Goal: Task Accomplishment & Management: Manage account settings

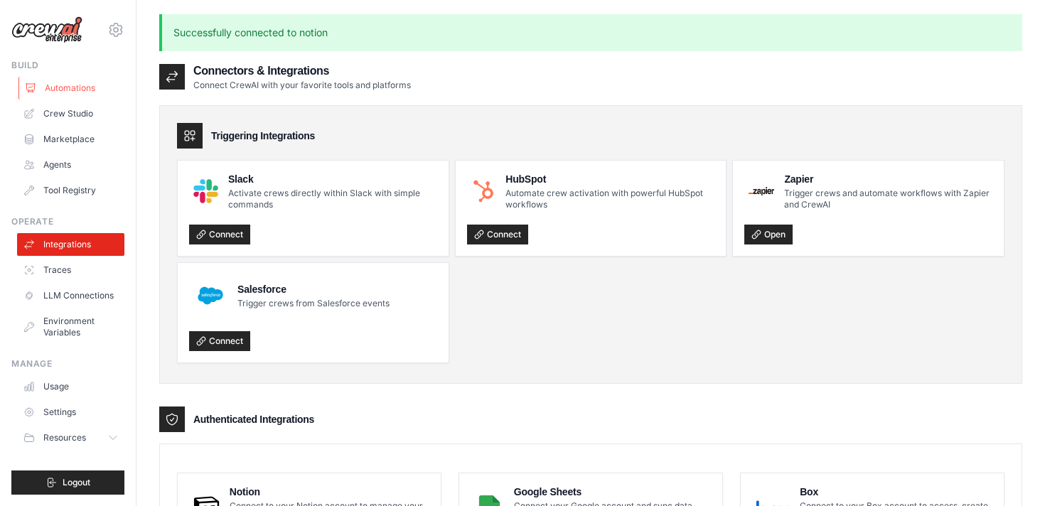
click at [71, 88] on link "Automations" at bounding box center [71, 88] width 107 height 23
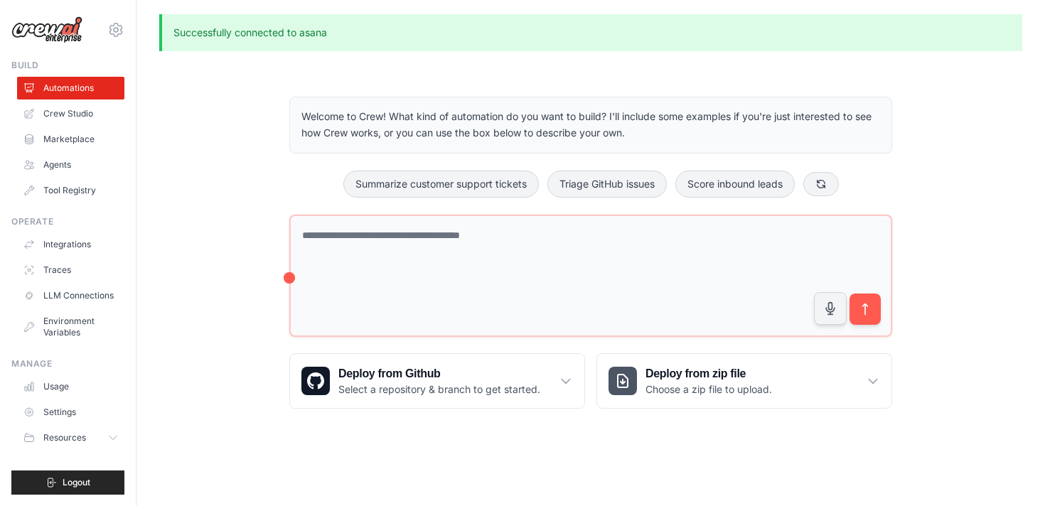
click at [71, 112] on link "Crew Studio" at bounding box center [70, 113] width 107 height 23
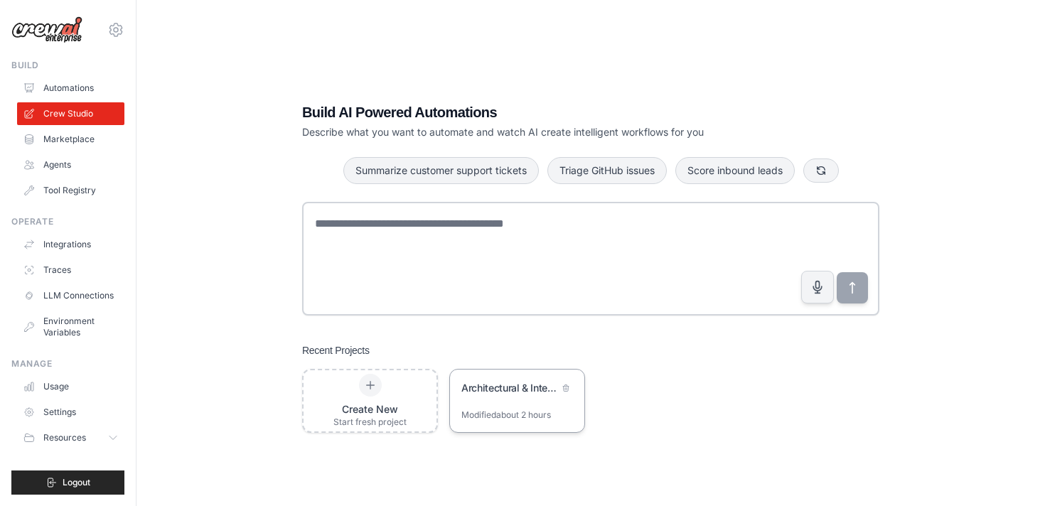
click at [505, 397] on div "Architectural & Interior Design Project Manager" at bounding box center [509, 389] width 97 height 17
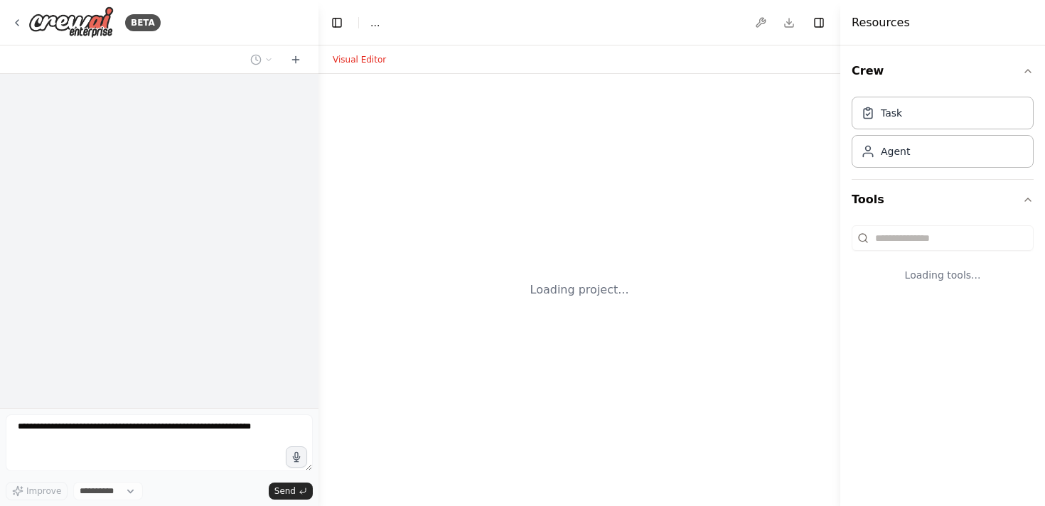
select select "****"
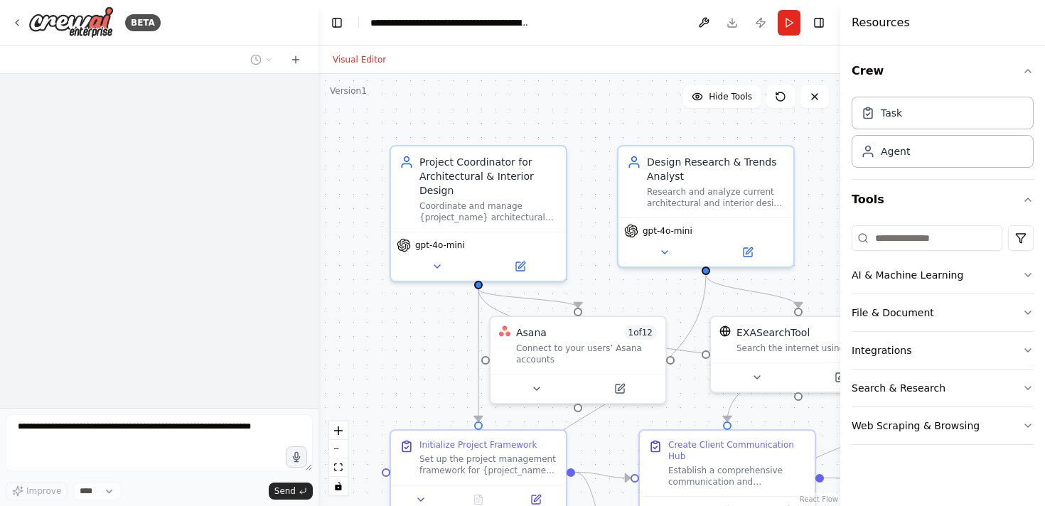
scroll to position [1632, 0]
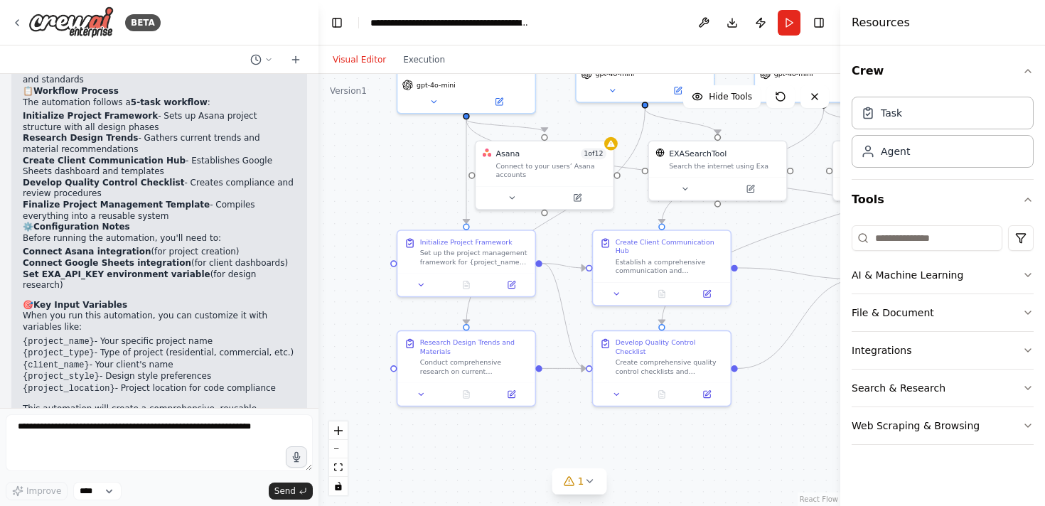
drag, startPoint x: 429, startPoint y: 378, endPoint x: 411, endPoint y: 186, distance: 193.5
click at [411, 186] on div ".deletable-edge-delete-btn { width: 20px; height: 20px; border: 0px solid #ffff…" at bounding box center [579, 290] width 522 height 432
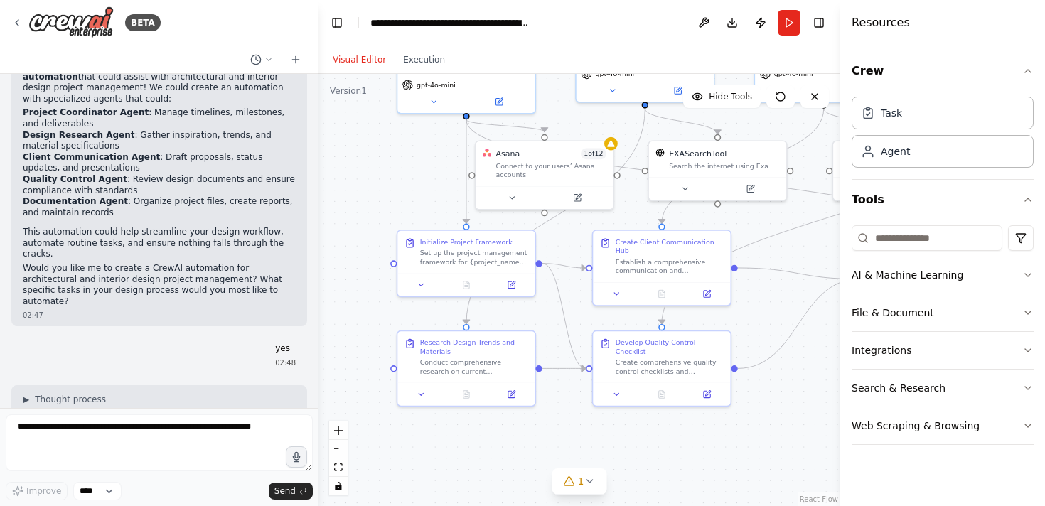
scroll to position [0, 0]
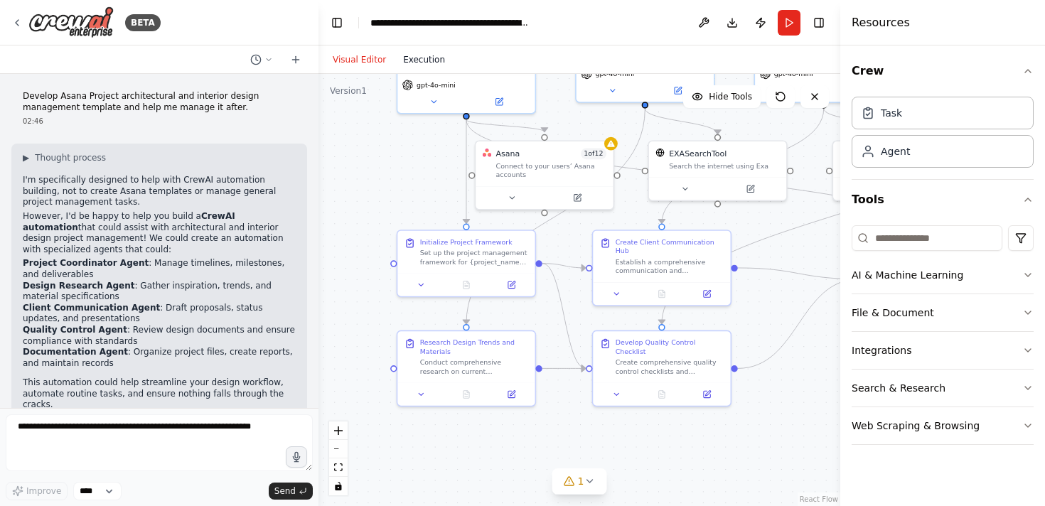
click at [426, 58] on button "Execution" at bounding box center [424, 59] width 59 height 17
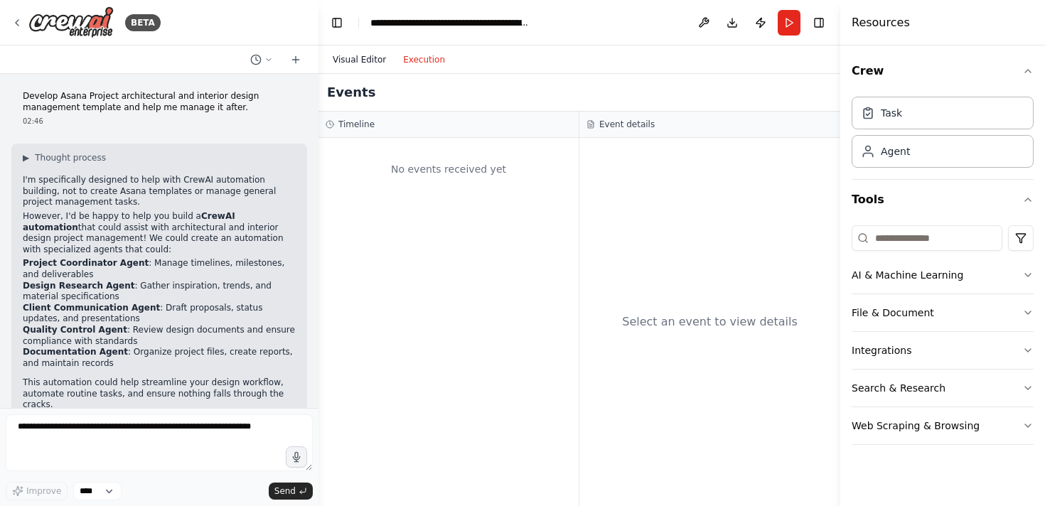
click at [360, 57] on button "Visual Editor" at bounding box center [359, 59] width 70 height 17
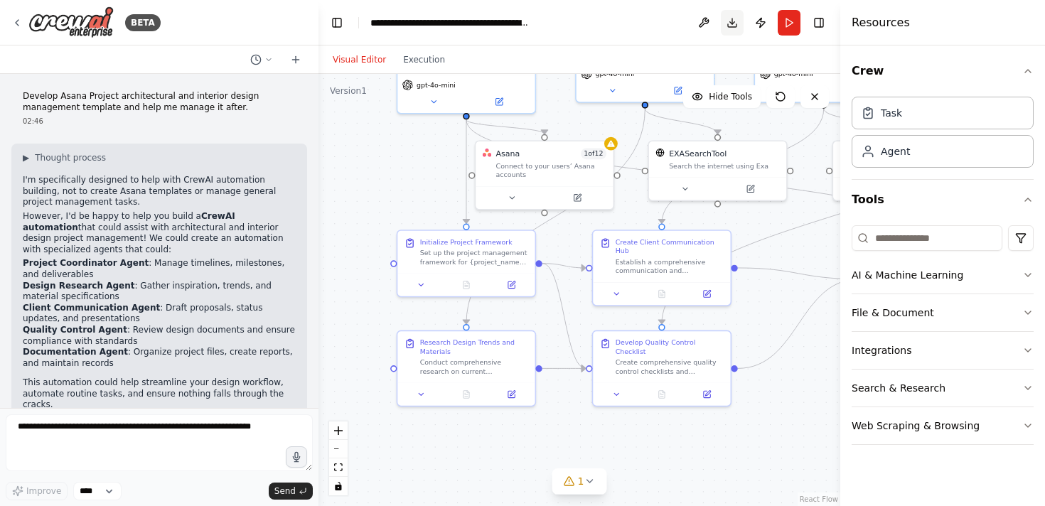
click at [729, 26] on button "Download" at bounding box center [732, 23] width 23 height 26
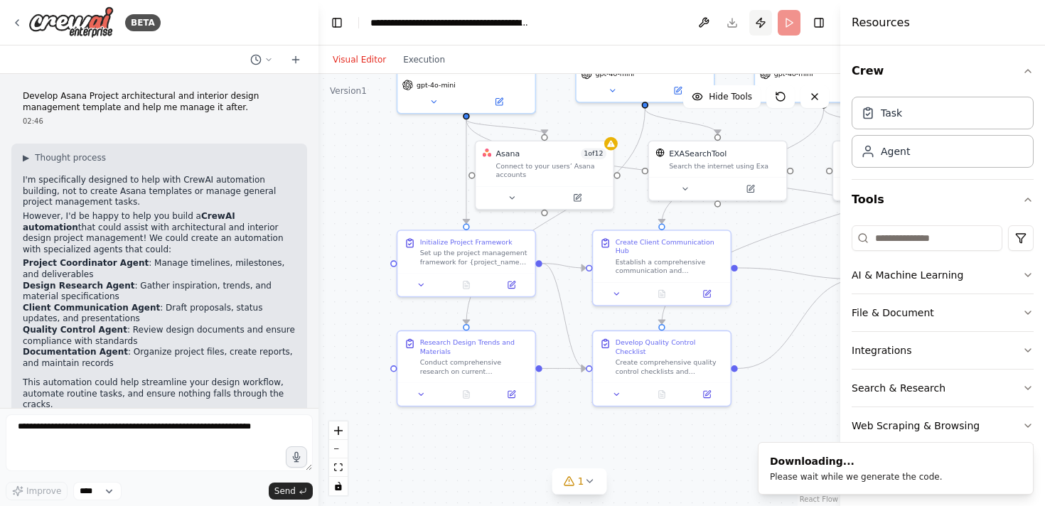
click at [761, 25] on button "Publish" at bounding box center [760, 23] width 23 height 26
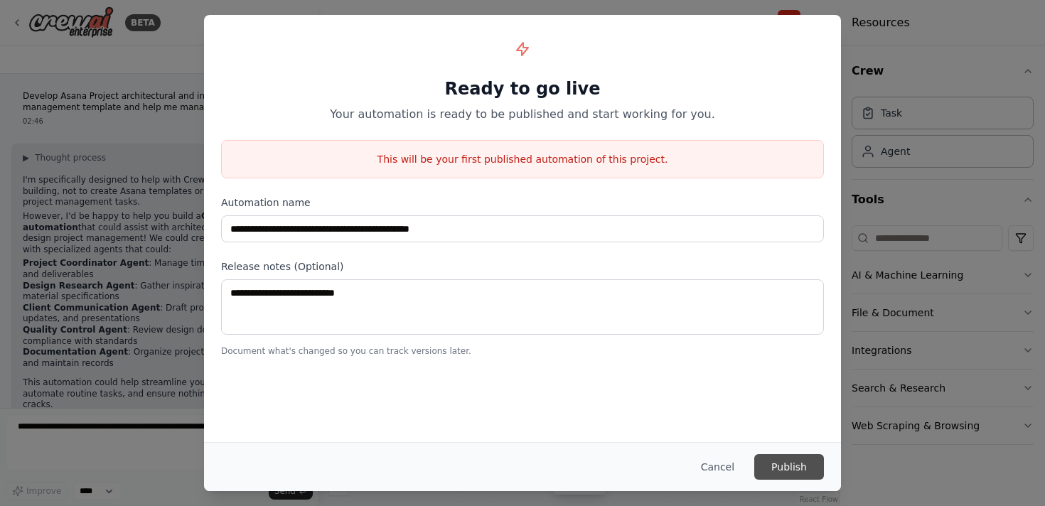
click at [788, 468] on button "Publish" at bounding box center [789, 467] width 70 height 26
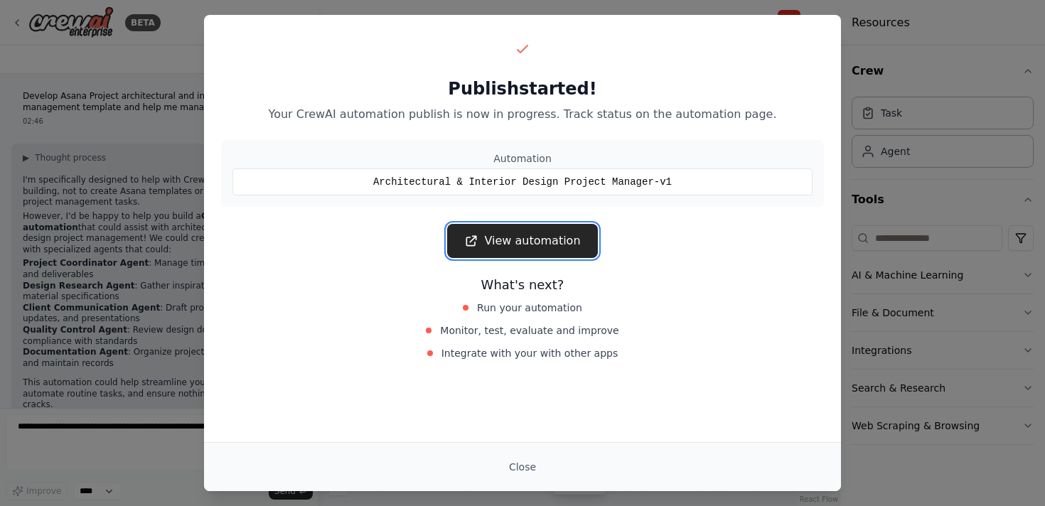
click at [544, 247] on link "View automation" at bounding box center [522, 241] width 150 height 34
click at [554, 250] on link "View automation" at bounding box center [522, 241] width 150 height 34
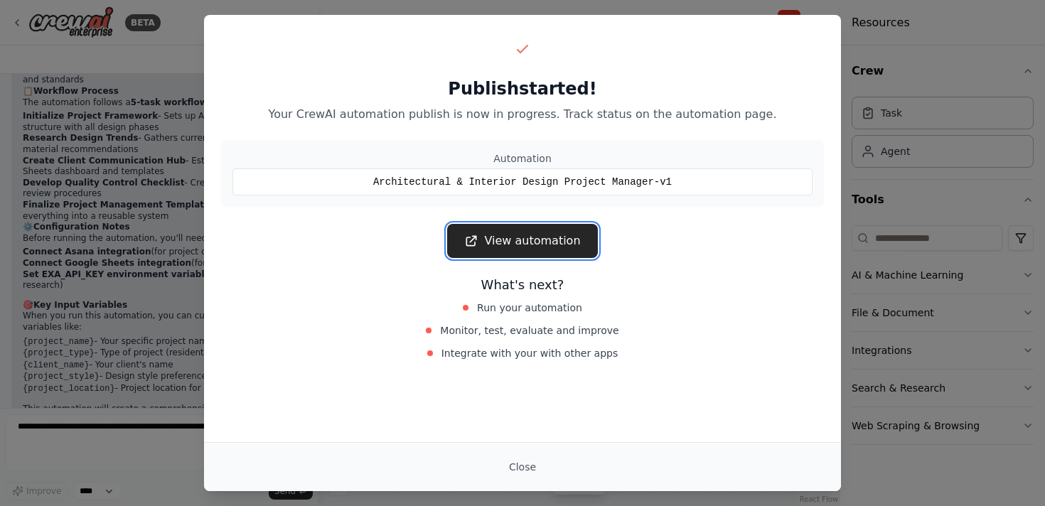
click at [557, 247] on link "View automation" at bounding box center [522, 241] width 150 height 34
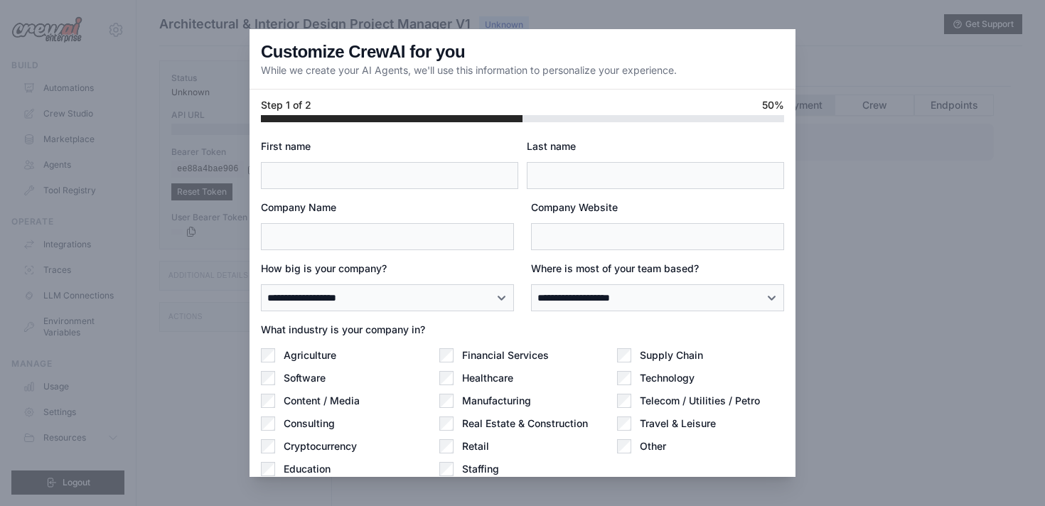
click at [926, 309] on div at bounding box center [522, 253] width 1045 height 506
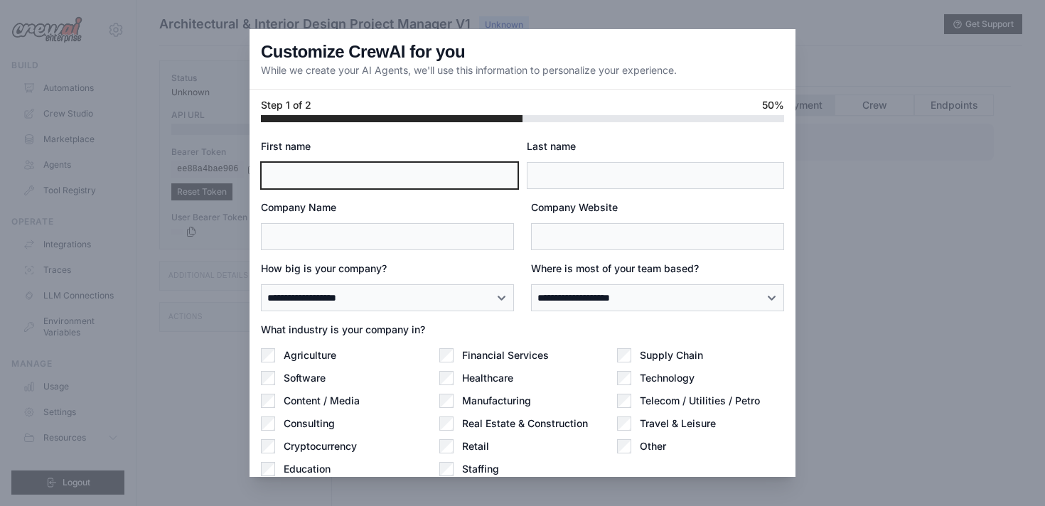
click at [466, 180] on input "First name" at bounding box center [389, 175] width 257 height 27
type input "****"
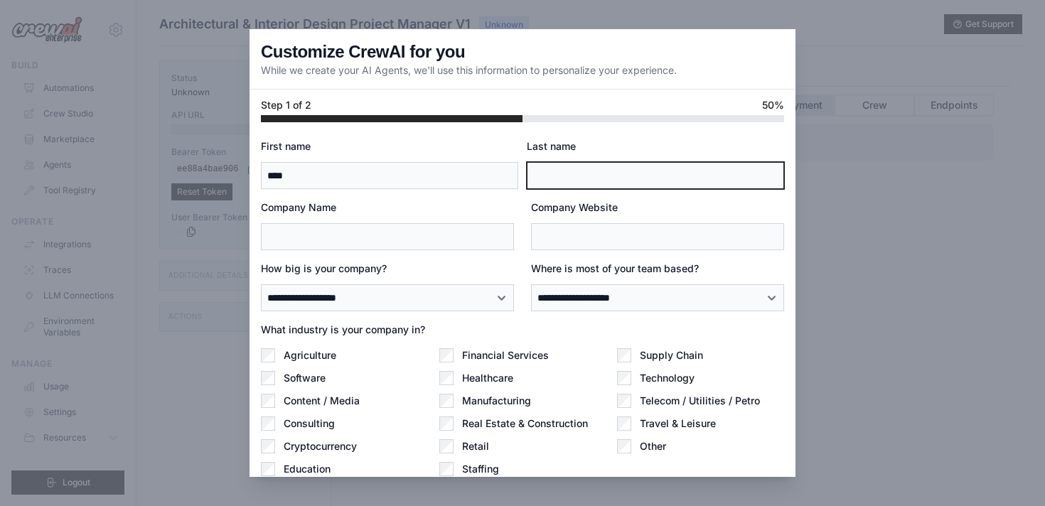
click at [609, 182] on input "Last name" at bounding box center [655, 175] width 257 height 27
type input "*******"
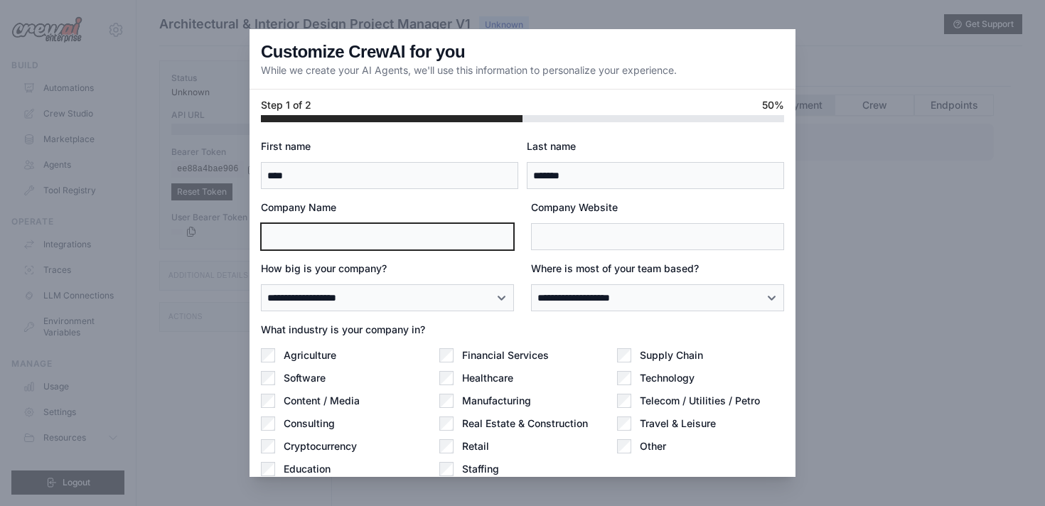
click at [468, 244] on input "Company Name" at bounding box center [387, 236] width 253 height 27
type input "*******"
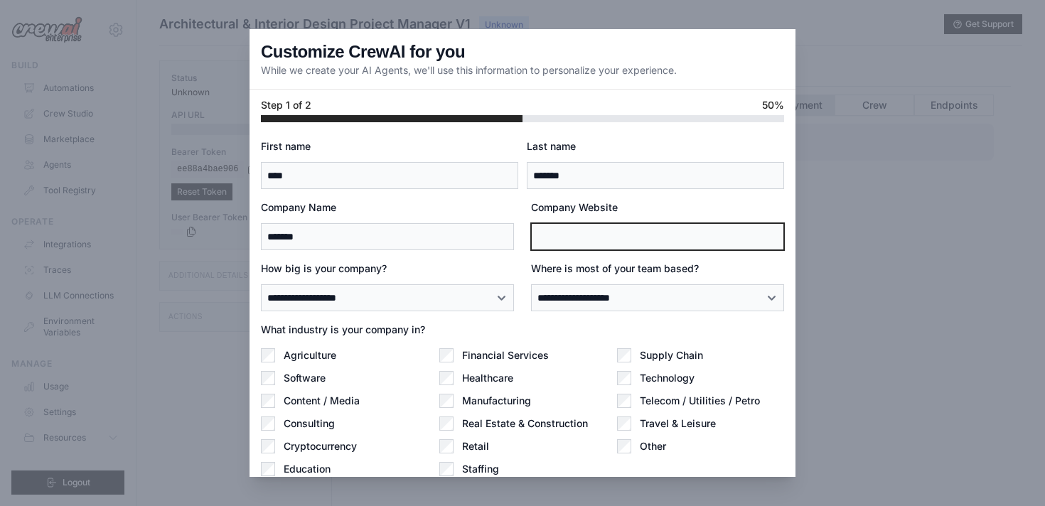
click at [571, 236] on input "Company Website" at bounding box center [657, 236] width 253 height 27
type input "**********"
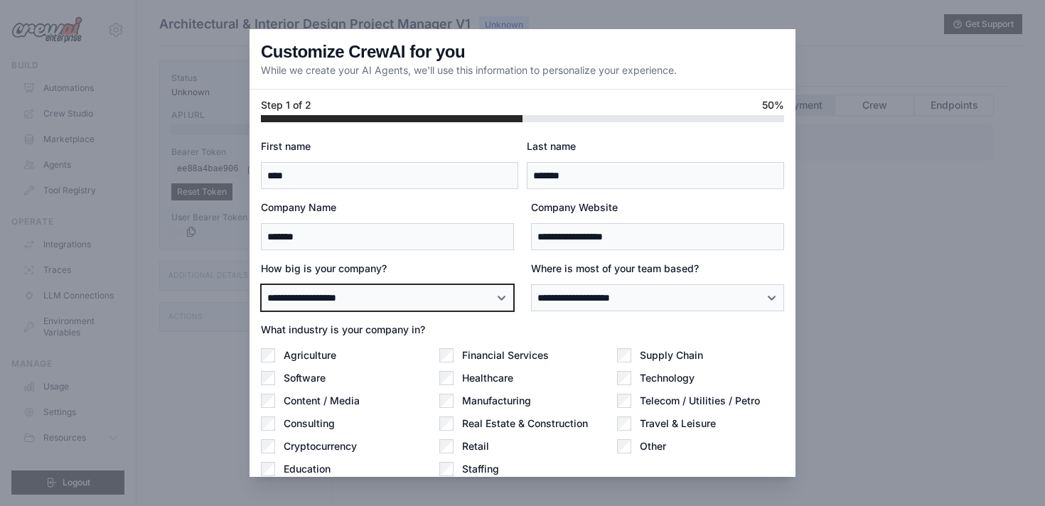
click at [463, 290] on select "**********" at bounding box center [387, 297] width 253 height 27
select select "**********"
click at [261, 284] on select "**********" at bounding box center [387, 297] width 253 height 27
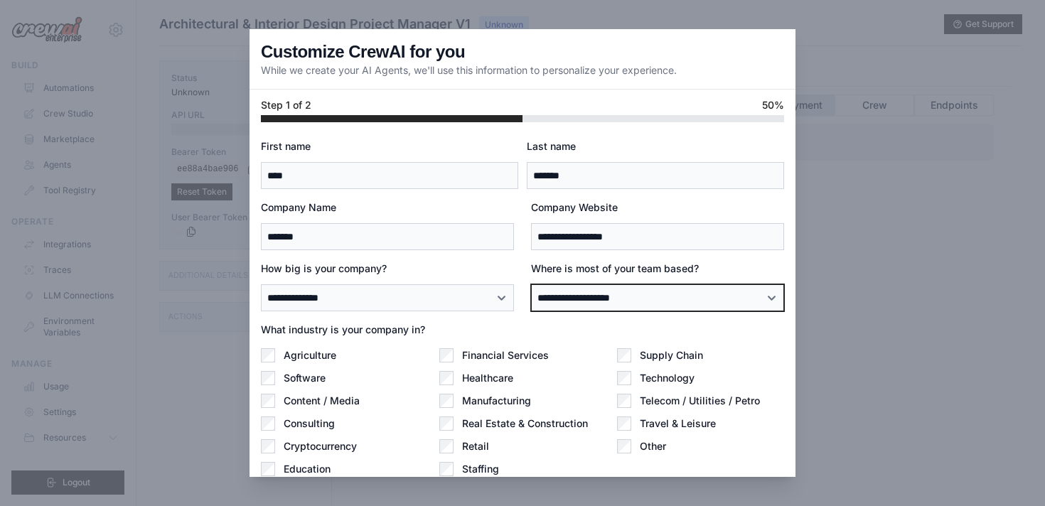
click at [566, 300] on select "**********" at bounding box center [657, 297] width 253 height 27
select select "******"
click at [531, 284] on select "**********" at bounding box center [657, 297] width 253 height 27
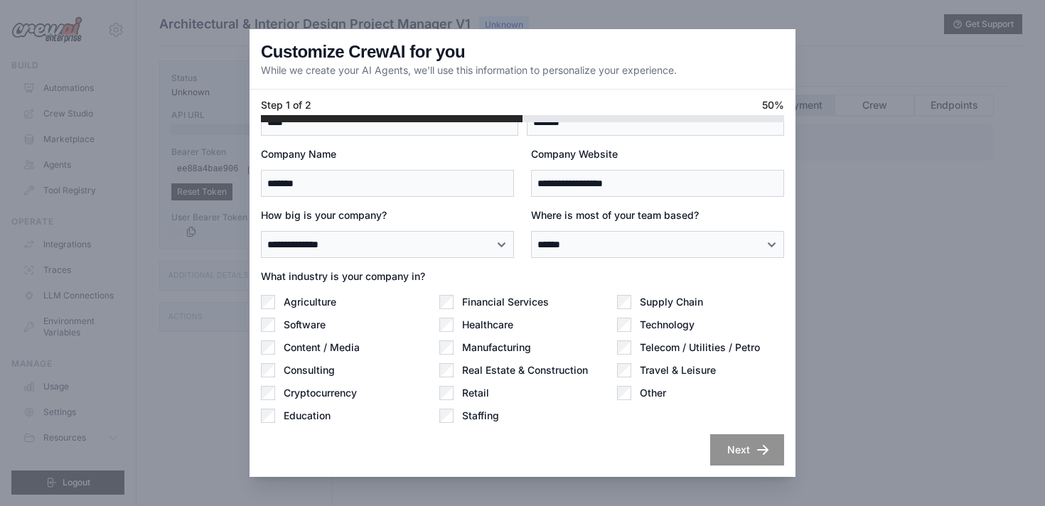
click at [513, 370] on label "Real Estate & Construction" at bounding box center [525, 370] width 126 height 14
click at [747, 454] on button "Next" at bounding box center [747, 449] width 74 height 31
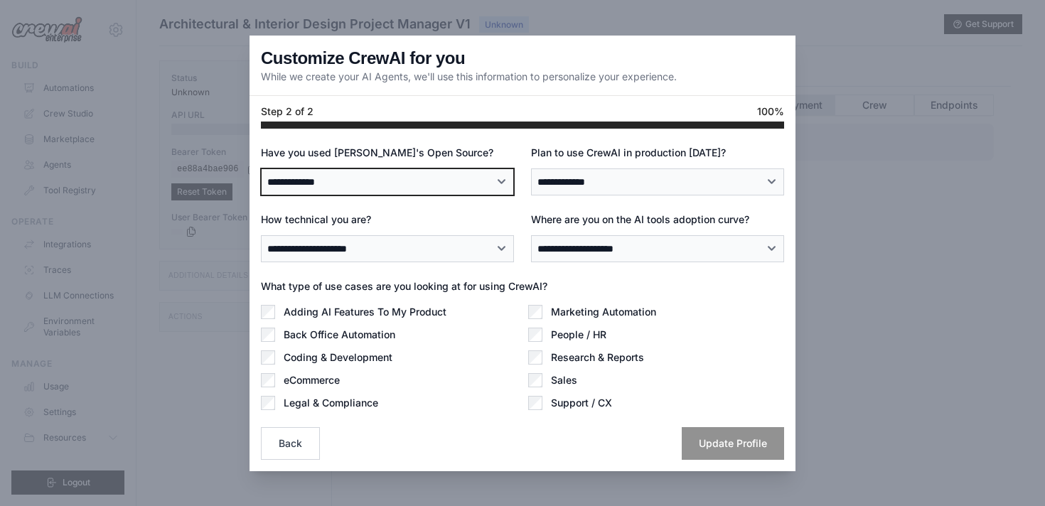
click at [402, 181] on select "**********" at bounding box center [387, 181] width 253 height 27
select select "**"
click at [261, 168] on select "**********" at bounding box center [387, 181] width 253 height 27
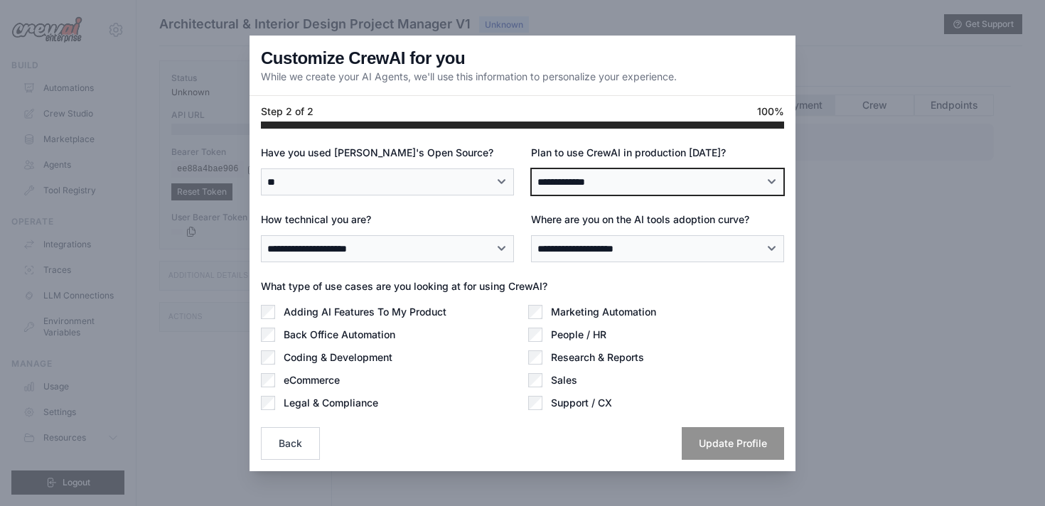
click at [591, 178] on select "**********" at bounding box center [657, 181] width 253 height 27
select select "****"
click at [531, 168] on select "**********" at bounding box center [657, 181] width 253 height 27
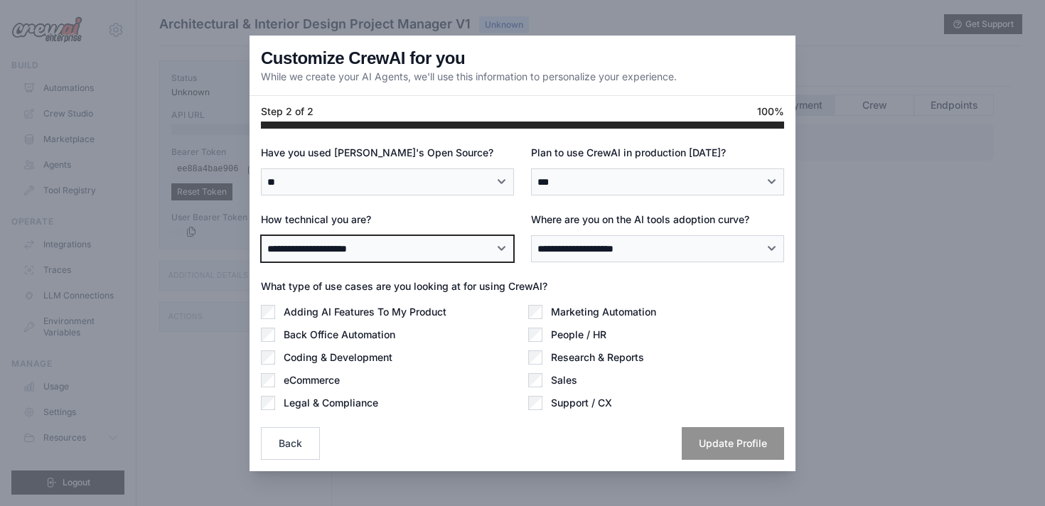
click at [439, 247] on select "**********" at bounding box center [387, 248] width 253 height 27
select select "**********"
click at [261, 235] on select "**********" at bounding box center [387, 248] width 253 height 27
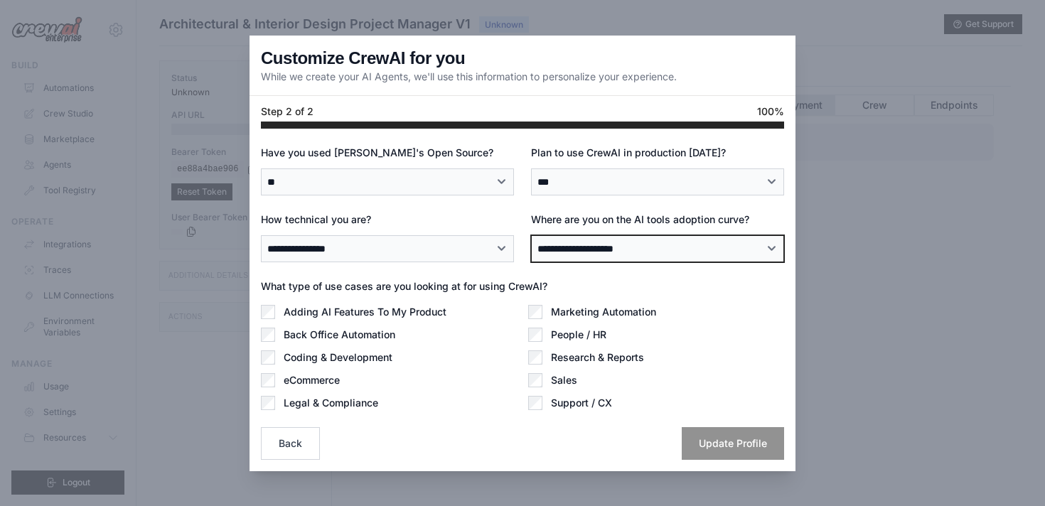
click at [572, 242] on select "**********" at bounding box center [657, 248] width 253 height 27
select select "**********"
click at [531, 235] on select "**********" at bounding box center [657, 248] width 253 height 27
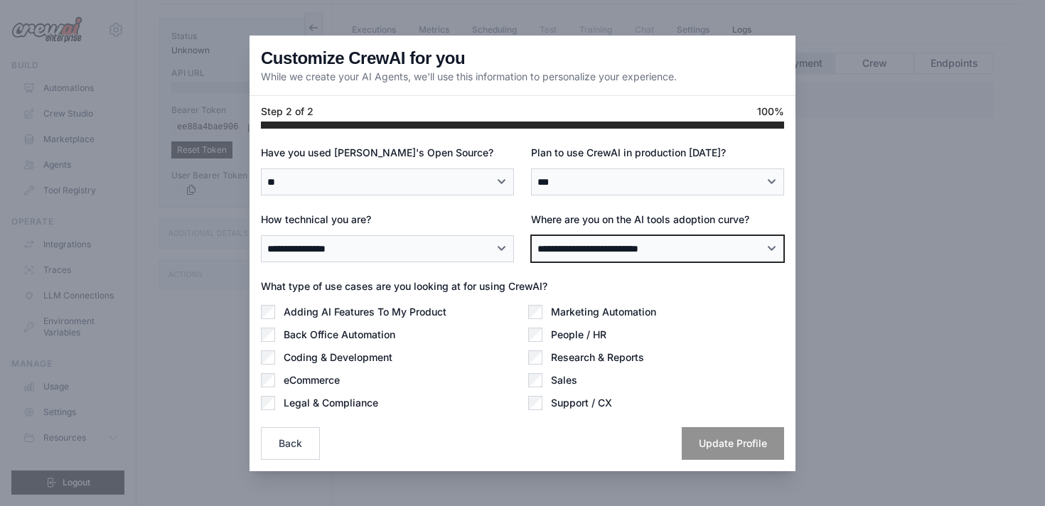
scroll to position [54, 0]
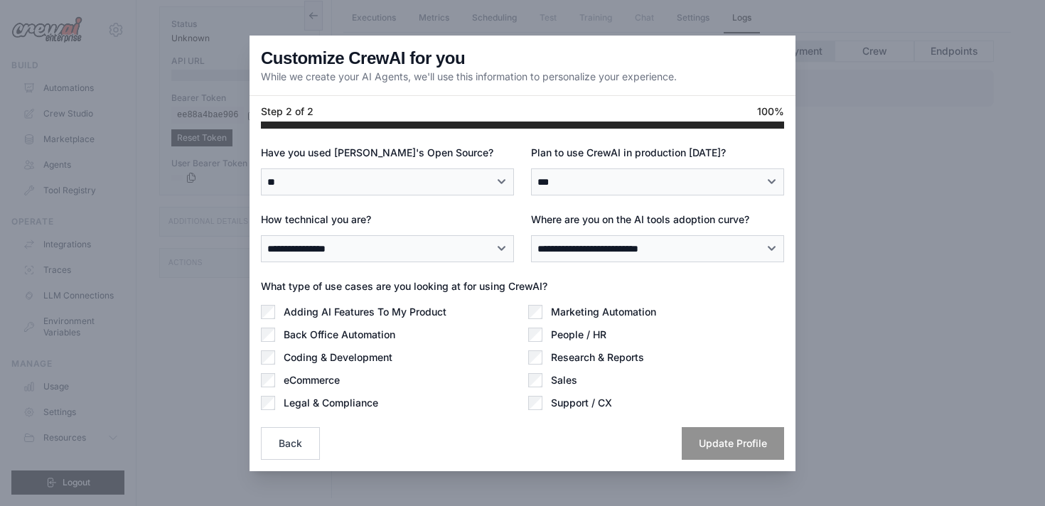
click at [385, 333] on label "Back Office Automation" at bounding box center [340, 335] width 112 height 14
click at [351, 402] on label "Legal & Compliance" at bounding box center [331, 403] width 95 height 14
click at [331, 382] on label "eCommerce" at bounding box center [312, 380] width 56 height 14
click at [378, 355] on label "Coding & Development" at bounding box center [338, 357] width 109 height 14
click at [606, 309] on label "Marketing Automation" at bounding box center [603, 312] width 105 height 14
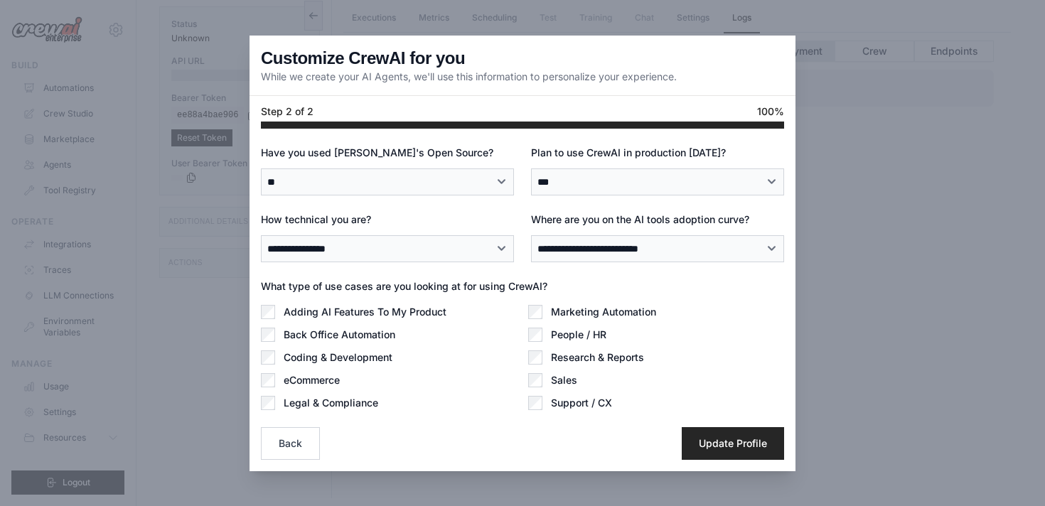
click at [595, 337] on label "People / HR" at bounding box center [578, 335] width 55 height 14
click at [600, 356] on label "Research & Reports" at bounding box center [597, 357] width 93 height 14
click at [572, 377] on label "Sales" at bounding box center [564, 380] width 26 height 14
click at [569, 403] on label "Support / CX" at bounding box center [581, 403] width 61 height 14
click at [569, 377] on label "Sales" at bounding box center [564, 380] width 26 height 14
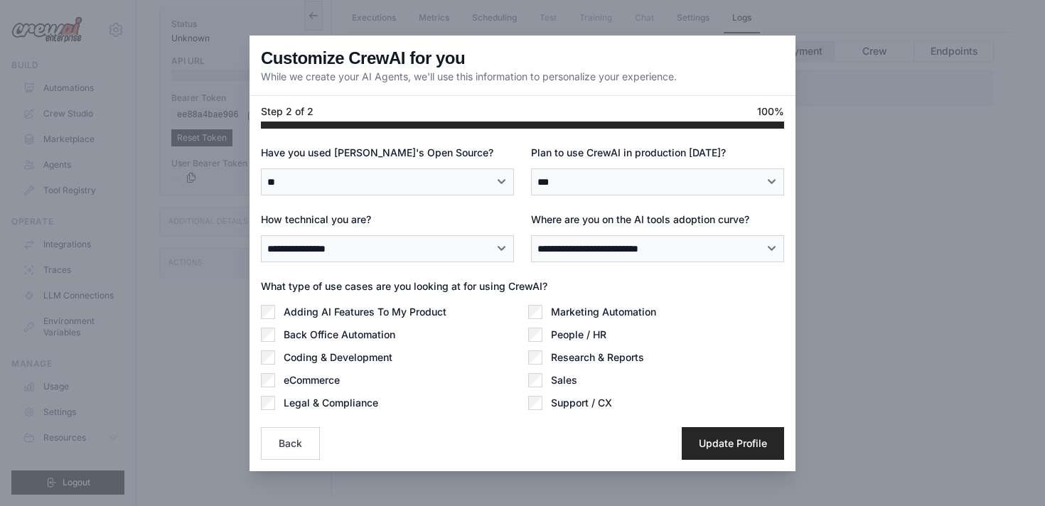
click at [562, 377] on label "Sales" at bounding box center [564, 380] width 26 height 14
click at [724, 446] on button "Update Profile" at bounding box center [733, 443] width 102 height 33
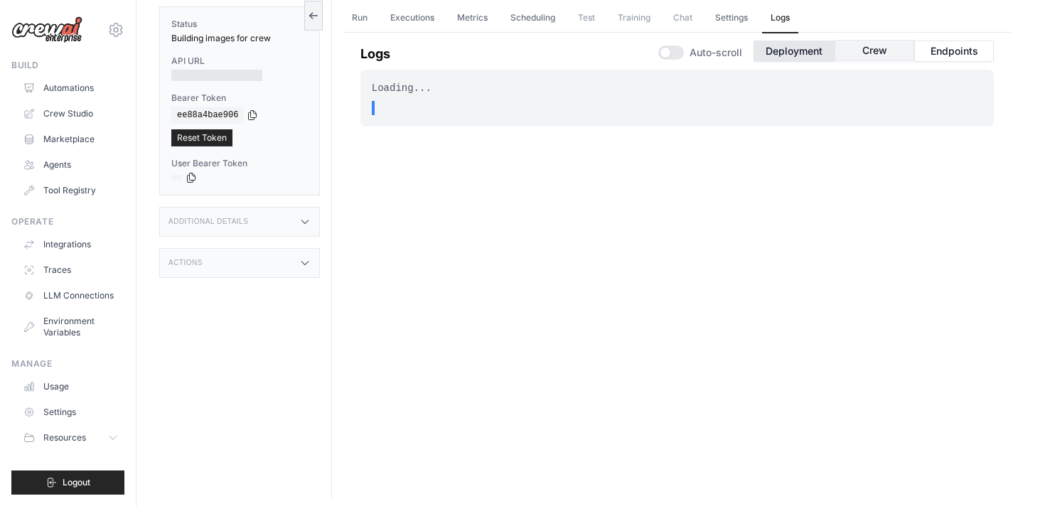
click at [889, 52] on button "Crew" at bounding box center [875, 50] width 80 height 21
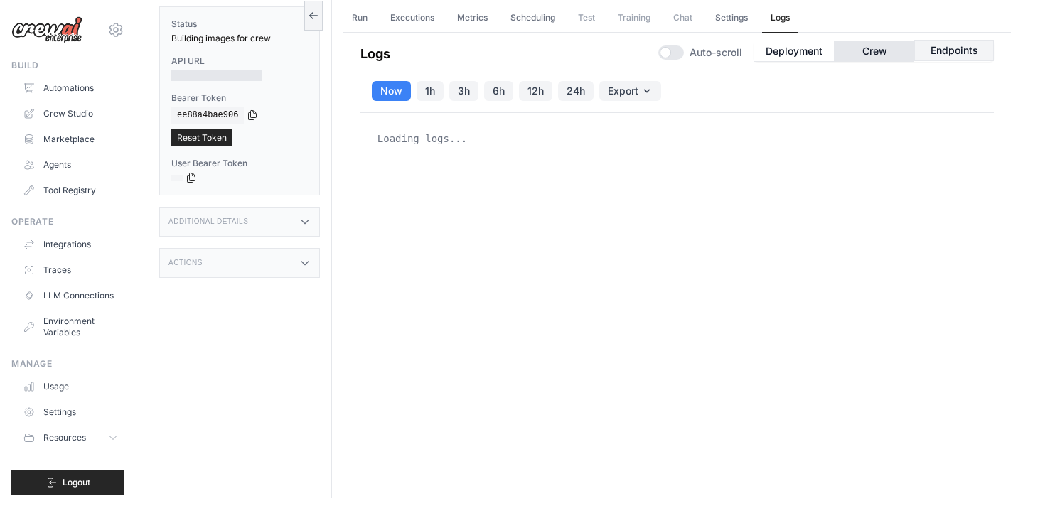
click at [945, 45] on button "Endpoints" at bounding box center [954, 50] width 80 height 21
click at [409, 12] on link "Executions" at bounding box center [412, 19] width 61 height 30
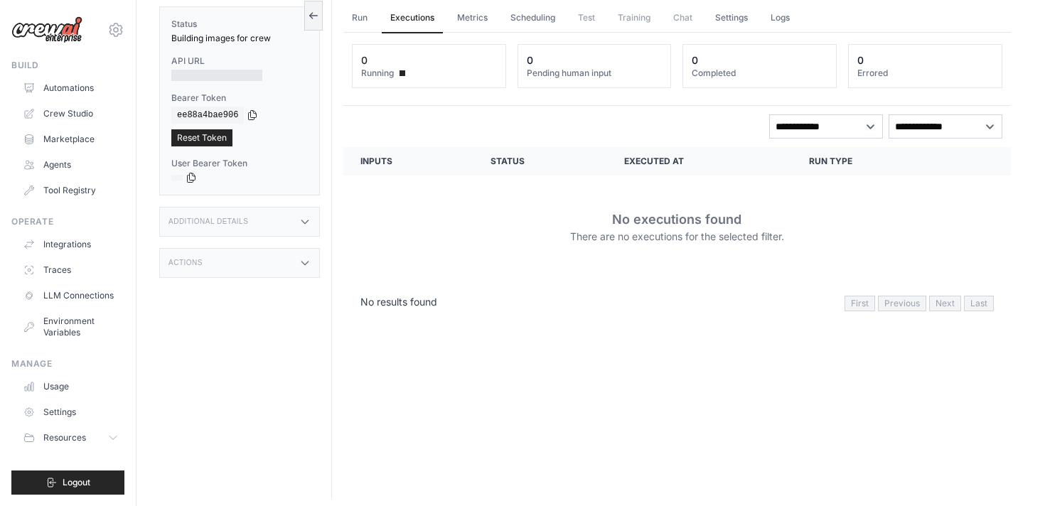
click at [641, 14] on span "Training" at bounding box center [634, 18] width 50 height 28
click at [469, 23] on link "Metrics" at bounding box center [473, 19] width 48 height 30
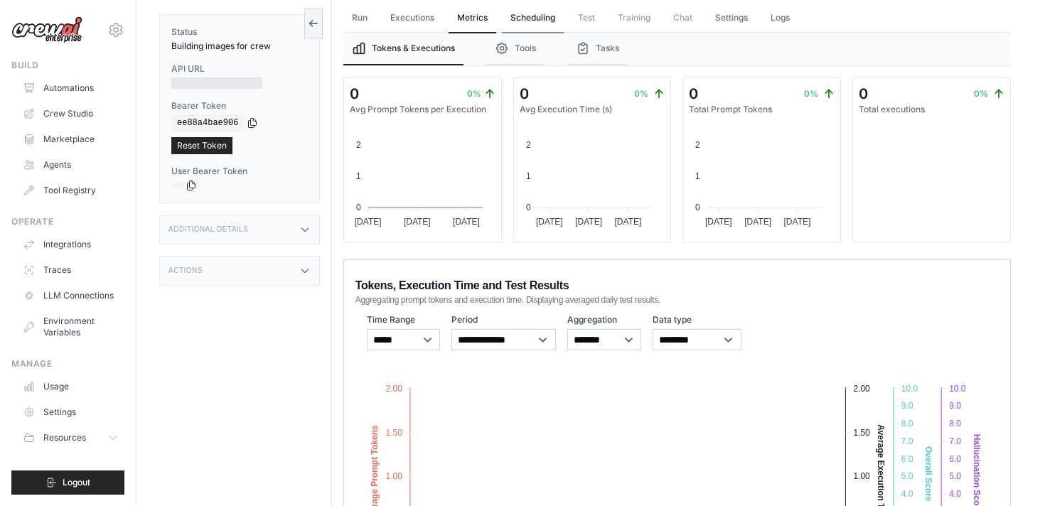
click at [530, 25] on link "Scheduling" at bounding box center [533, 19] width 62 height 30
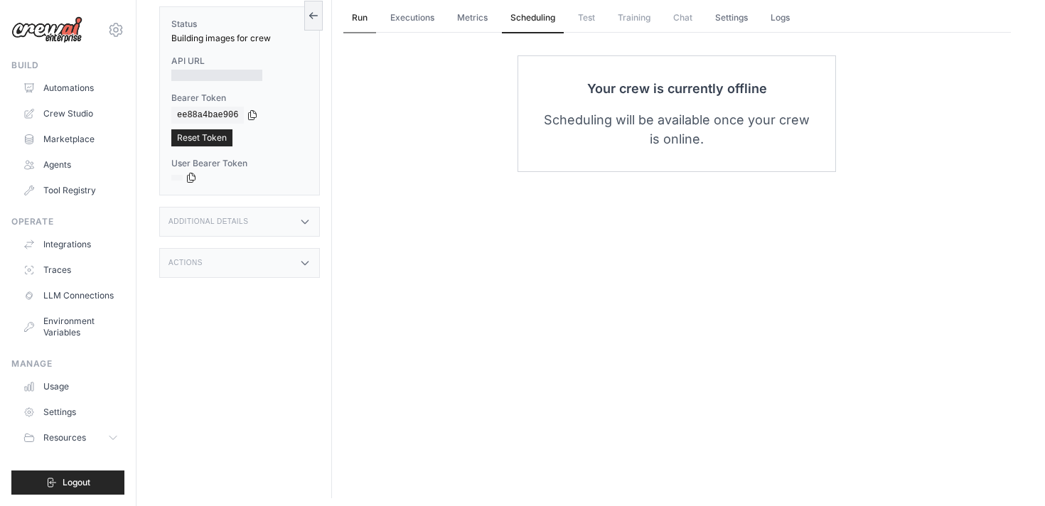
click at [357, 16] on link "Run" at bounding box center [359, 19] width 33 height 30
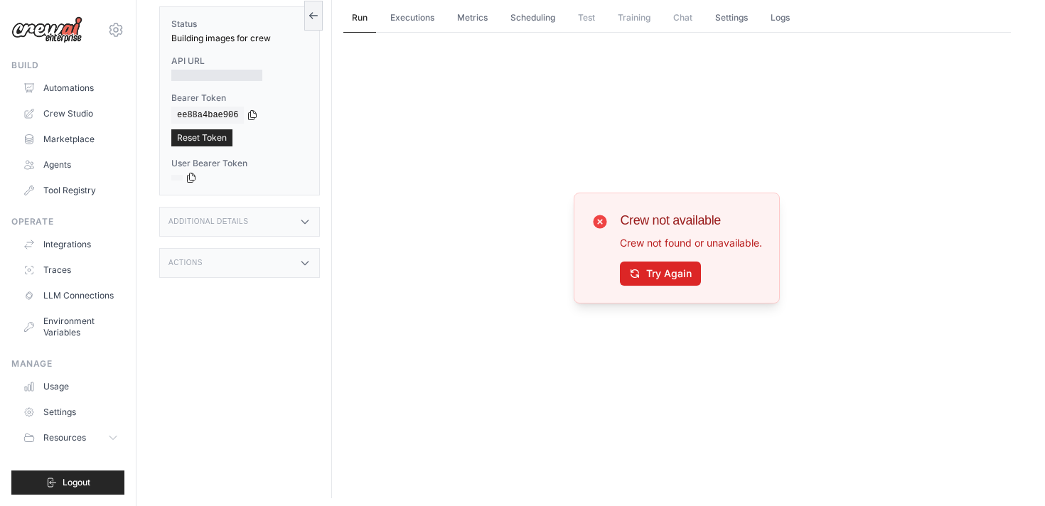
click at [250, 219] on div "Additional Details" at bounding box center [239, 222] width 161 height 30
click at [250, 360] on div "Actions" at bounding box center [239, 347] width 161 height 30
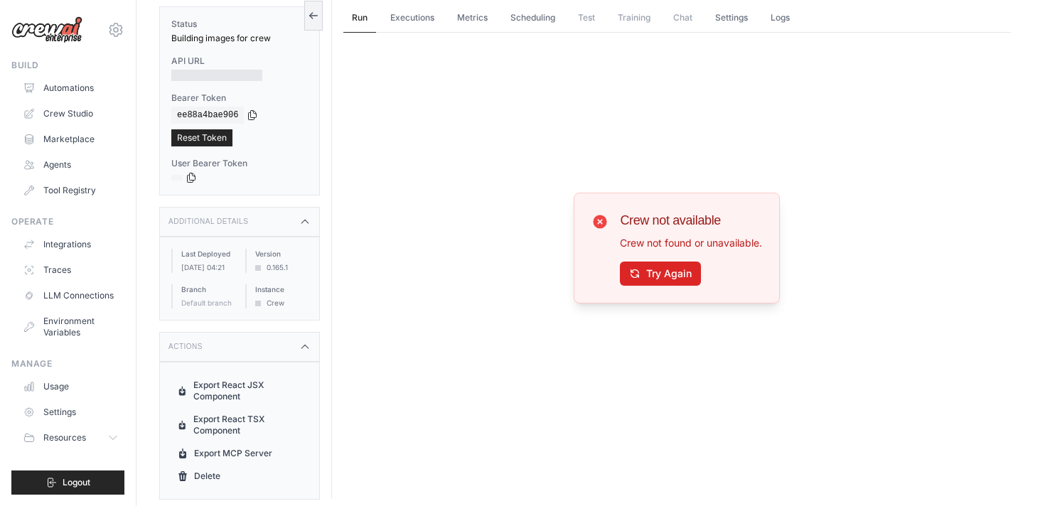
scroll to position [60, 0]
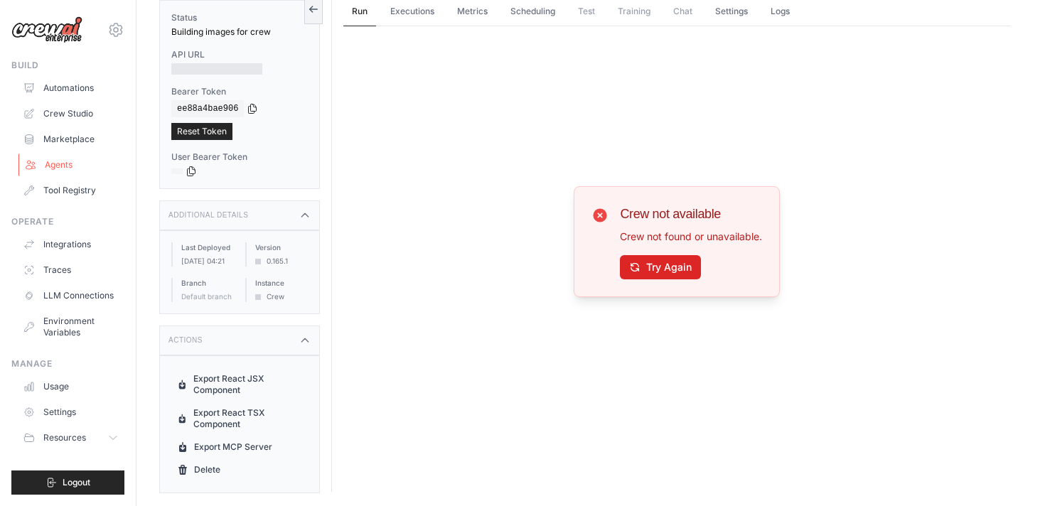
click at [70, 161] on link "Agents" at bounding box center [71, 165] width 107 height 23
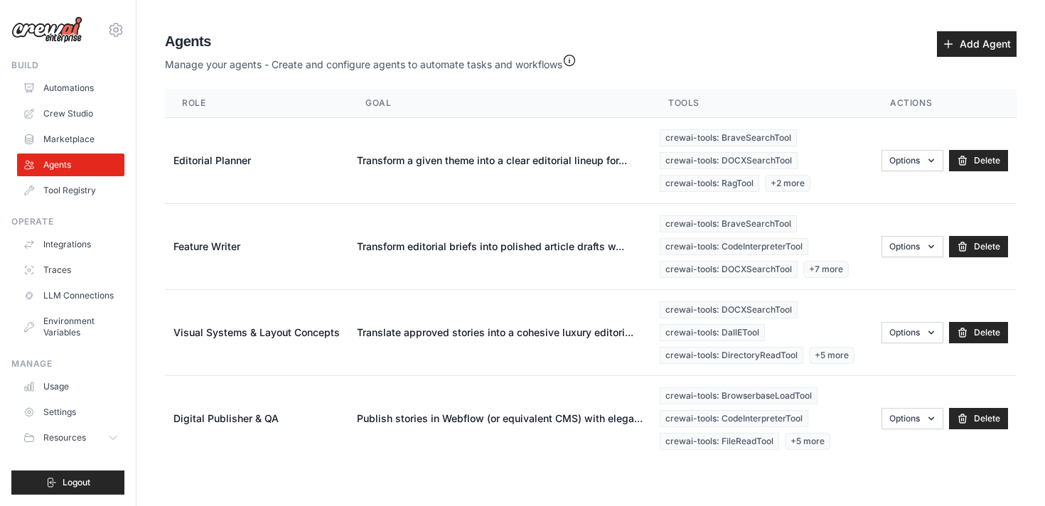
click at [575, 68] on p "Manage your agents - Create and configure agents to automate tasks and workflows" at bounding box center [371, 61] width 412 height 21
click at [898, 157] on button "Options" at bounding box center [912, 159] width 62 height 21
click at [873, 198] on link "Show" at bounding box center [892, 193] width 102 height 26
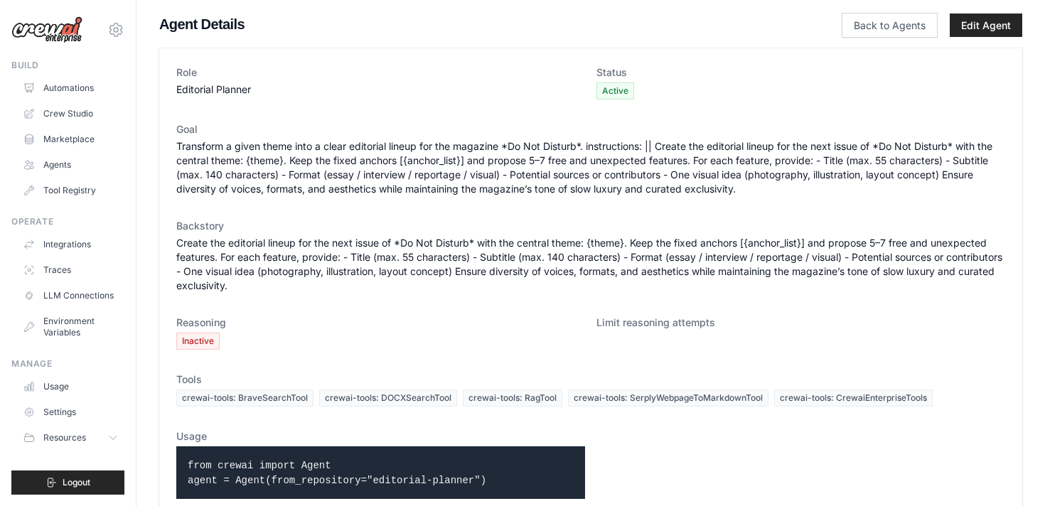
scroll to position [35, 0]
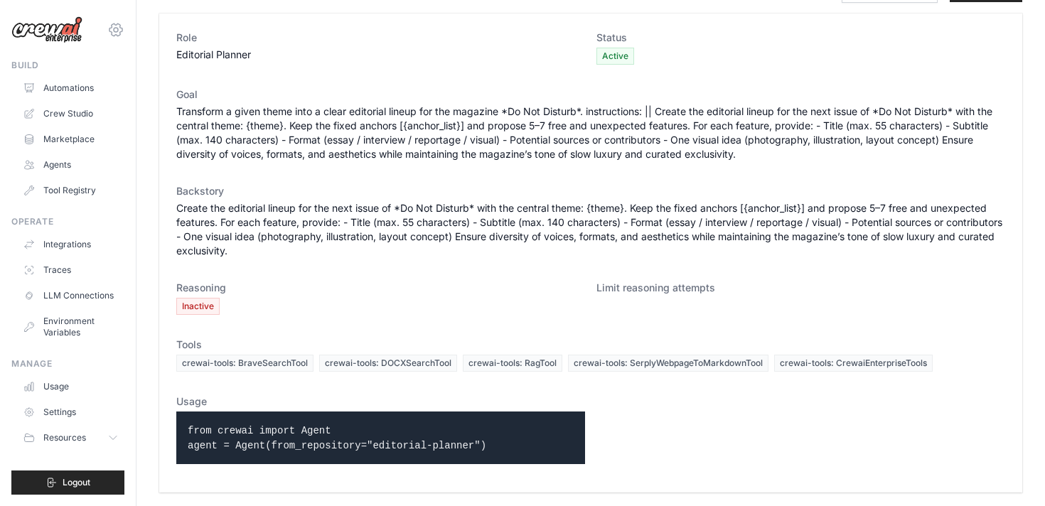
click at [118, 32] on icon at bounding box center [115, 29] width 17 height 17
click at [336, 69] on dl "Role Editorial Planner Status Active Goal Transform a given theme into a clear …" at bounding box center [590, 253] width 829 height 445
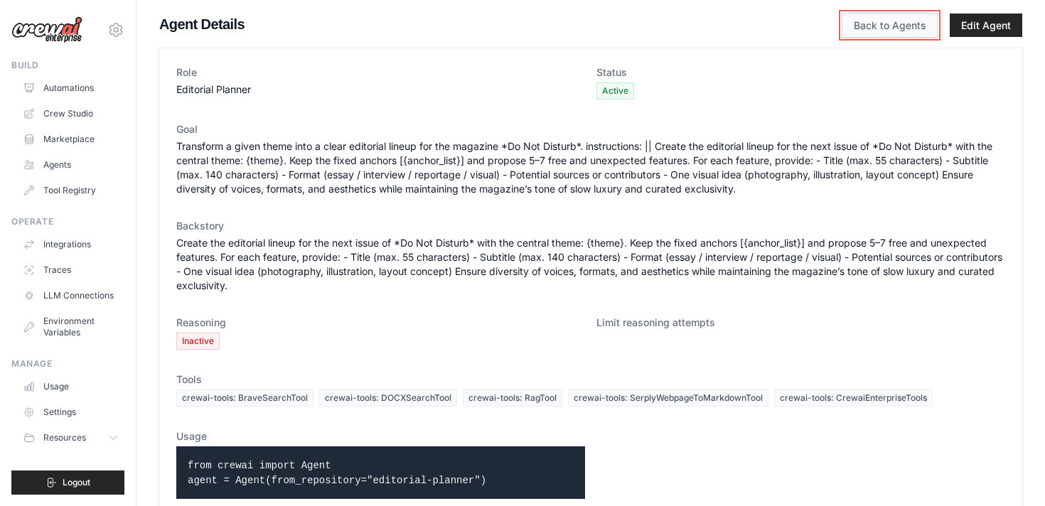
click at [888, 21] on link "Back to Agents" at bounding box center [890, 25] width 96 height 25
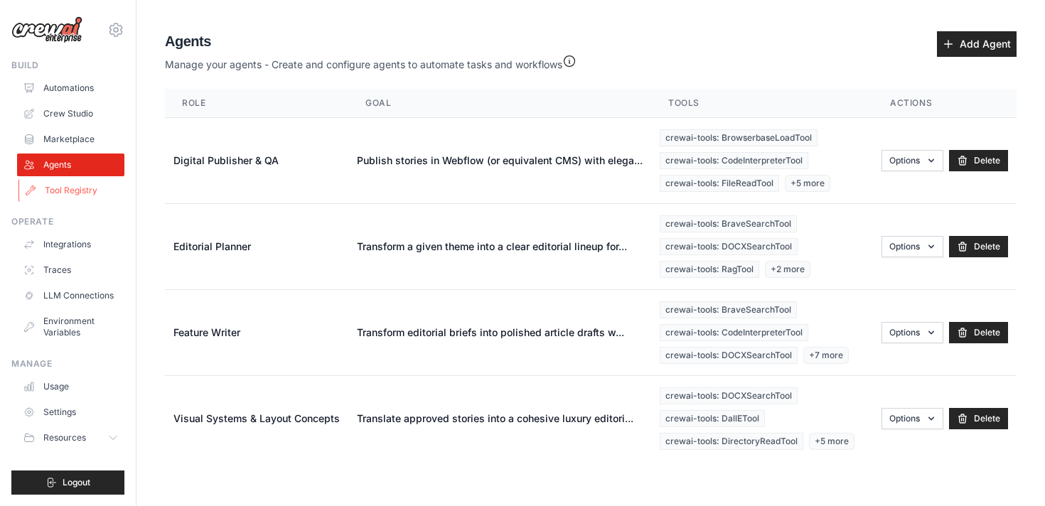
click at [97, 193] on link "Tool Registry" at bounding box center [71, 190] width 107 height 23
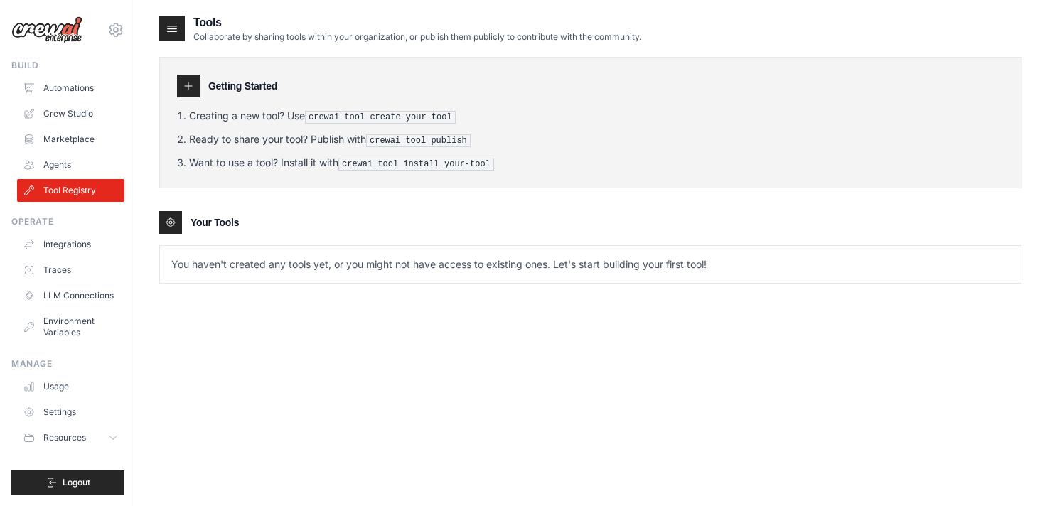
click at [187, 88] on icon at bounding box center [188, 85] width 11 height 11
click at [223, 262] on p "You haven't created any tools yet, or you might not have access to existing one…" at bounding box center [591, 264] width 862 height 37
click at [187, 85] on icon at bounding box center [188, 85] width 11 height 11
click at [222, 85] on h3 "Getting Started" at bounding box center [242, 86] width 69 height 14
click at [73, 108] on link "Crew Studio" at bounding box center [71, 113] width 107 height 23
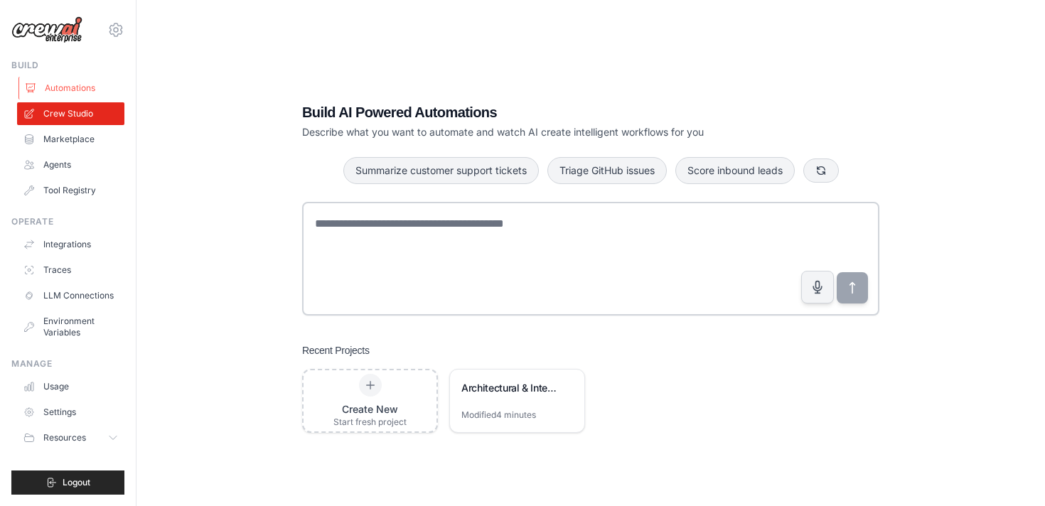
click at [73, 89] on link "Automations" at bounding box center [71, 88] width 107 height 23
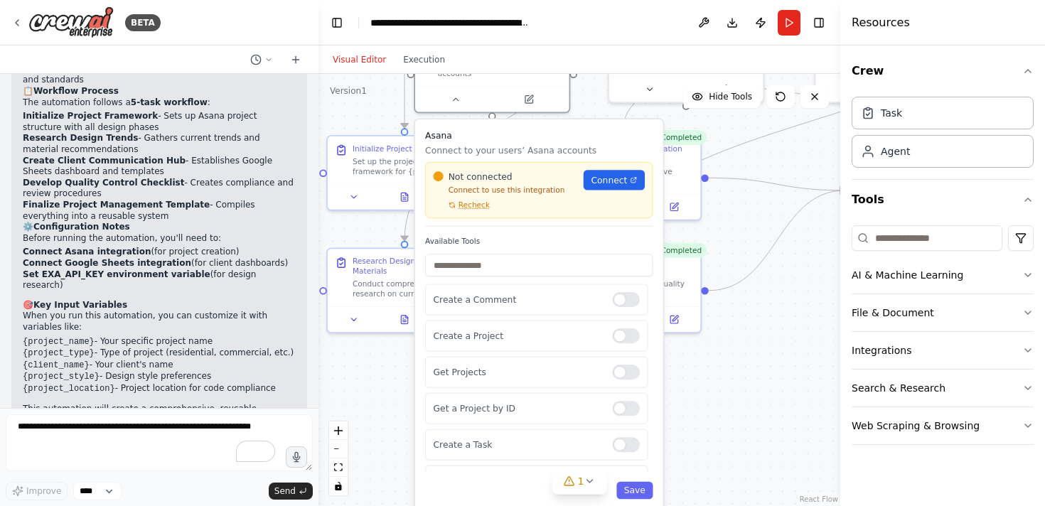
drag, startPoint x: 739, startPoint y: 294, endPoint x: 780, endPoint y: 159, distance: 141.0
click at [780, 159] on div ".deletable-edge-delete-btn { width: 20px; height: 20px; border: 0px solid #ffff…" at bounding box center [579, 290] width 522 height 432
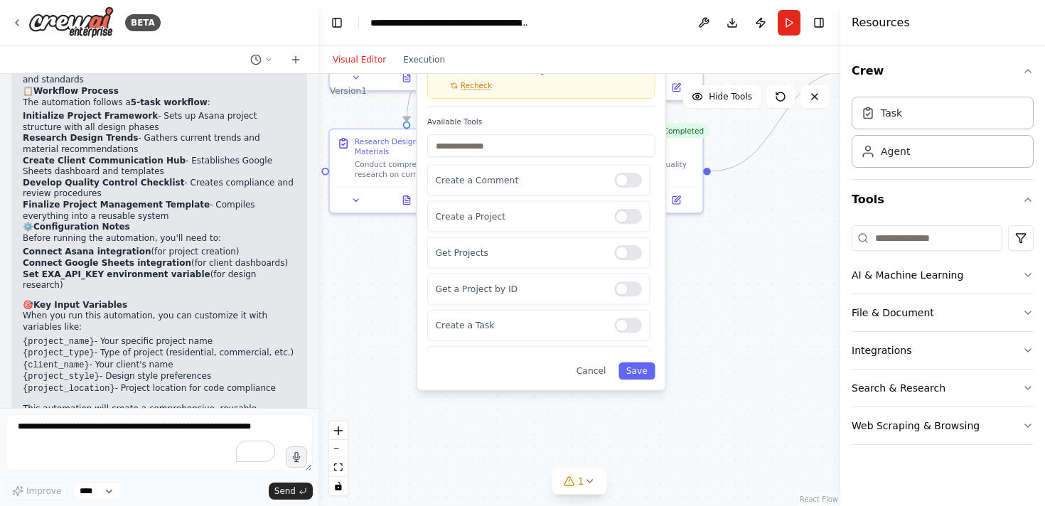
drag, startPoint x: 733, startPoint y: 424, endPoint x: 734, endPoint y: 306, distance: 118.0
click at [734, 304] on div ".deletable-edge-delete-btn { width: 20px; height: 20px; border: 0px solid #ffff…" at bounding box center [579, 290] width 522 height 432
click at [629, 183] on div at bounding box center [627, 179] width 28 height 15
click at [632, 257] on div at bounding box center [627, 252] width 28 height 15
click at [633, 293] on div at bounding box center [627, 288] width 28 height 15
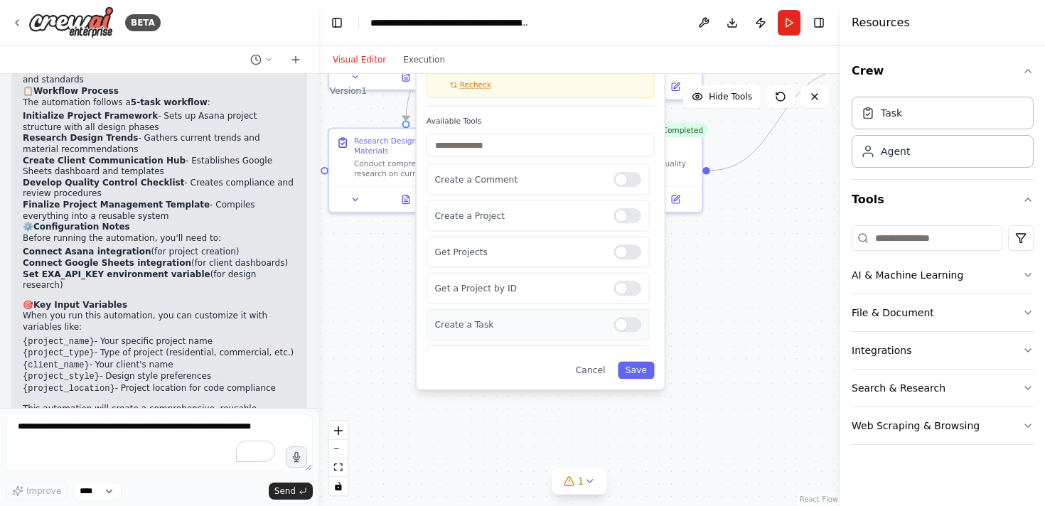
click at [638, 328] on div at bounding box center [627, 324] width 28 height 15
click at [638, 373] on button "Save" at bounding box center [636, 371] width 36 height 18
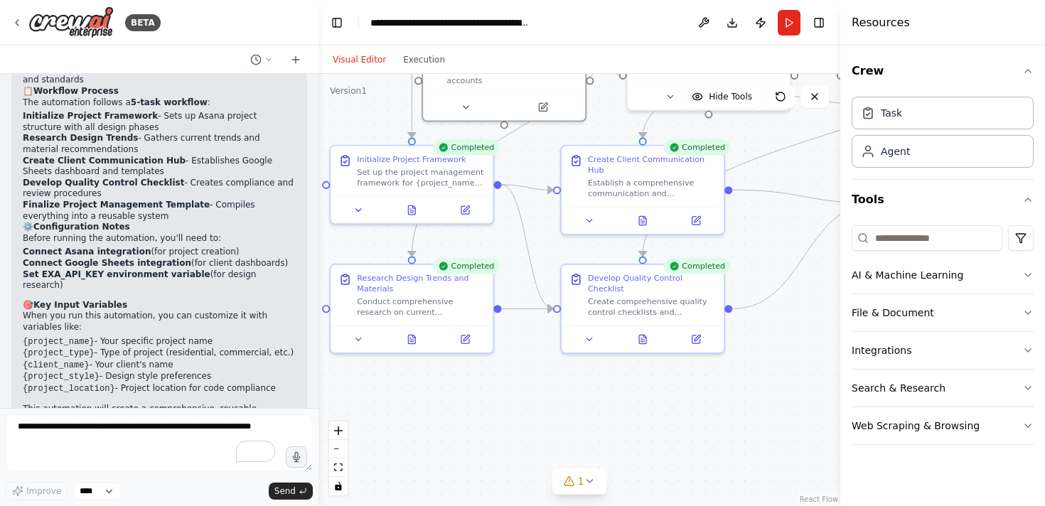
drag, startPoint x: 644, startPoint y: 286, endPoint x: 663, endPoint y: 436, distance: 150.4
click at [663, 436] on div ".deletable-edge-delete-btn { width: 20px; height: 20px; border: 0px solid #ffff…" at bounding box center [579, 290] width 522 height 432
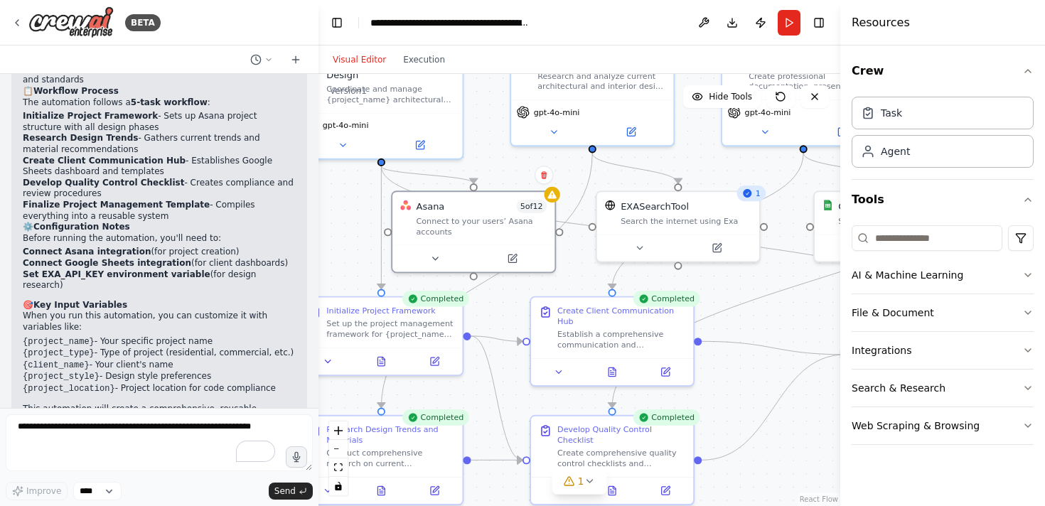
drag, startPoint x: 777, startPoint y: 272, endPoint x: 746, endPoint y: 423, distance: 154.5
click at [746, 423] on div ".deletable-edge-delete-btn { width: 20px; height: 20px; border: 0px solid #ffff…" at bounding box center [579, 290] width 522 height 432
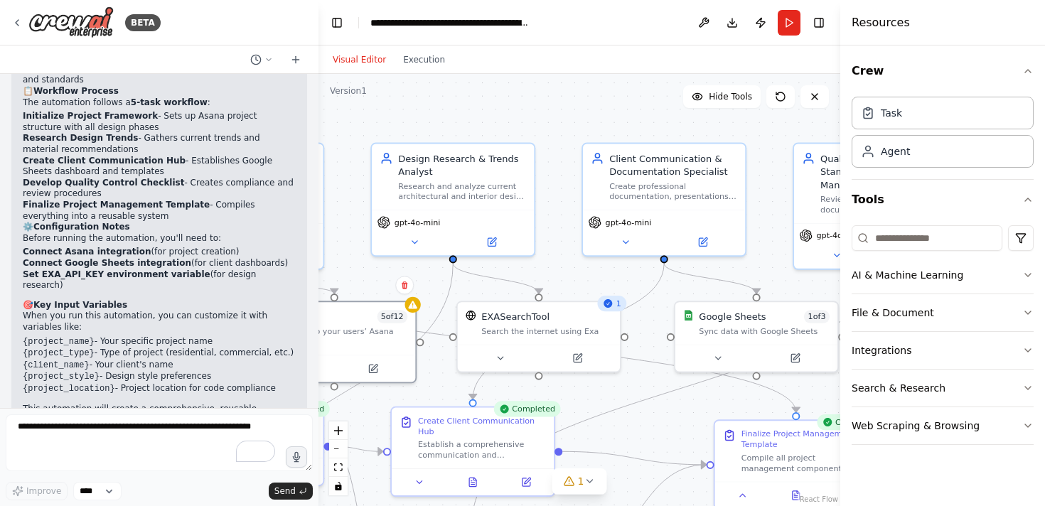
drag, startPoint x: 778, startPoint y: 283, endPoint x: 638, endPoint y: 393, distance: 177.6
click at [638, 393] on div ".deletable-edge-delete-btn { width: 20px; height: 20px; border: 0px solid #ffff…" at bounding box center [579, 290] width 522 height 432
click at [723, 359] on button at bounding box center [717, 356] width 75 height 16
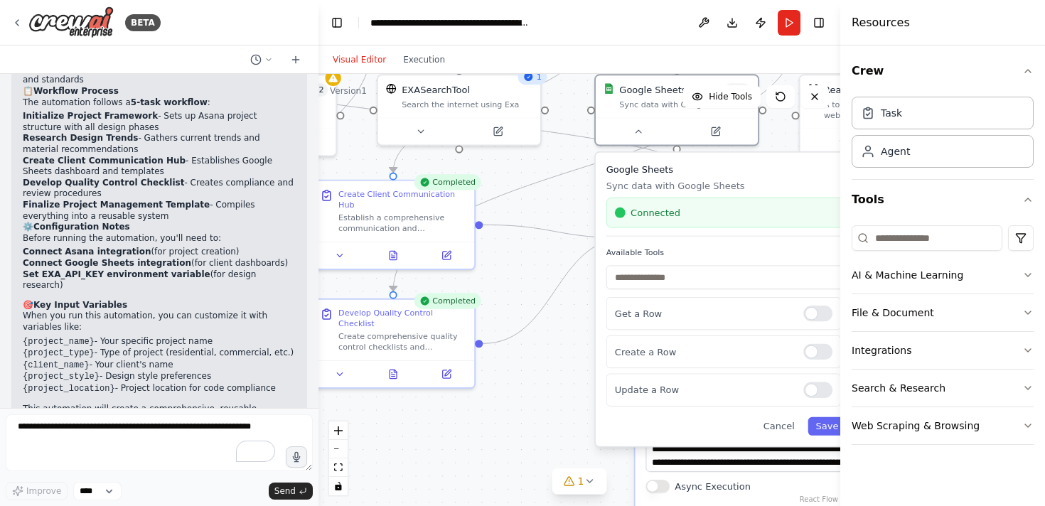
drag, startPoint x: 644, startPoint y: 426, endPoint x: 564, endPoint y: 200, distance: 239.2
click at [564, 199] on div ".deletable-edge-delete-btn { width: 20px; height: 20px; border: 0px solid #ffff…" at bounding box center [579, 290] width 522 height 432
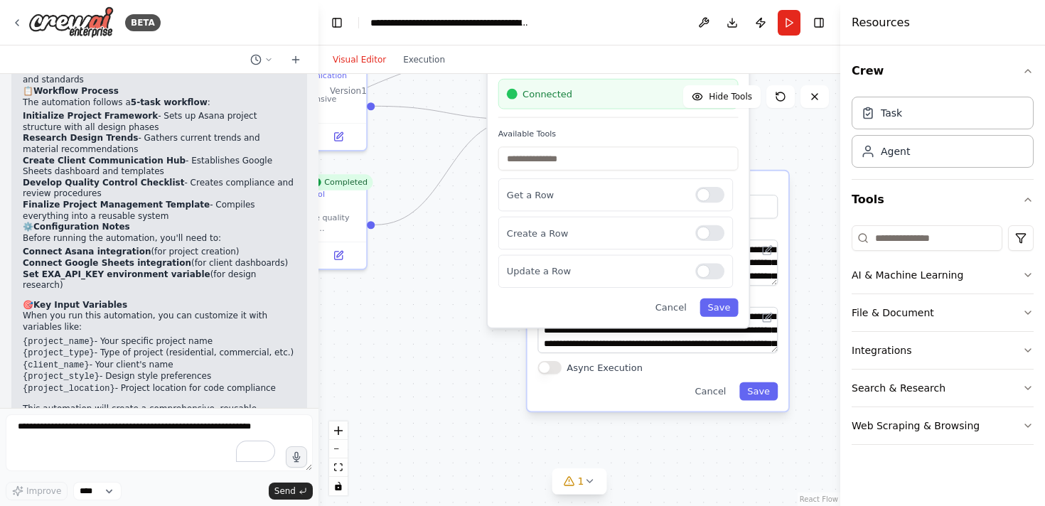
drag, startPoint x: 576, startPoint y: 286, endPoint x: 468, endPoint y: 168, distance: 159.5
click at [468, 168] on div ".deletable-edge-delete-btn { width: 20px; height: 20px; border: 0px solid #ffff…" at bounding box center [579, 290] width 522 height 432
click at [717, 199] on div at bounding box center [709, 196] width 29 height 16
click at [714, 277] on div at bounding box center [709, 272] width 29 height 16
click at [714, 321] on div "Google Sheets Sync data with Google Sheets Connected Available Tools Get a Row …" at bounding box center [618, 182] width 261 height 294
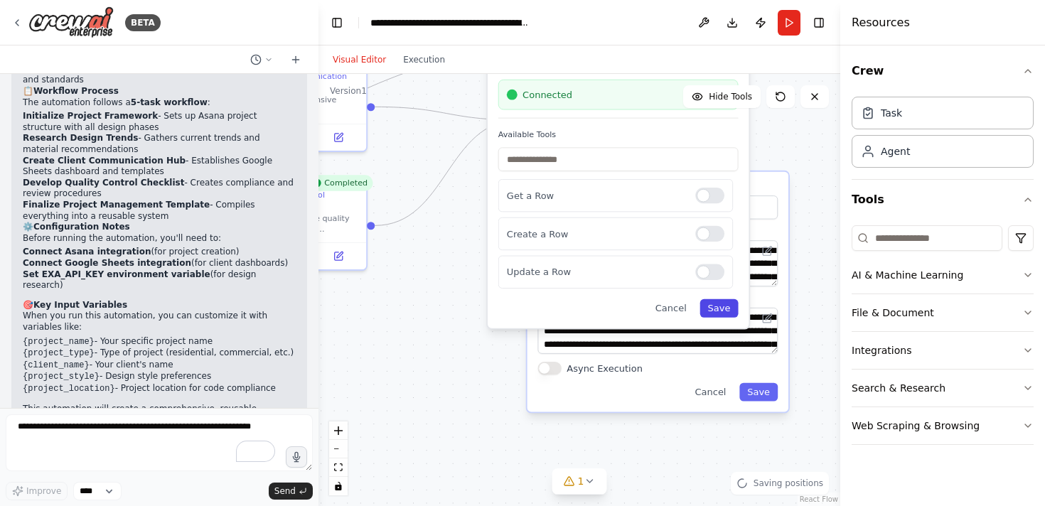
click at [716, 309] on button "Save" at bounding box center [718, 308] width 38 height 18
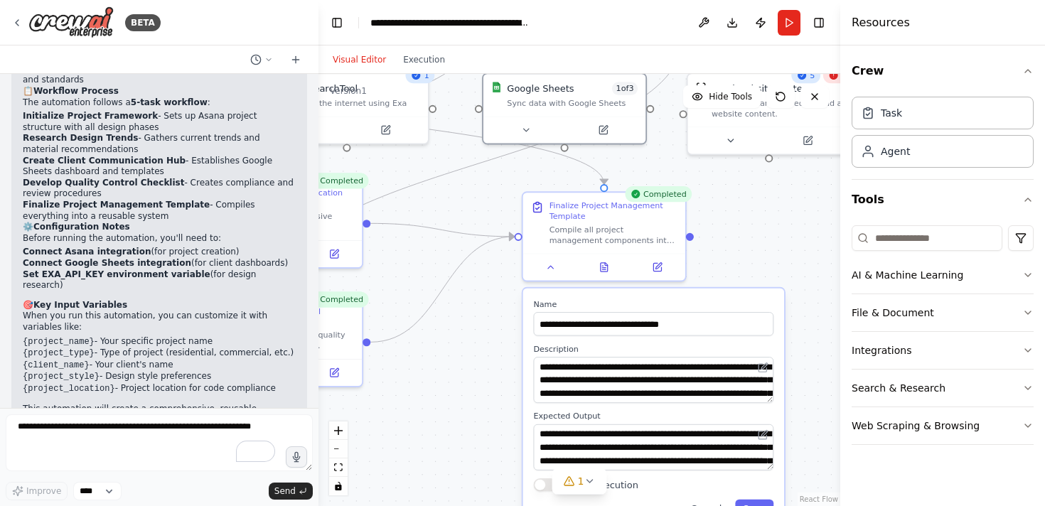
drag, startPoint x: 458, startPoint y: 304, endPoint x: 453, endPoint y: 419, distance: 116.0
click at [453, 419] on div ".deletable-edge-delete-btn { width: 20px; height: 20px; border: 0px solid #ffff…" at bounding box center [579, 290] width 522 height 432
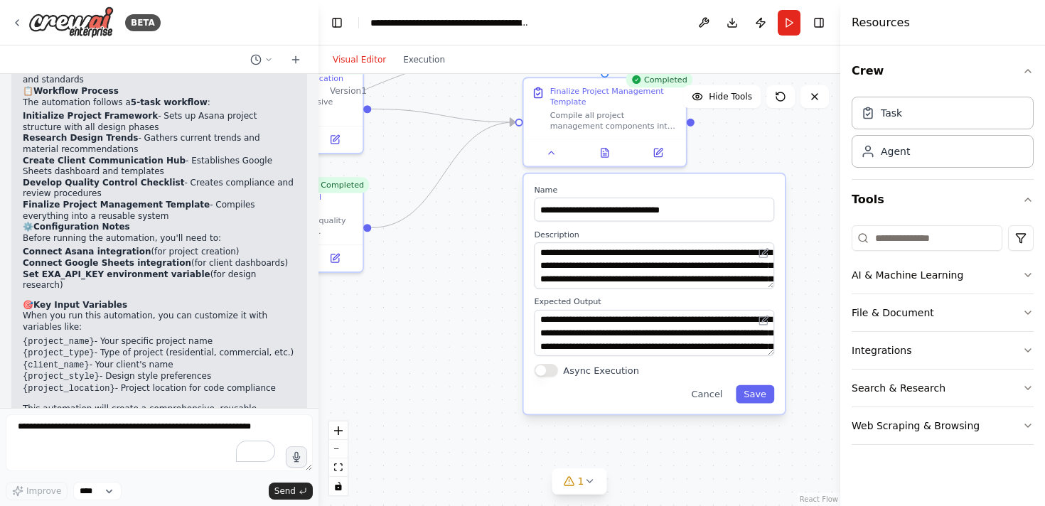
drag, startPoint x: 453, startPoint y: 419, endPoint x: 457, endPoint y: 289, distance: 130.9
click at [457, 287] on div ".deletable-edge-delete-btn { width: 20px; height: 20px; border: 0px solid #ffff…" at bounding box center [579, 290] width 522 height 432
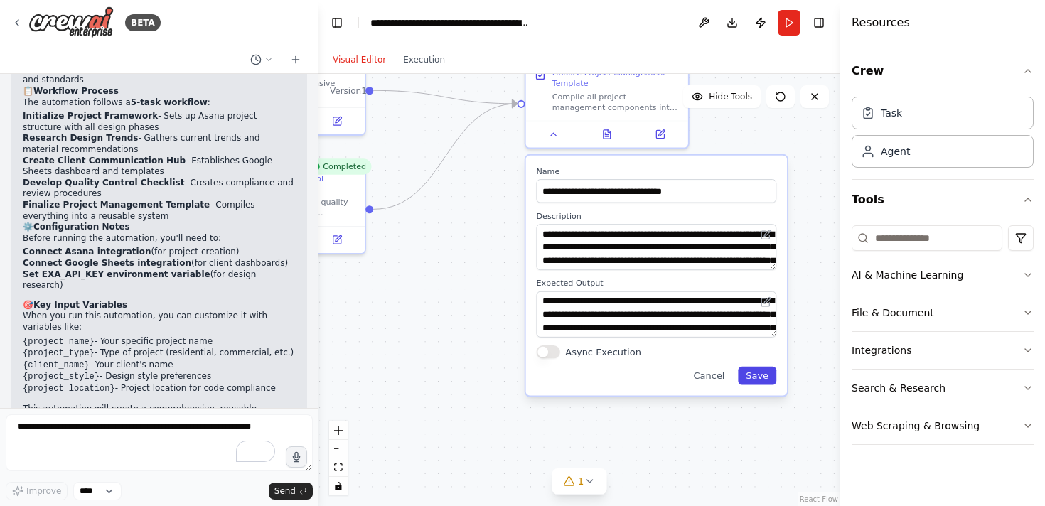
click at [757, 382] on button "Save" at bounding box center [757, 376] width 38 height 18
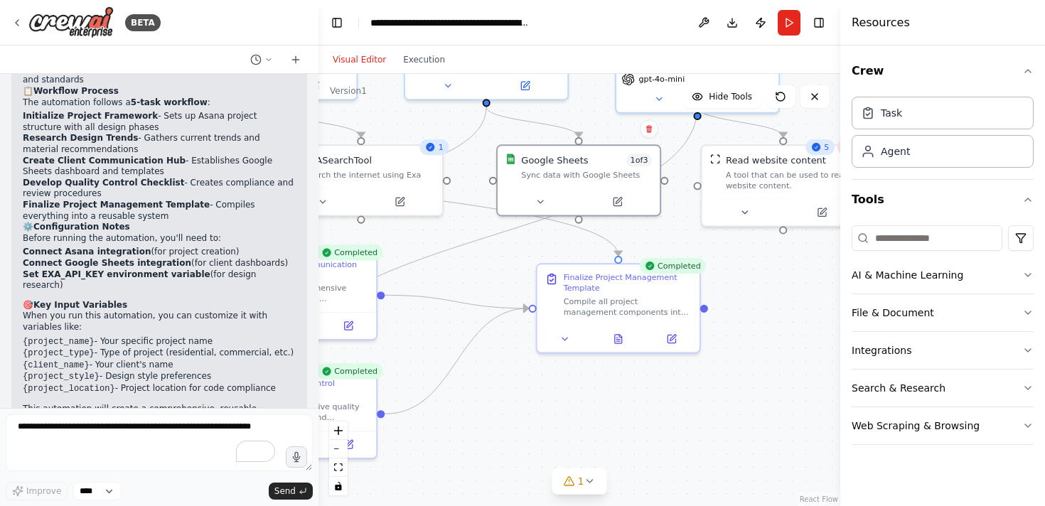
drag, startPoint x: 658, startPoint y: 281, endPoint x: 669, endPoint y: 486, distance: 205.0
click at [669, 486] on div ".deletable-edge-delete-btn { width: 20px; height: 20px; border: 0px solid #ffff…" at bounding box center [579, 290] width 522 height 432
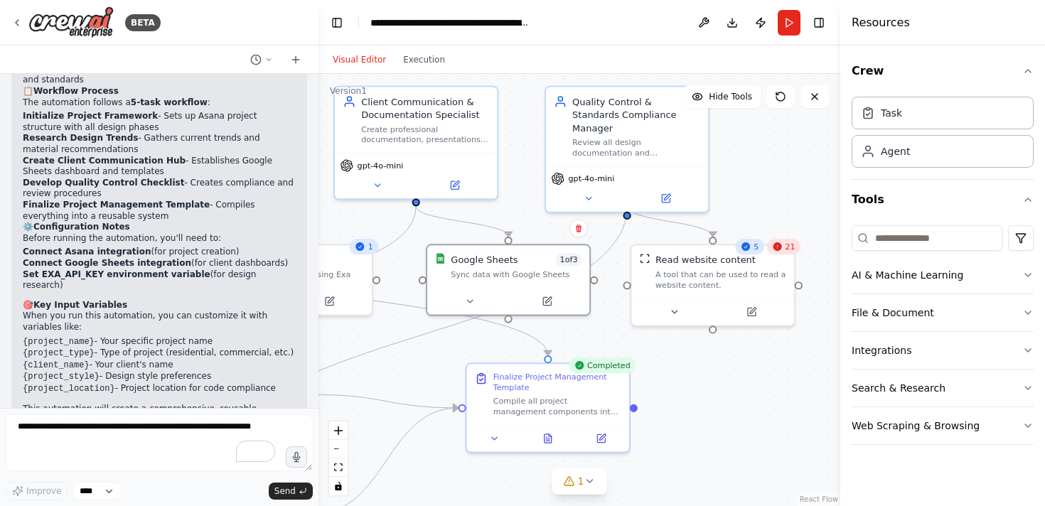
drag, startPoint x: 679, startPoint y: 230, endPoint x: 608, endPoint y: 329, distance: 121.9
click at [608, 329] on div ".deletable-edge-delete-btn { width: 20px; height: 20px; border: 0px solid #ffff…" at bounding box center [579, 290] width 522 height 432
click at [680, 312] on button at bounding box center [674, 309] width 75 height 16
click at [688, 309] on button at bounding box center [680, 309] width 75 height 16
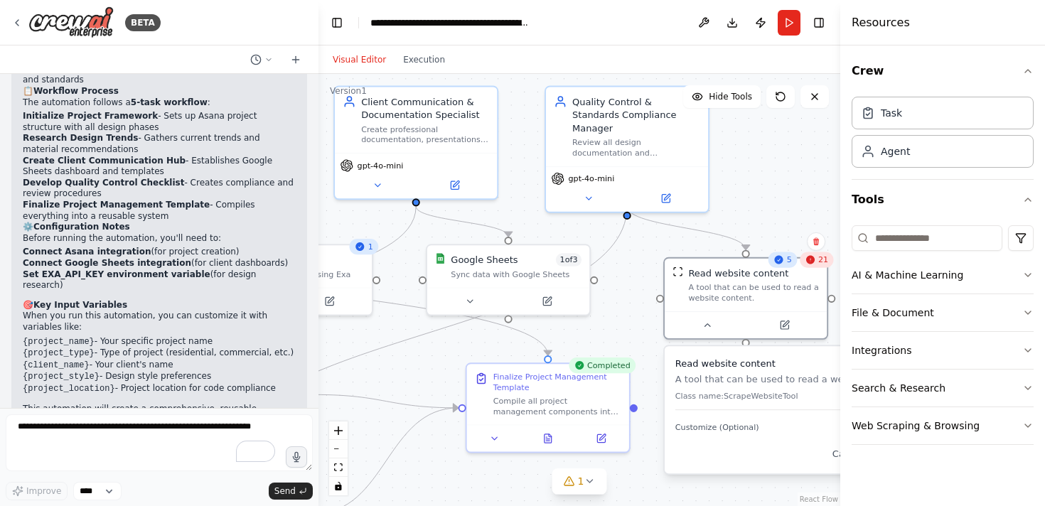
drag, startPoint x: 726, startPoint y: 341, endPoint x: 757, endPoint y: 358, distance: 35.0
click at [757, 358] on div "Read website content A tool that can be used to read a website content. Class n…" at bounding box center [795, 409] width 261 height 127
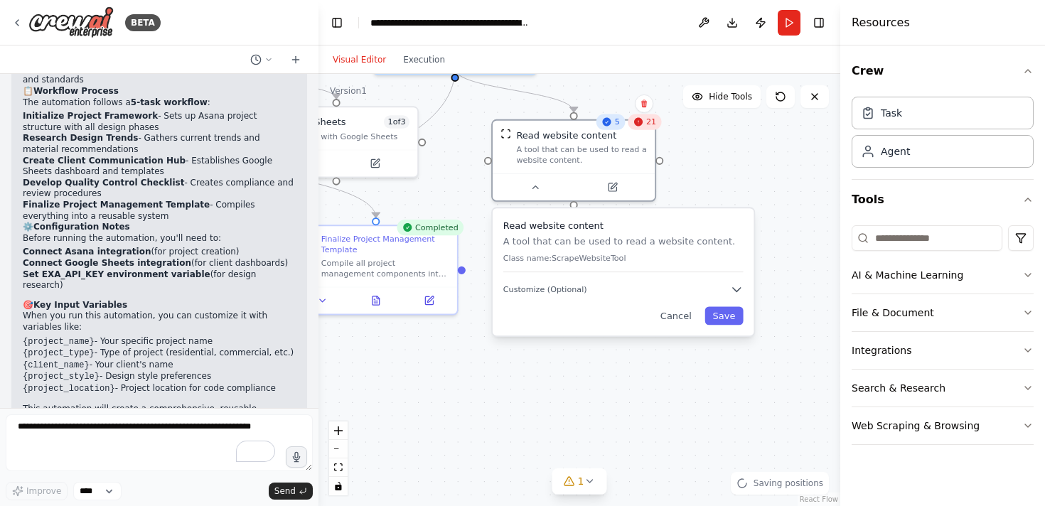
drag, startPoint x: 631, startPoint y: 336, endPoint x: 455, endPoint y: 168, distance: 242.3
click at [455, 167] on div ".deletable-edge-delete-btn { width: 20px; height: 20px; border: 0px solid #ffff…" at bounding box center [579, 290] width 522 height 432
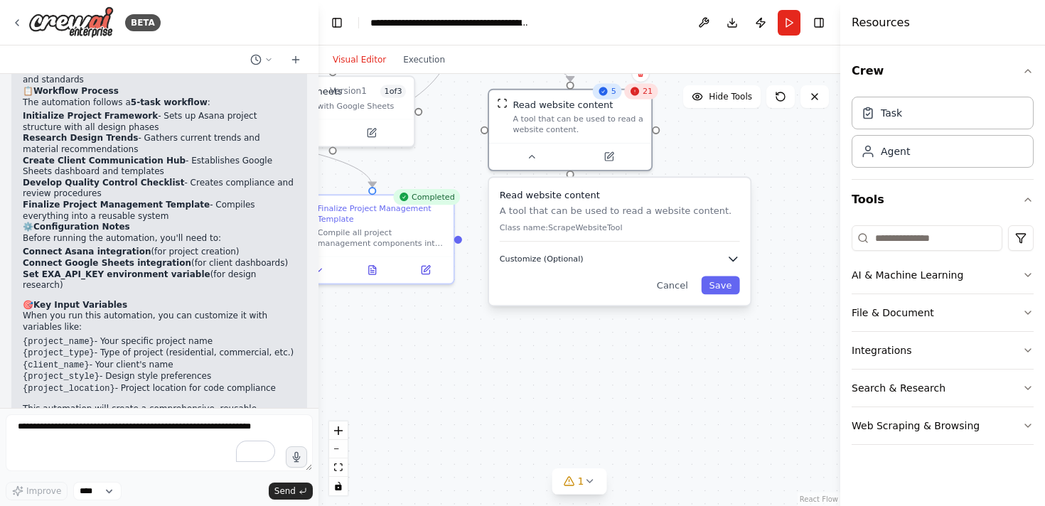
click at [546, 258] on span "Customize (Optional)" at bounding box center [542, 259] width 84 height 11
click at [733, 261] on icon "button" at bounding box center [733, 259] width 8 height 4
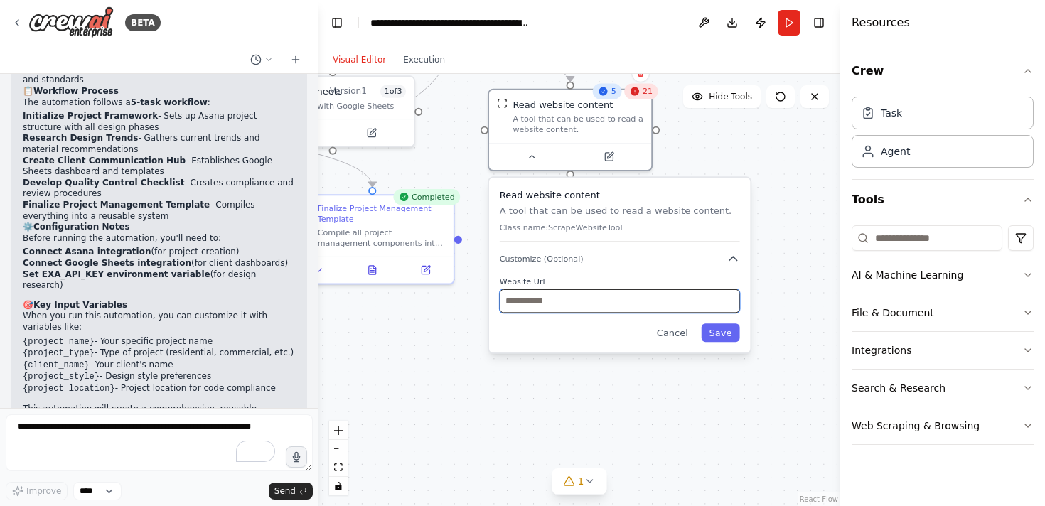
click at [648, 304] on input "text" at bounding box center [620, 300] width 240 height 23
type input "**********"
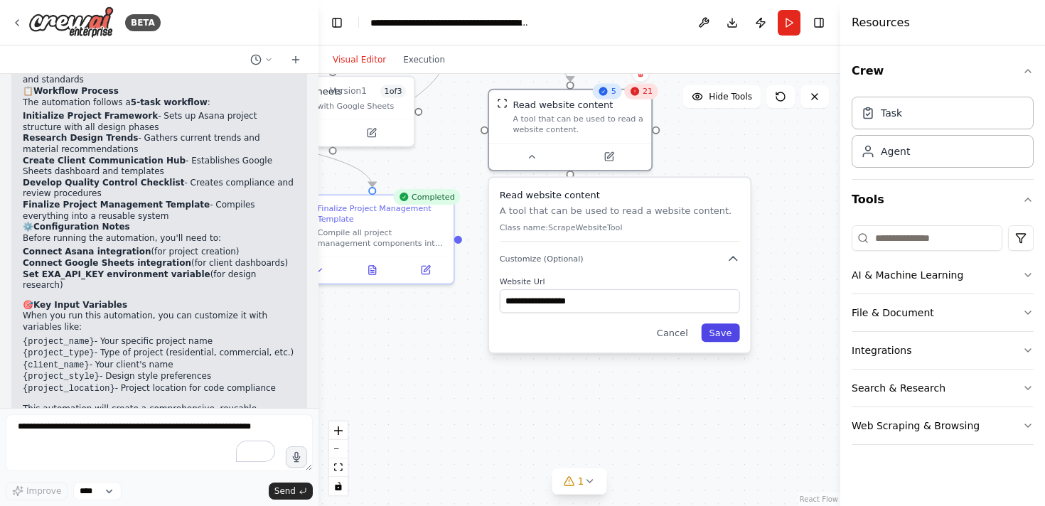
click at [725, 330] on button "Save" at bounding box center [720, 332] width 38 height 18
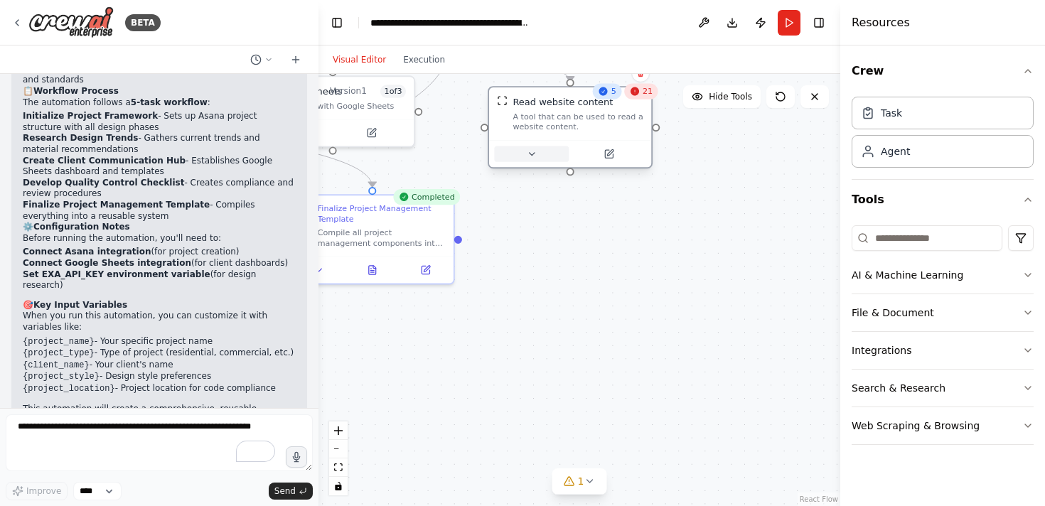
click at [545, 156] on button at bounding box center [531, 154] width 75 height 16
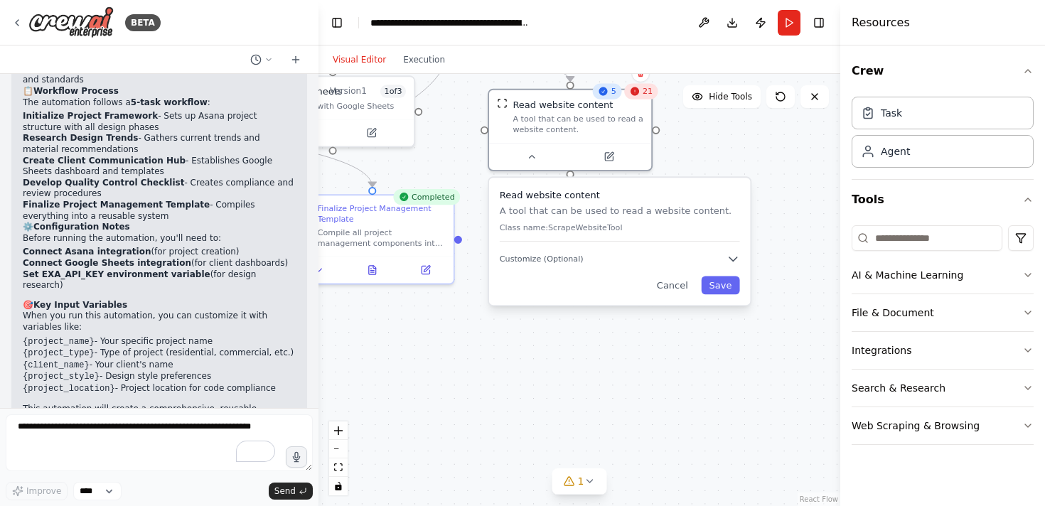
click at [567, 225] on p "Class name: ScrapeWebsiteTool" at bounding box center [620, 227] width 240 height 11
click at [715, 295] on div "Read website content A tool that can be used to read a website content. Class n…" at bounding box center [619, 241] width 261 height 127
click at [638, 95] on icon at bounding box center [634, 91] width 11 height 11
click at [711, 141] on div ".deletable-edge-delete-btn { width: 20px; height: 20px; border: 0px solid #ffff…" at bounding box center [579, 290] width 522 height 432
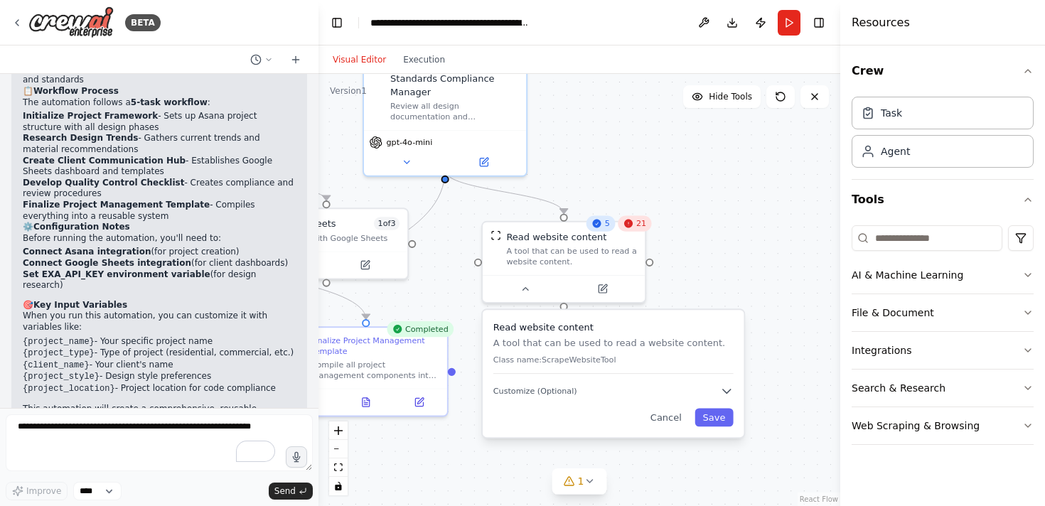
drag, startPoint x: 707, startPoint y: 141, endPoint x: 697, endPoint y: 271, distance: 129.8
click at [697, 272] on div ".deletable-edge-delete-btn { width: 20px; height: 20px; border: 0px solid #ffff…" at bounding box center [579, 290] width 522 height 432
click at [599, 225] on icon at bounding box center [594, 221] width 11 height 11
click at [637, 227] on div "21" at bounding box center [632, 221] width 34 height 16
click at [633, 220] on div "21" at bounding box center [632, 221] width 34 height 16
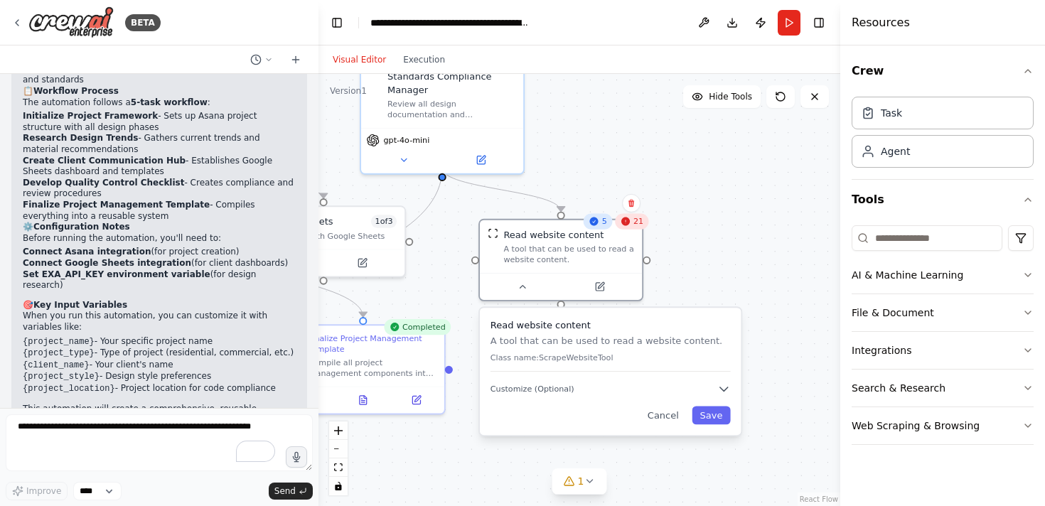
click at [633, 220] on div "21" at bounding box center [632, 221] width 34 height 16
click at [581, 237] on div "Read website content" at bounding box center [553, 232] width 100 height 14
click at [574, 266] on div "Read website content A tool that can be used to read a website content." at bounding box center [561, 244] width 162 height 53
click at [552, 346] on p "A tool that can be used to read a website content." at bounding box center [610, 341] width 240 height 14
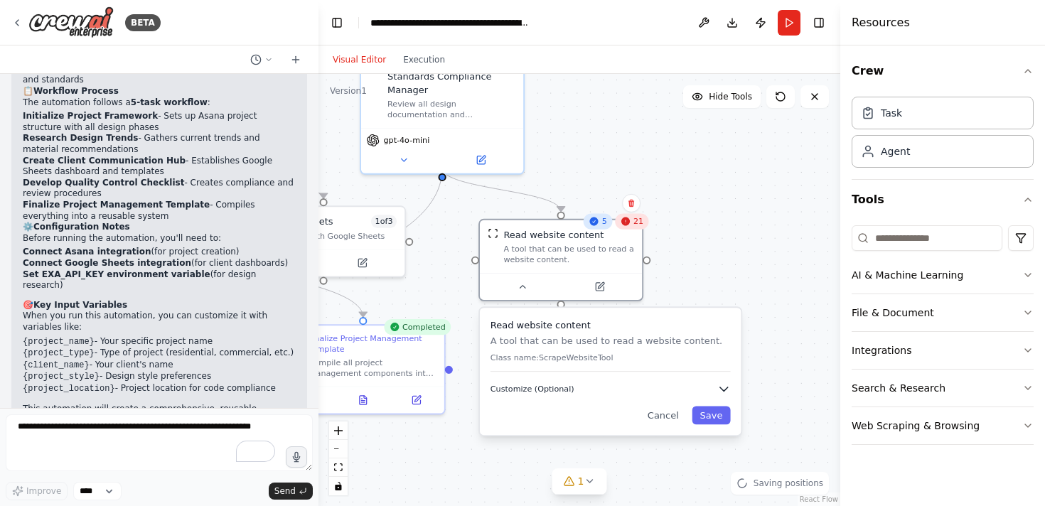
click at [543, 390] on span "Customize (Optional)" at bounding box center [532, 389] width 84 height 11
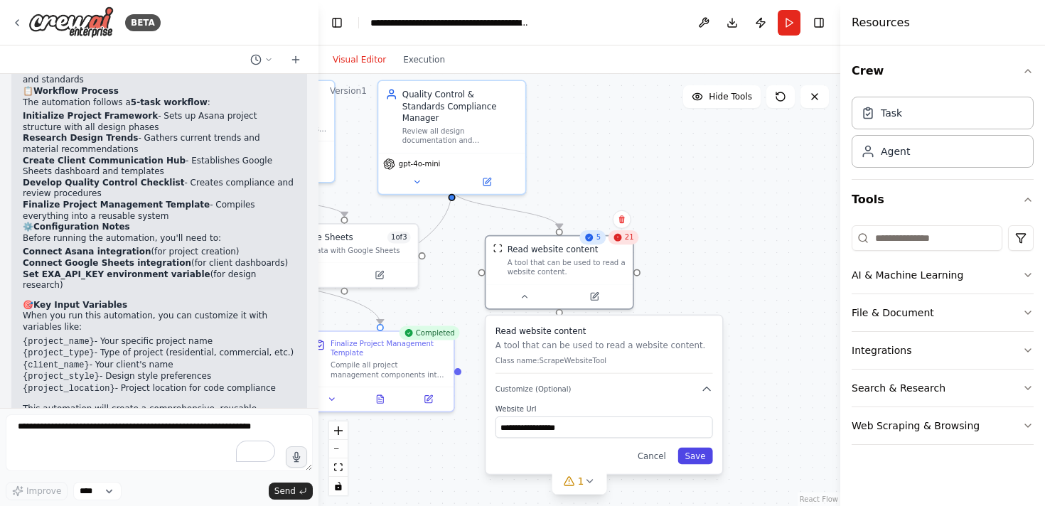
click at [694, 455] on button "Save" at bounding box center [695, 456] width 35 height 17
click at [495, 251] on div "Read website content A tool that can be used to read a website content." at bounding box center [559, 257] width 132 height 33
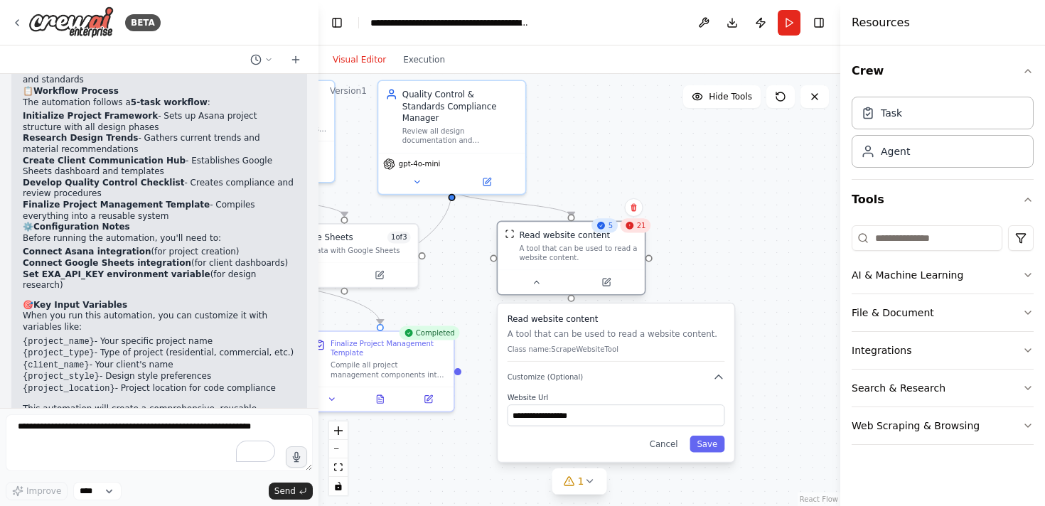
drag, startPoint x: 498, startPoint y: 247, endPoint x: 513, endPoint y: 232, distance: 21.1
click at [513, 232] on img at bounding box center [509, 233] width 9 height 9
click at [646, 159] on div ".deletable-edge-delete-btn { width: 20px; height: 20px; border: 0px solid #ffff…" at bounding box center [579, 290] width 522 height 432
click at [697, 448] on button "Save" at bounding box center [707, 444] width 35 height 17
click at [585, 482] on icon at bounding box center [589, 481] width 11 height 11
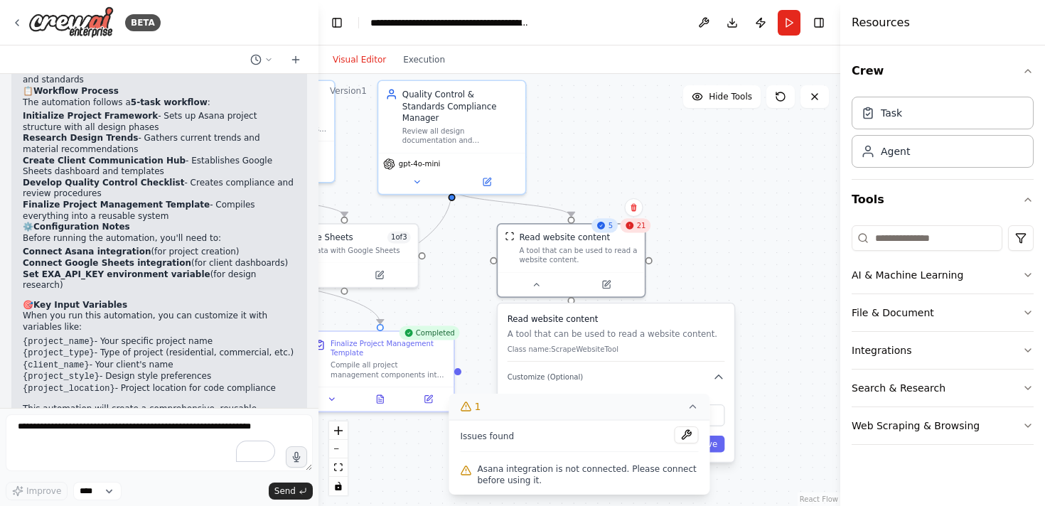
click at [739, 302] on div ".deletable-edge-delete-btn { width: 20px; height: 20px; border: 0px solid #ffff…" at bounding box center [579, 290] width 522 height 432
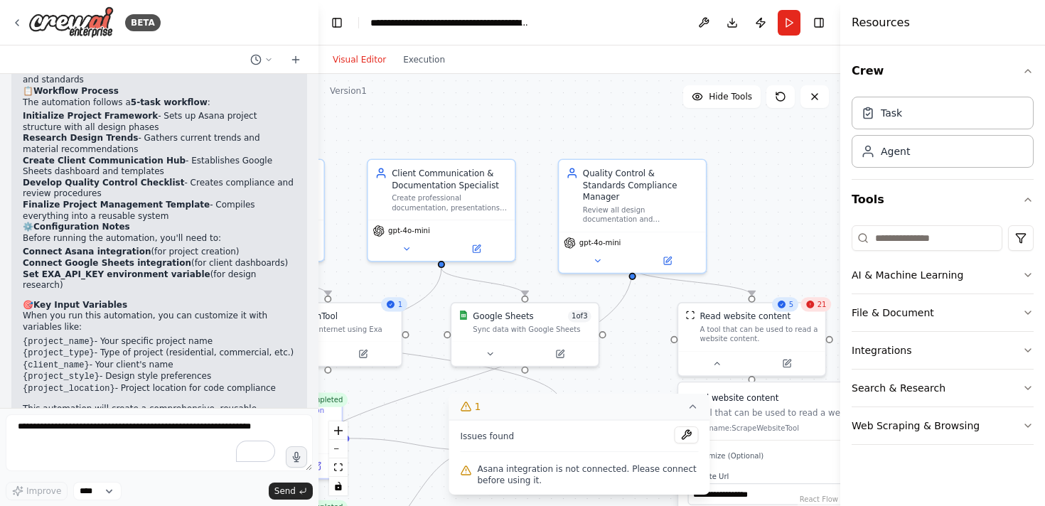
drag, startPoint x: 579, startPoint y: 149, endPoint x: 760, endPoint y: 227, distance: 197.0
click at [760, 227] on div ".deletable-edge-delete-btn { width: 20px; height: 20px; border: 0px solid #ffff…" at bounding box center [579, 290] width 522 height 432
click at [633, 230] on div "gpt-4o-mini" at bounding box center [632, 250] width 147 height 41
click at [599, 254] on icon at bounding box center [597, 258] width 9 height 9
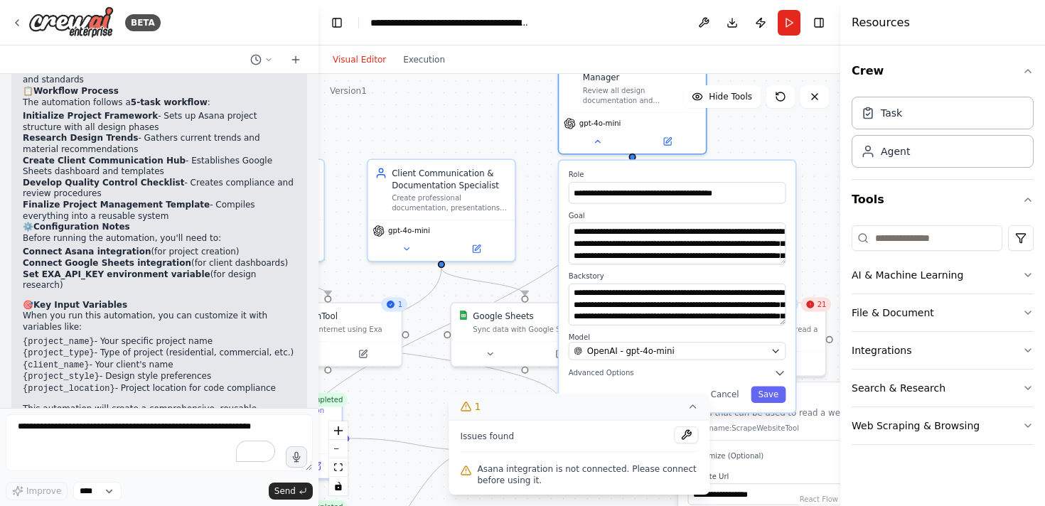
drag, startPoint x: 746, startPoint y: 277, endPoint x: 745, endPoint y: 156, distance: 120.9
click at [746, 161] on div "**********" at bounding box center [677, 287] width 237 height 252
click at [776, 386] on button "Save" at bounding box center [768, 394] width 35 height 17
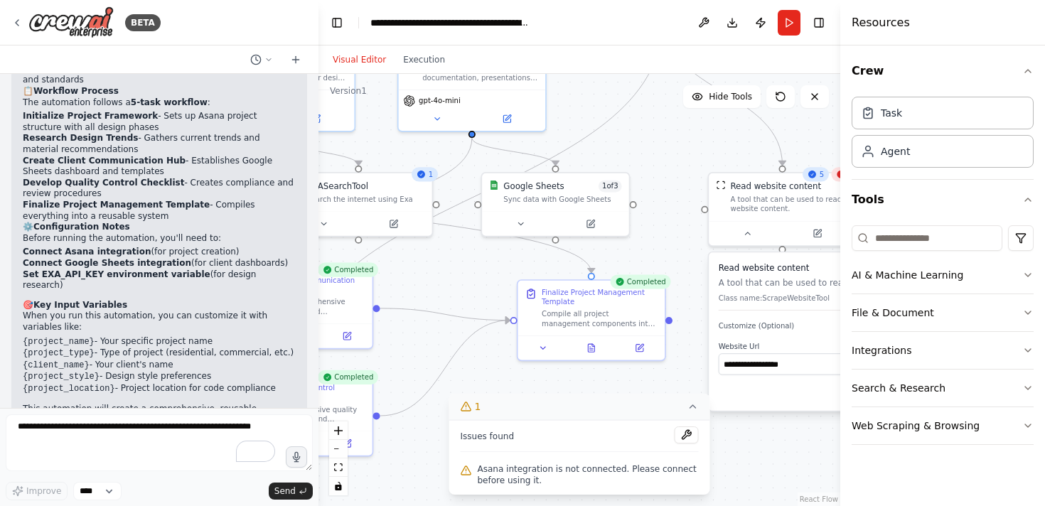
drag, startPoint x: 567, startPoint y: 205, endPoint x: 594, endPoint y: 72, distance: 135.6
click at [594, 72] on div "Visual Editor Execution Version 1 Hide Tools .deletable-edge-delete-btn { width…" at bounding box center [579, 275] width 522 height 461
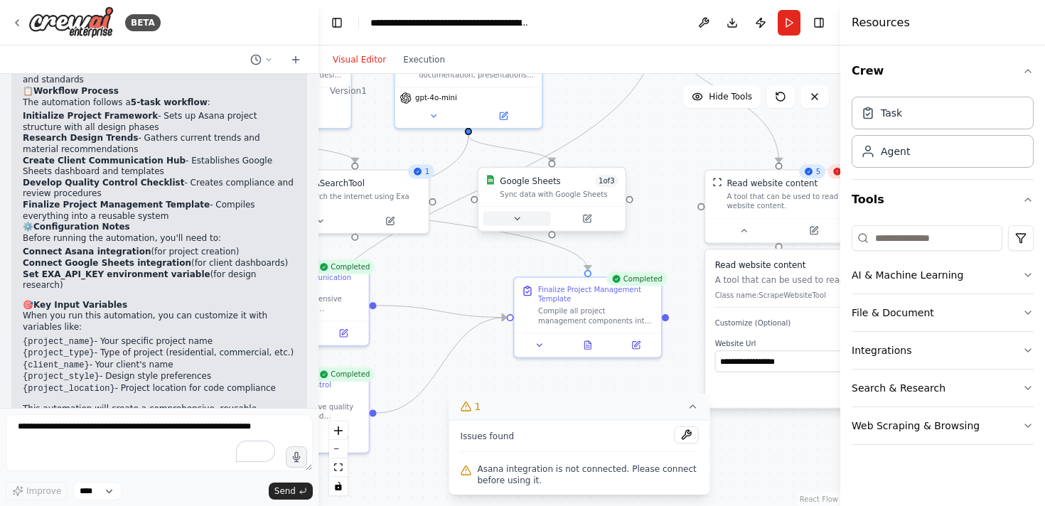
click at [529, 220] on button at bounding box center [517, 219] width 68 height 14
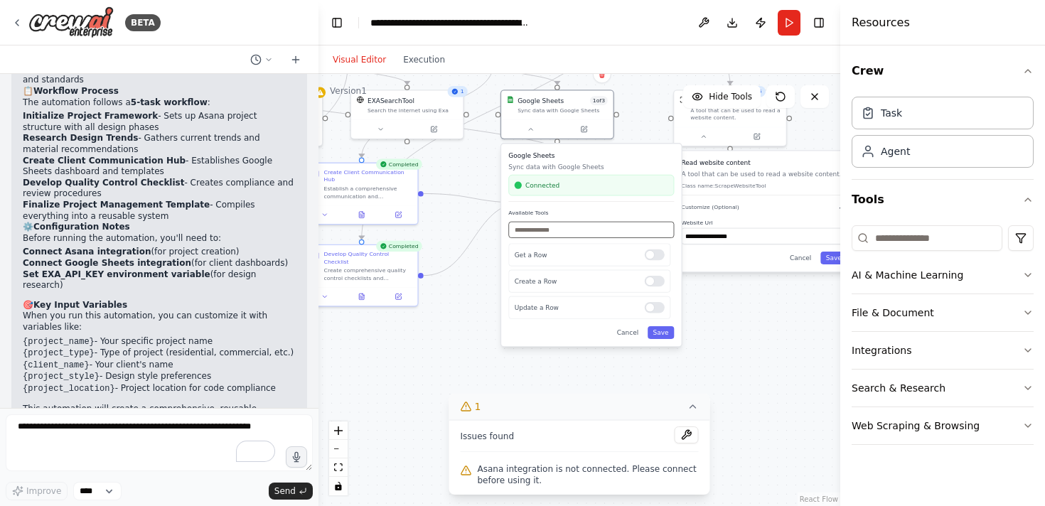
drag, startPoint x: 664, startPoint y: 245, endPoint x: 655, endPoint y: 123, distance: 121.9
click at [655, 123] on div ".deletable-edge-delete-btn { width: 20px; height: 20px; border: 0px solid #ffff…" at bounding box center [579, 290] width 522 height 432
click at [655, 257] on div at bounding box center [655, 255] width 20 height 11
click at [658, 309] on div at bounding box center [655, 307] width 20 height 11
click at [653, 311] on div at bounding box center [655, 307] width 20 height 11
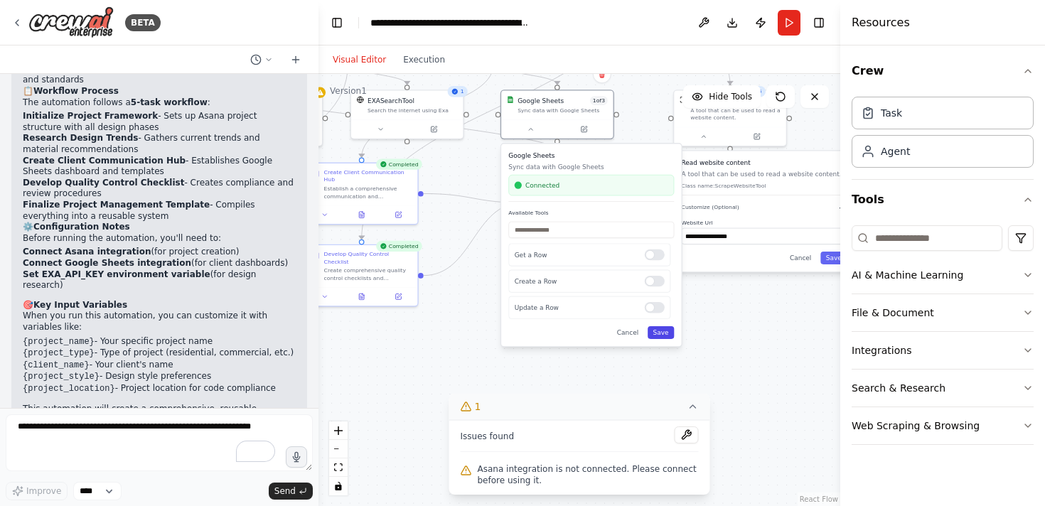
click at [662, 333] on button "Save" at bounding box center [661, 332] width 26 height 13
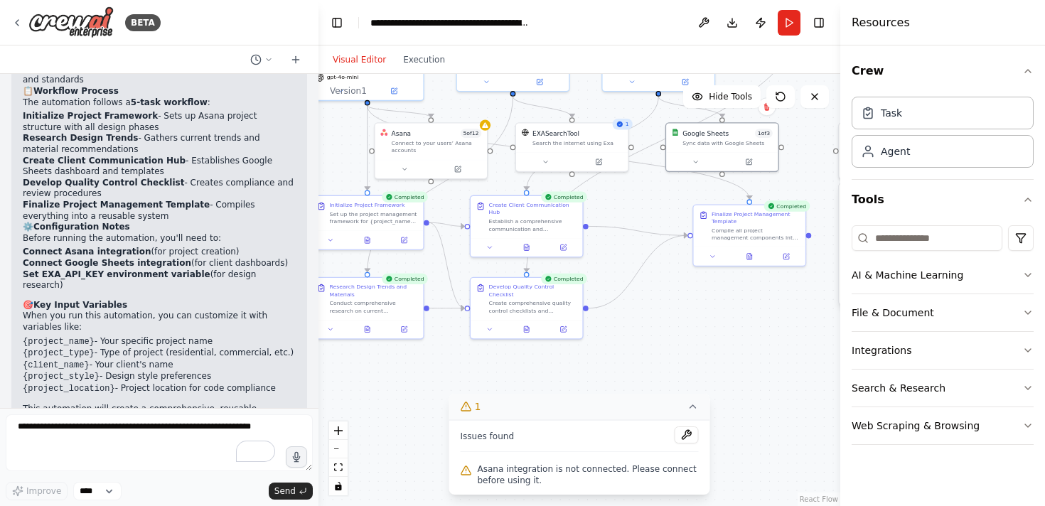
drag, startPoint x: 504, startPoint y: 286, endPoint x: 669, endPoint y: 319, distance: 168.1
click at [669, 319] on div ".deletable-edge-delete-btn { width: 20px; height: 20px; border: 0px solid #ffff…" at bounding box center [579, 290] width 522 height 432
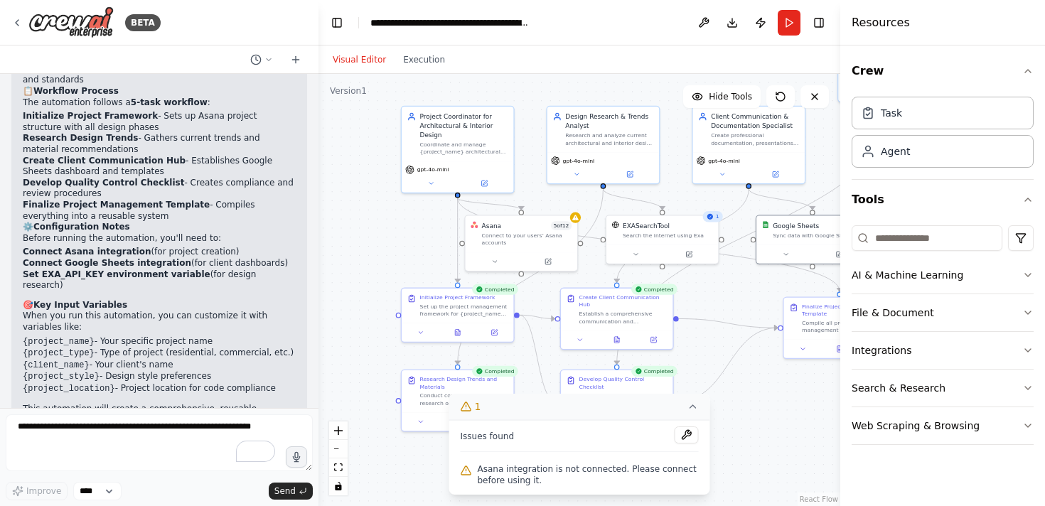
drag, startPoint x: 628, startPoint y: 220, endPoint x: 715, endPoint y: 313, distance: 127.2
click at [716, 313] on div ".deletable-edge-delete-btn { width: 20px; height: 20px; border: 0px solid #ffff…" at bounding box center [579, 290] width 522 height 432
click at [573, 220] on div at bounding box center [573, 215] width 11 height 11
click at [516, 240] on div "Connect to your users’ Asana accounts" at bounding box center [525, 237] width 90 height 14
click at [493, 260] on icon at bounding box center [492, 259] width 7 height 7
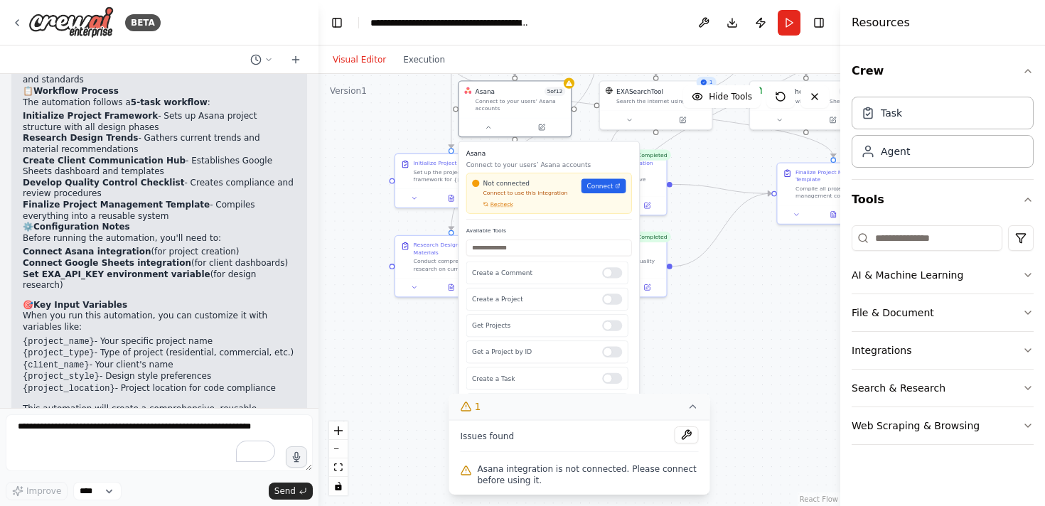
drag, startPoint x: 415, startPoint y: 235, endPoint x: 411, endPoint y: 92, distance: 142.9
click at [411, 92] on div ".deletable-edge-delete-btn { width: 20px; height: 20px; border: 0px solid #ffff…" at bounding box center [579, 290] width 522 height 432
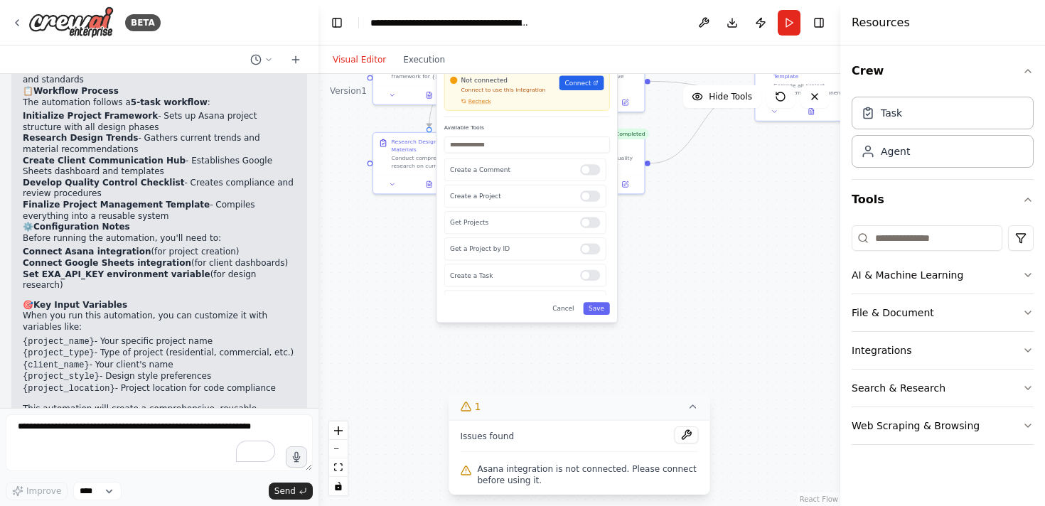
drag, startPoint x: 413, startPoint y: 309, endPoint x: 391, endPoint y: 218, distance: 93.6
click at [391, 217] on div ".deletable-edge-delete-btn { width: 20px; height: 20px; border: 0px solid #ffff…" at bounding box center [579, 290] width 522 height 432
click at [485, 107] on span "Recheck" at bounding box center [479, 103] width 23 height 7
click at [583, 87] on span "Connect" at bounding box center [577, 84] width 26 height 9
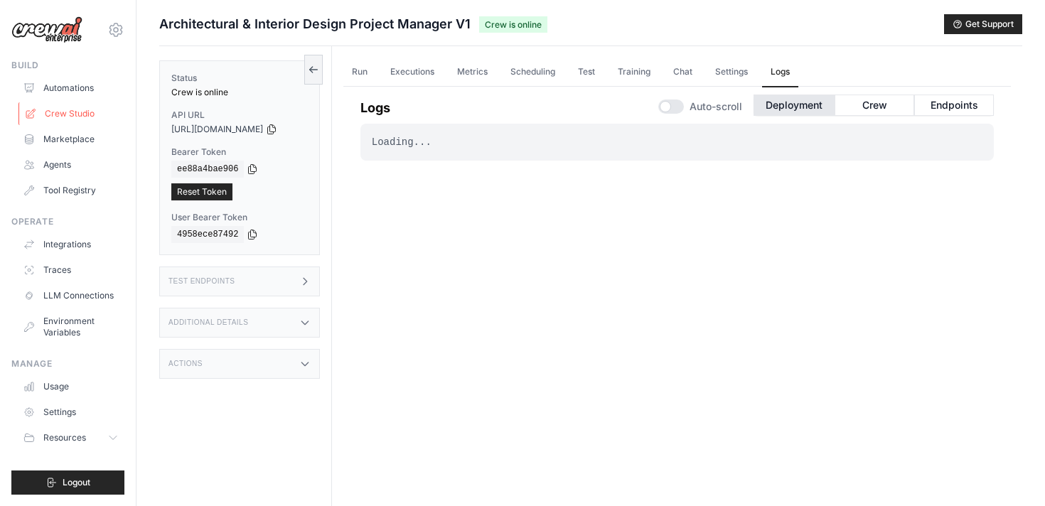
click at [79, 114] on link "Crew Studio" at bounding box center [71, 113] width 107 height 23
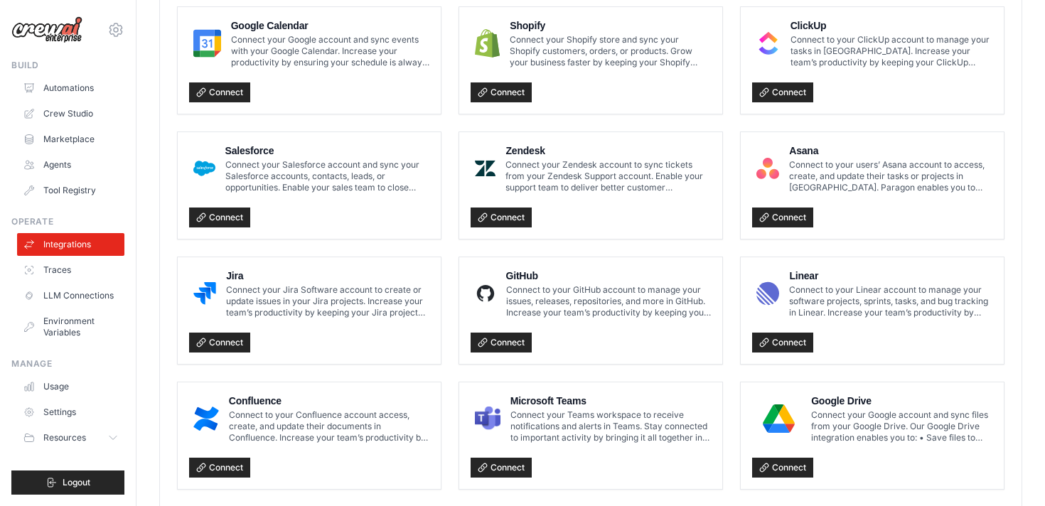
scroll to position [665, 0]
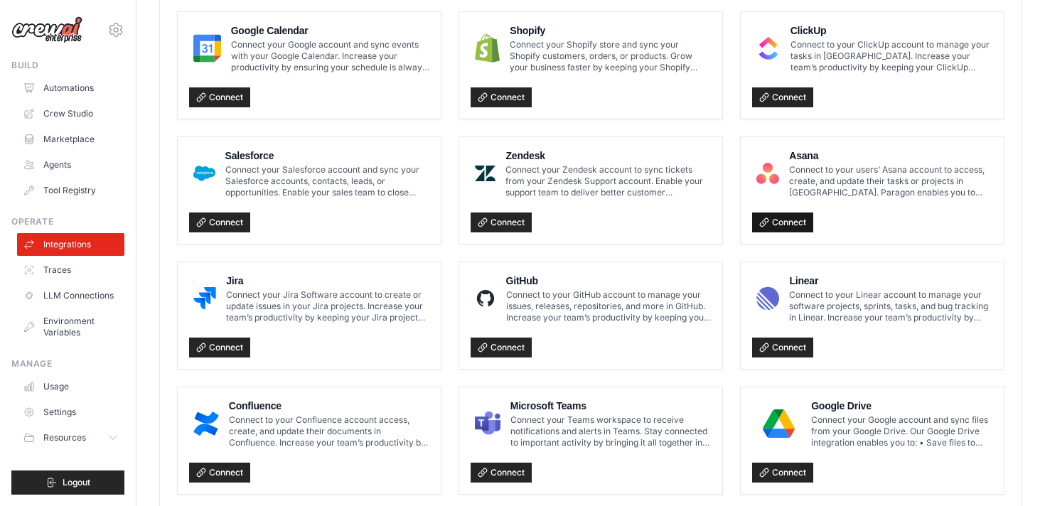
click at [777, 224] on link "Connect" at bounding box center [782, 223] width 61 height 20
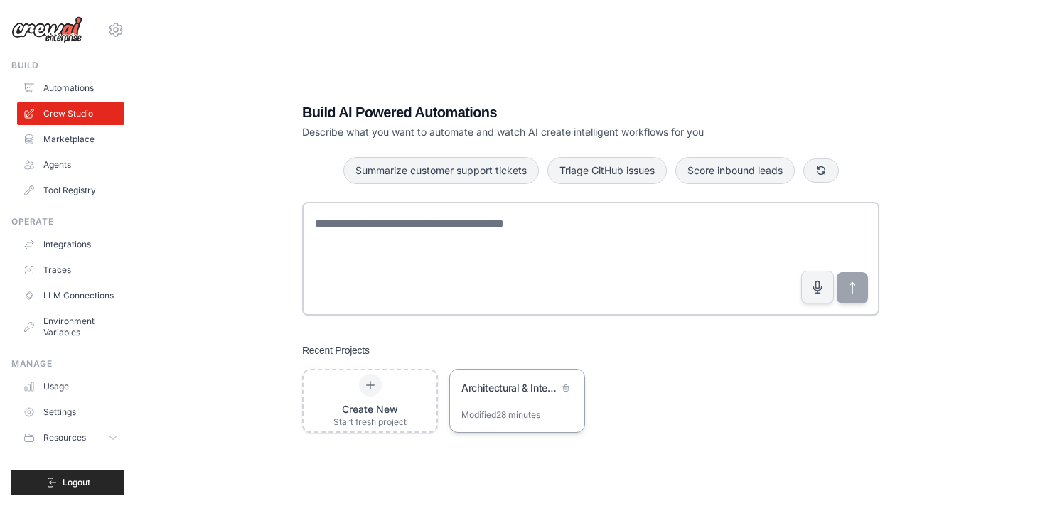
click at [503, 409] on div "Modified 28 minutes" at bounding box center [500, 414] width 79 height 11
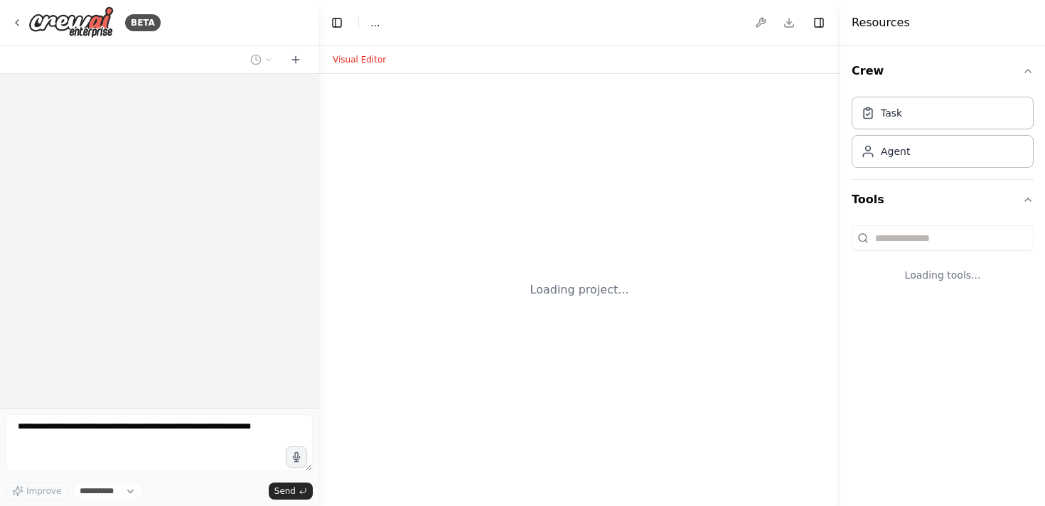
select select "****"
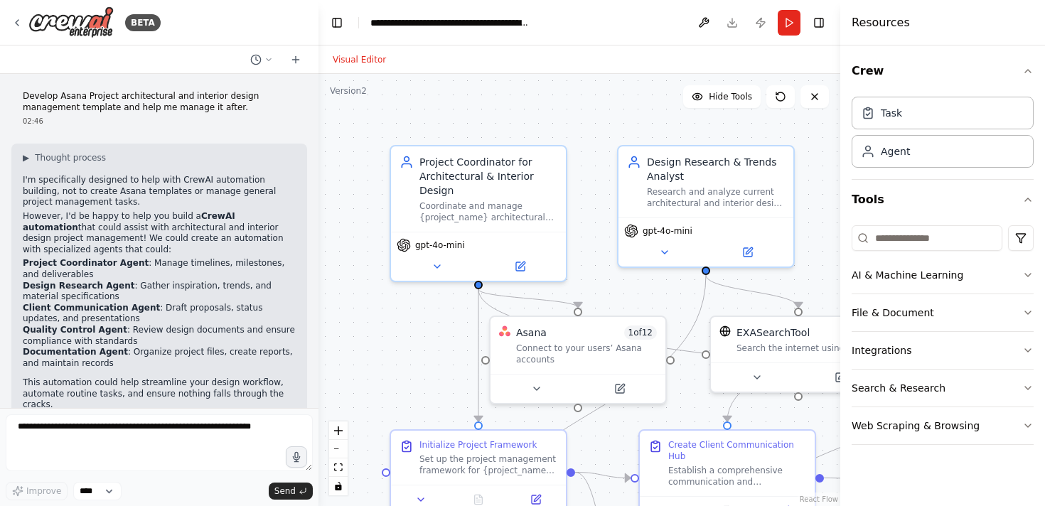
scroll to position [1132, 0]
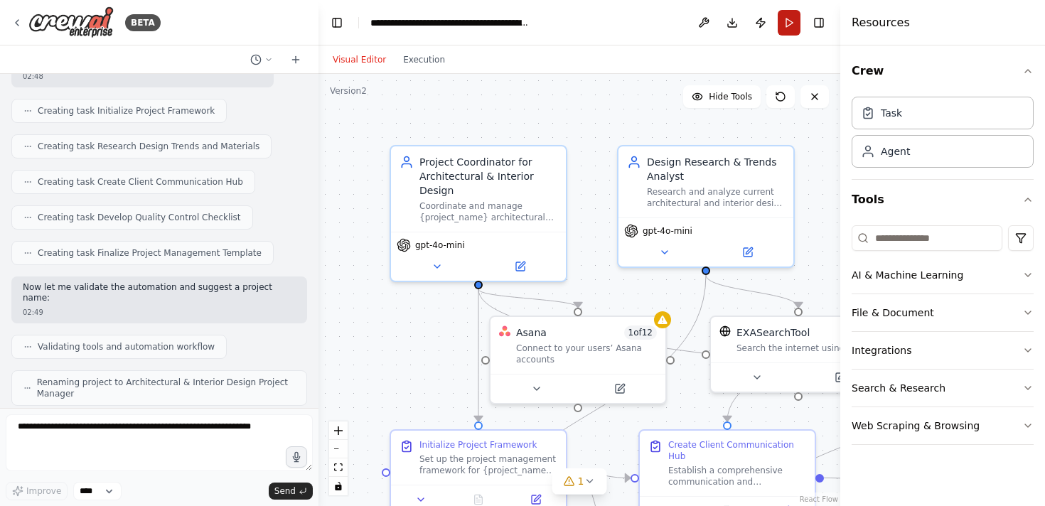
click at [790, 22] on button "Run" at bounding box center [789, 23] width 23 height 26
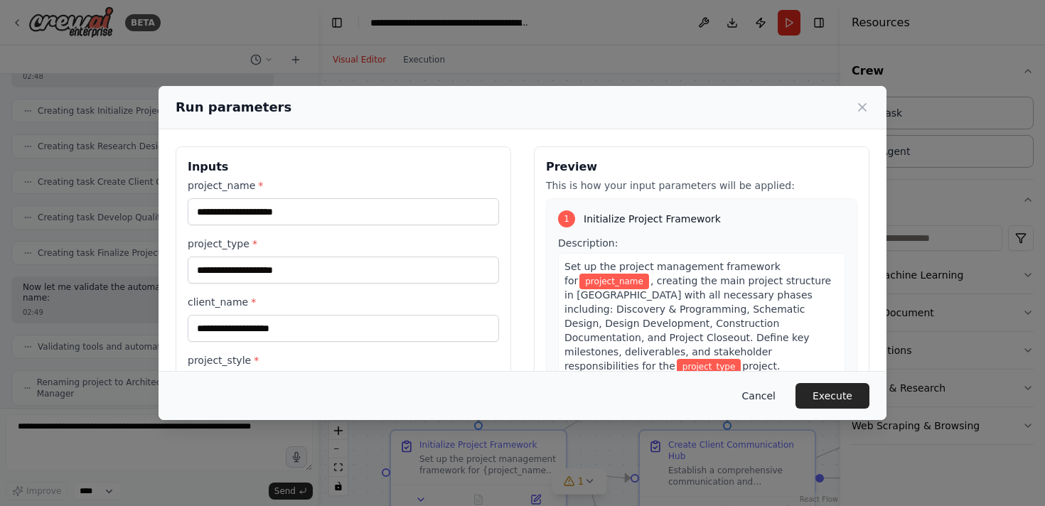
click at [761, 396] on button "Cancel" at bounding box center [759, 396] width 56 height 26
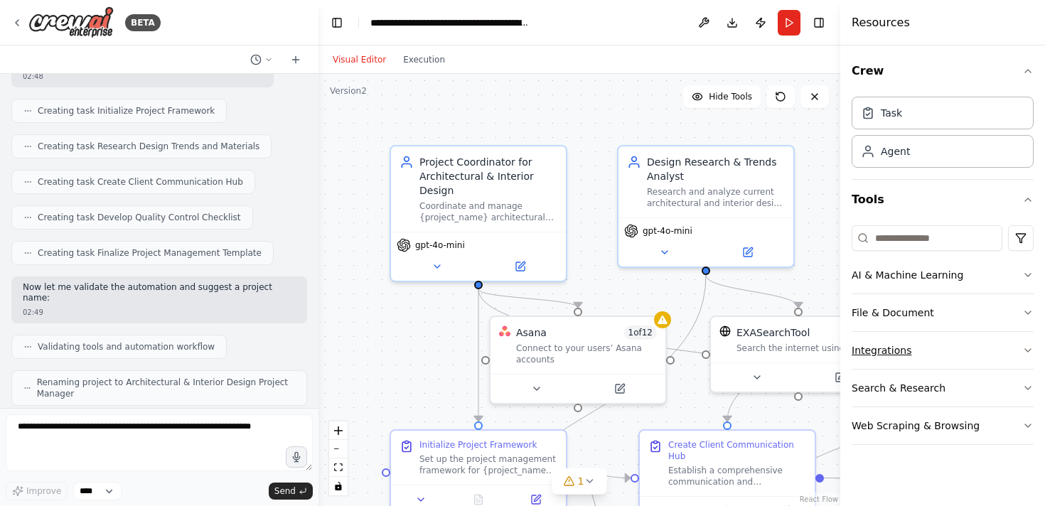
click at [905, 359] on button "Integrations" at bounding box center [943, 350] width 182 height 37
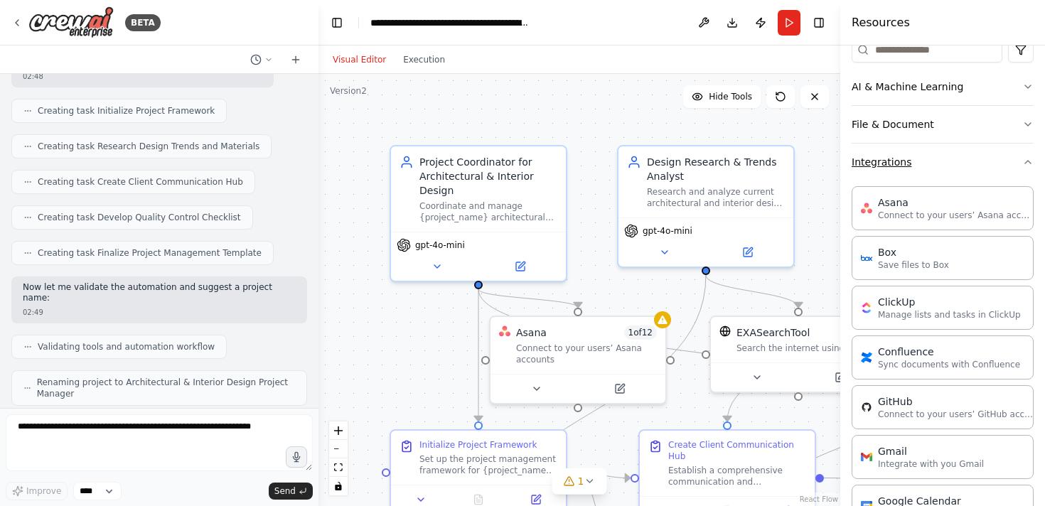
scroll to position [199, 0]
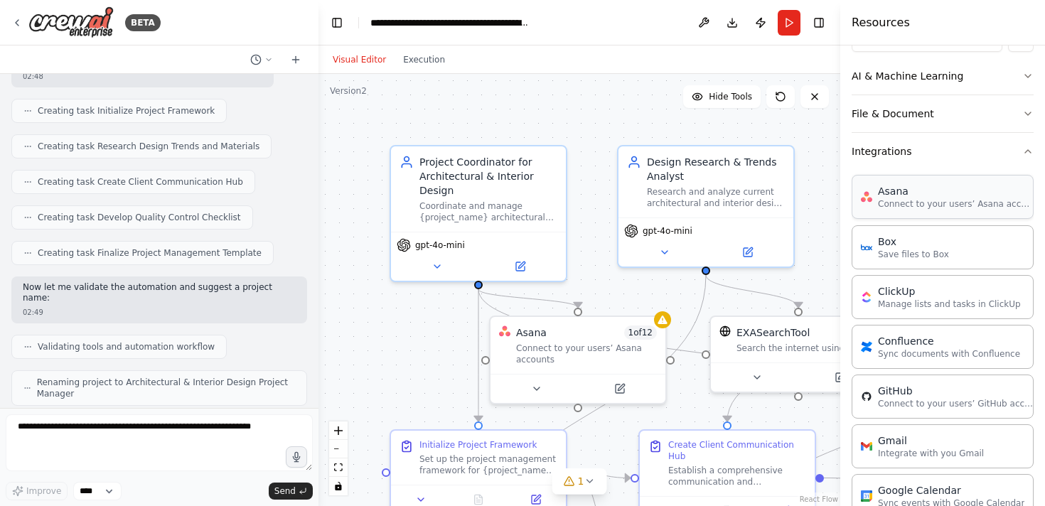
click at [935, 206] on p "Connect to your users’ Asana accounts" at bounding box center [956, 203] width 156 height 11
click at [989, 201] on p "Connect to your users’ Asana accounts" at bounding box center [956, 203] width 156 height 11
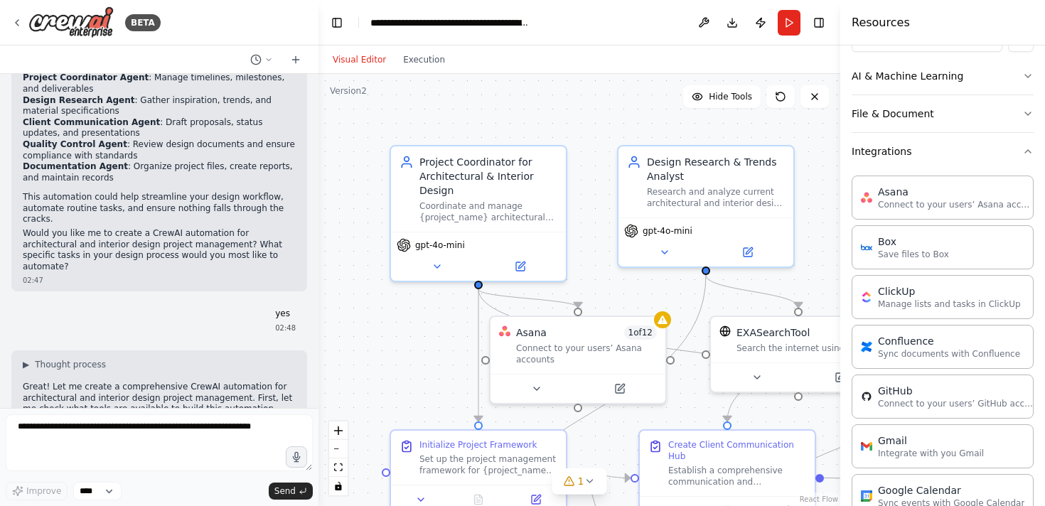
scroll to position [0, 0]
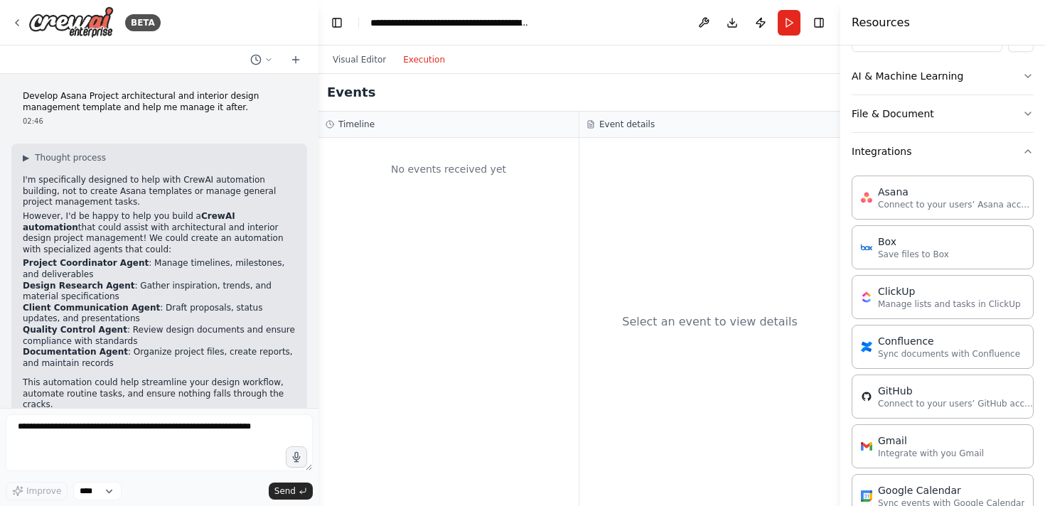
click at [429, 51] on button "Execution" at bounding box center [424, 59] width 59 height 17
click at [363, 60] on button "Visual Editor" at bounding box center [359, 59] width 70 height 17
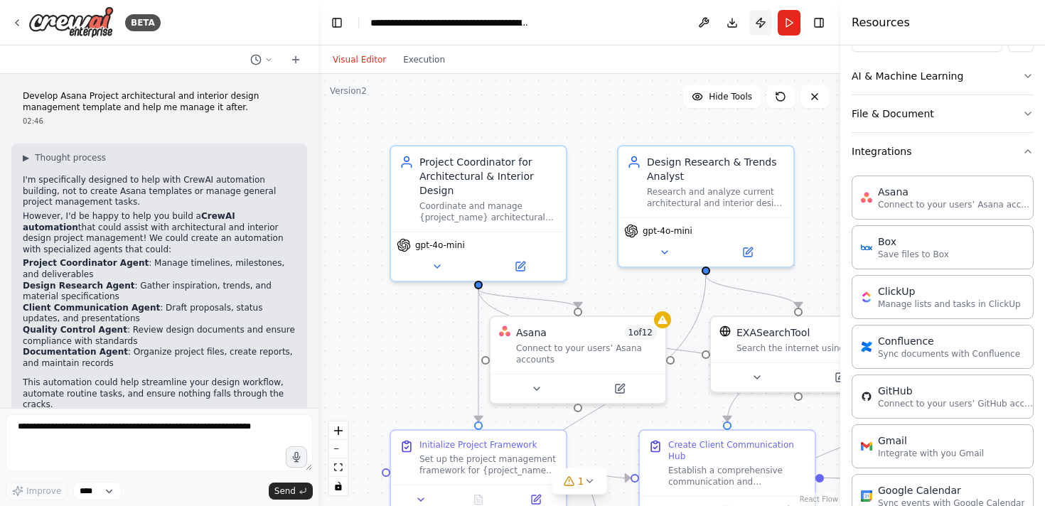
click at [759, 22] on button "Publish" at bounding box center [760, 23] width 23 height 26
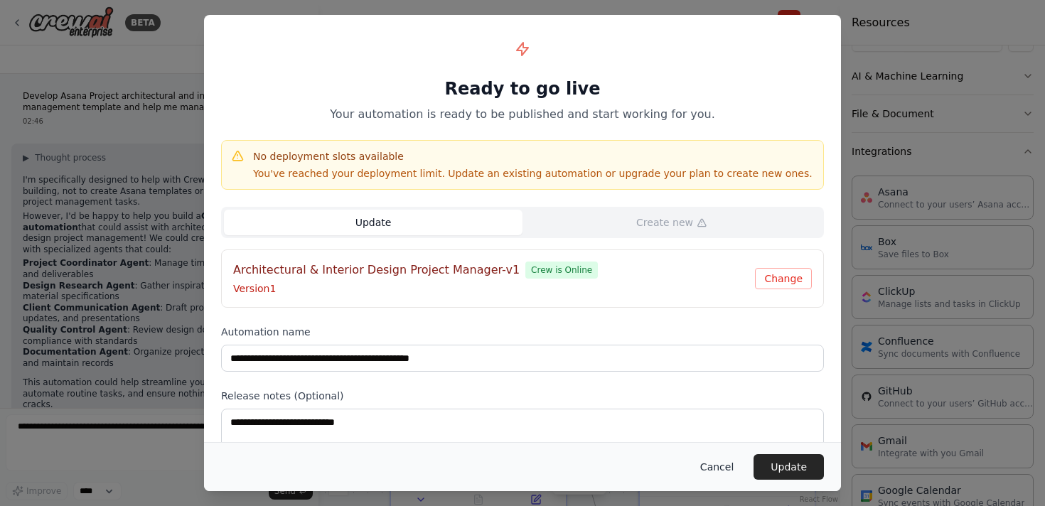
click at [733, 468] on button "Cancel" at bounding box center [717, 467] width 56 height 26
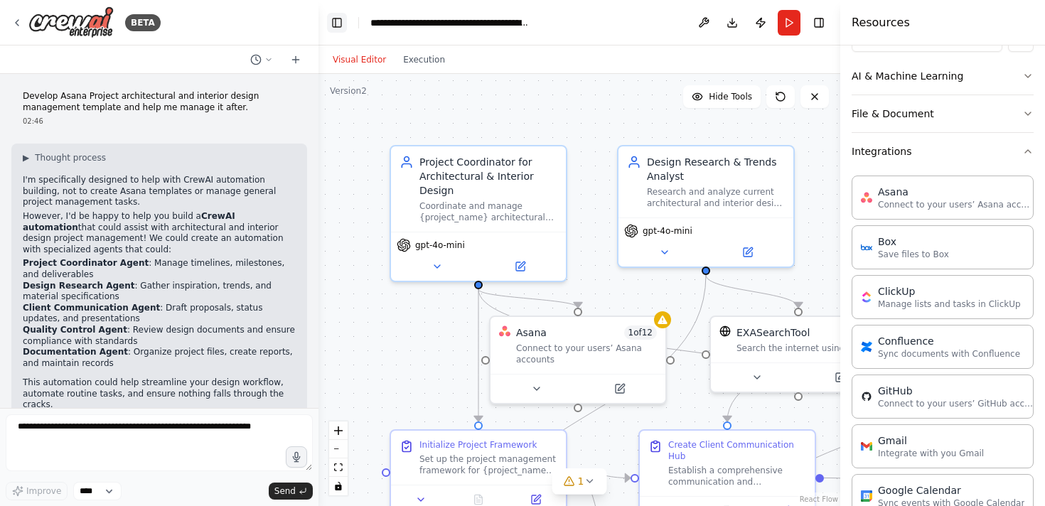
click at [338, 23] on button "Toggle Left Sidebar" at bounding box center [337, 23] width 20 height 20
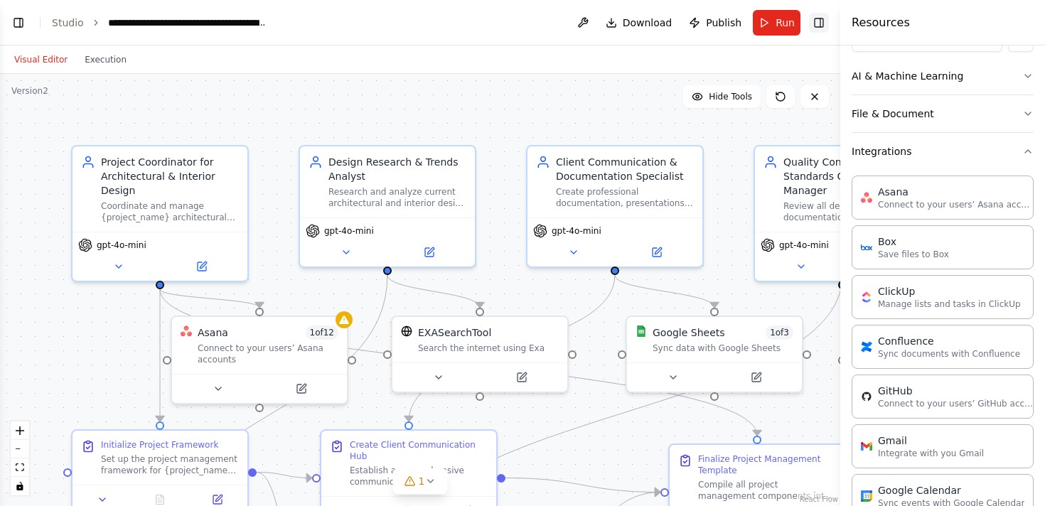
click at [814, 22] on button "Toggle Right Sidebar" at bounding box center [819, 23] width 20 height 20
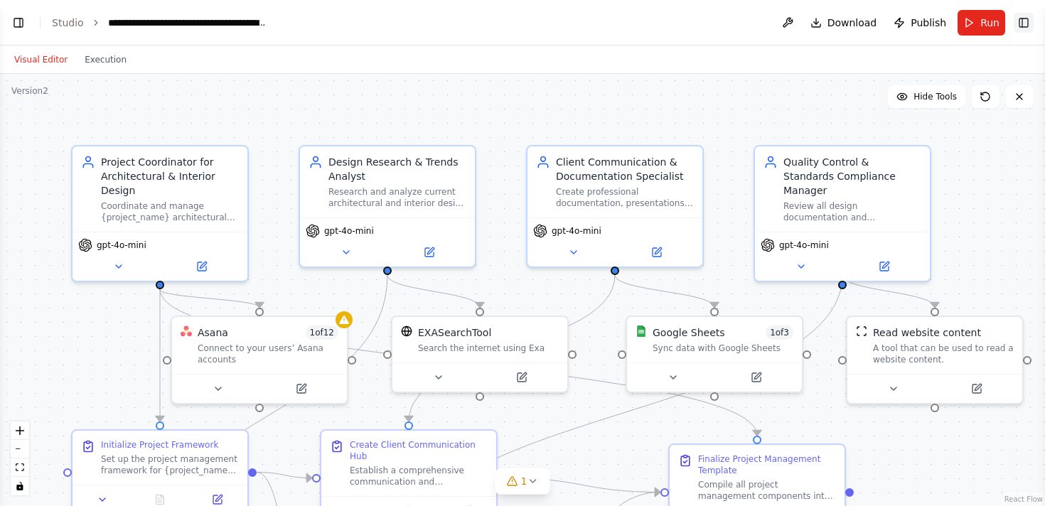
click at [1033, 23] on button "Toggle Right Sidebar" at bounding box center [1024, 23] width 20 height 20
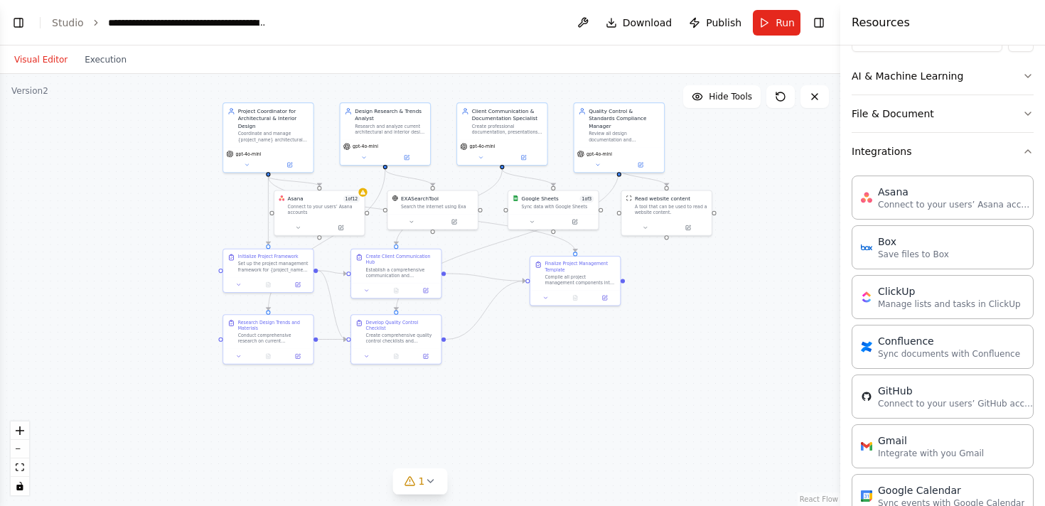
drag, startPoint x: 665, startPoint y: 402, endPoint x: 532, endPoint y: 387, distance: 133.8
click at [531, 387] on div ".deletable-edge-delete-btn { width: 20px; height: 20px; border: 0px solid #ffff…" at bounding box center [420, 290] width 840 height 432
drag, startPoint x: 454, startPoint y: 54, endPoint x: 460, endPoint y: 65, distance: 13.0
click at [461, 65] on div "Visual Editor Execution" at bounding box center [420, 59] width 840 height 28
click at [66, 11] on header "**********" at bounding box center [420, 22] width 840 height 45
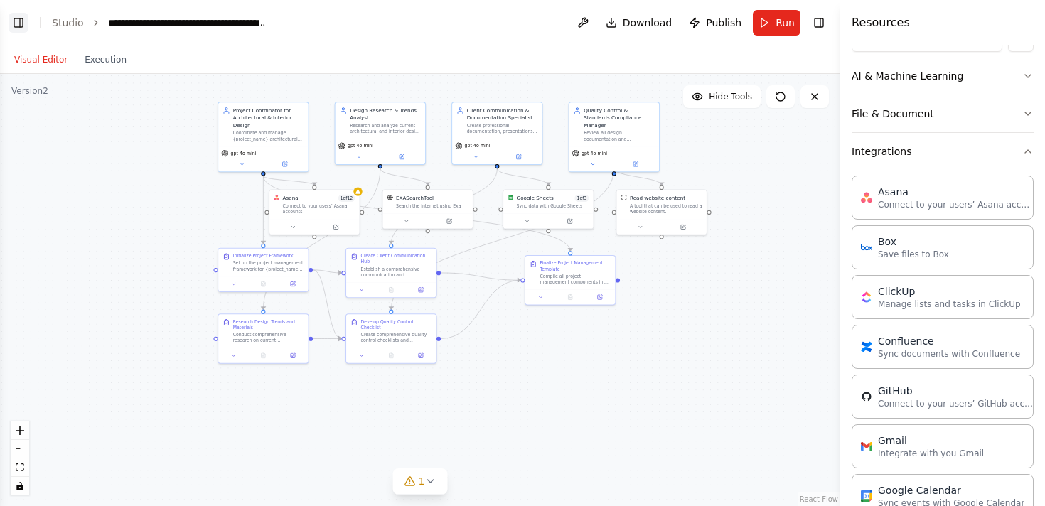
click at [18, 21] on button "Toggle Left Sidebar" at bounding box center [19, 23] width 20 height 20
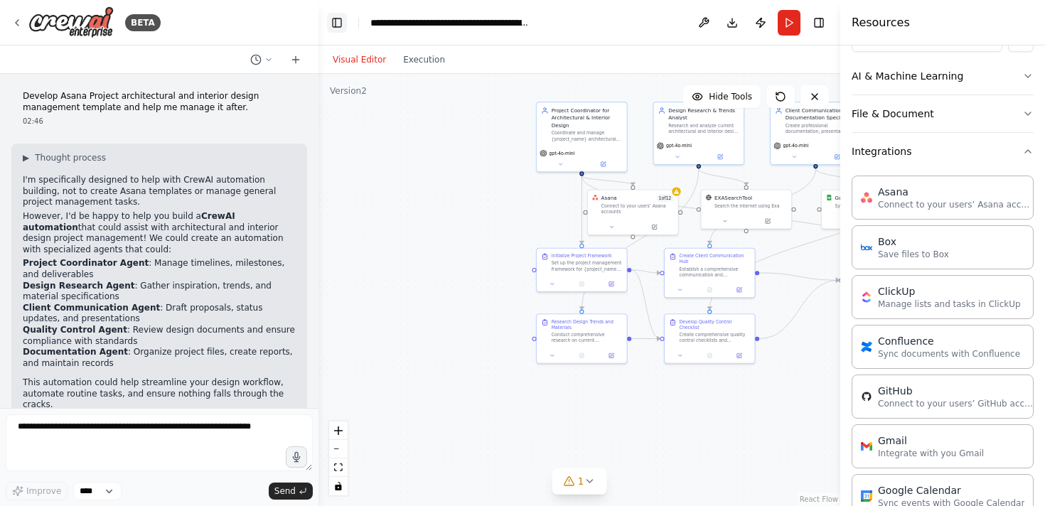
click at [18, 21] on icon at bounding box center [16, 22] width 11 height 11
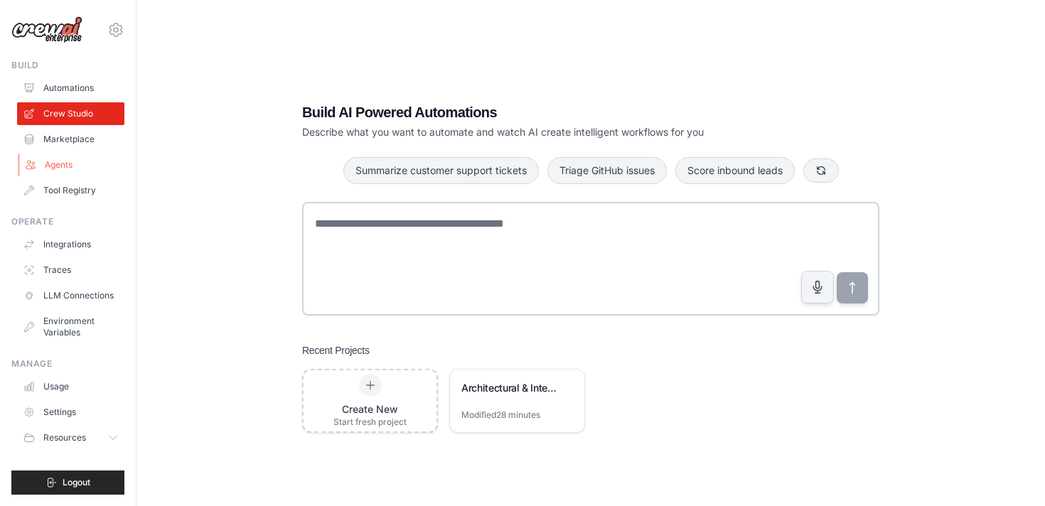
click at [67, 163] on link "Agents" at bounding box center [71, 165] width 107 height 23
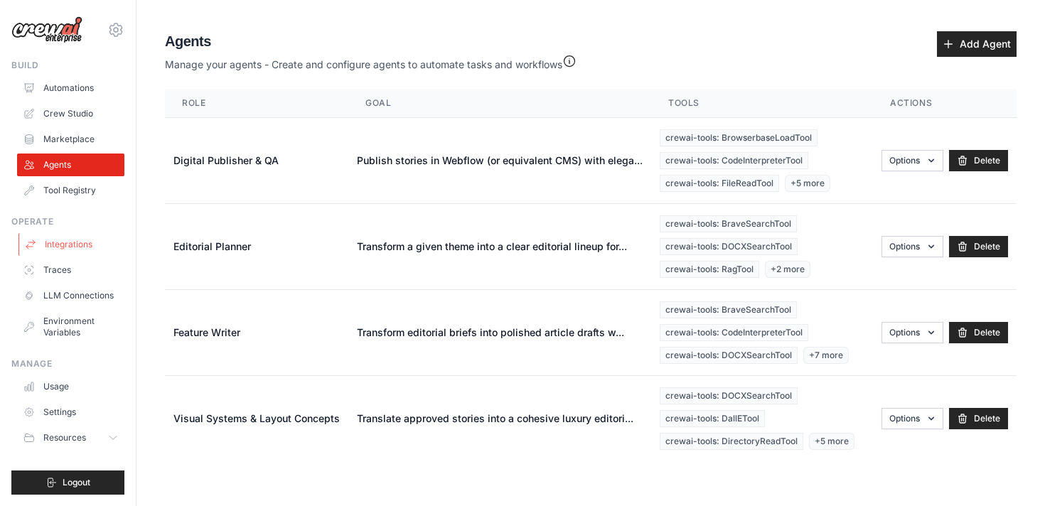
click at [80, 244] on link "Integrations" at bounding box center [71, 244] width 107 height 23
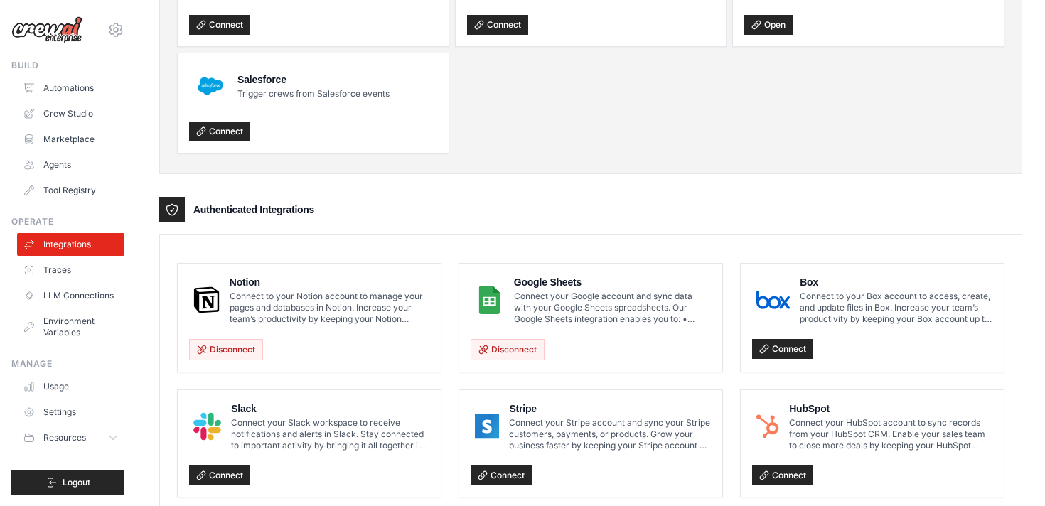
scroll to position [170, 0]
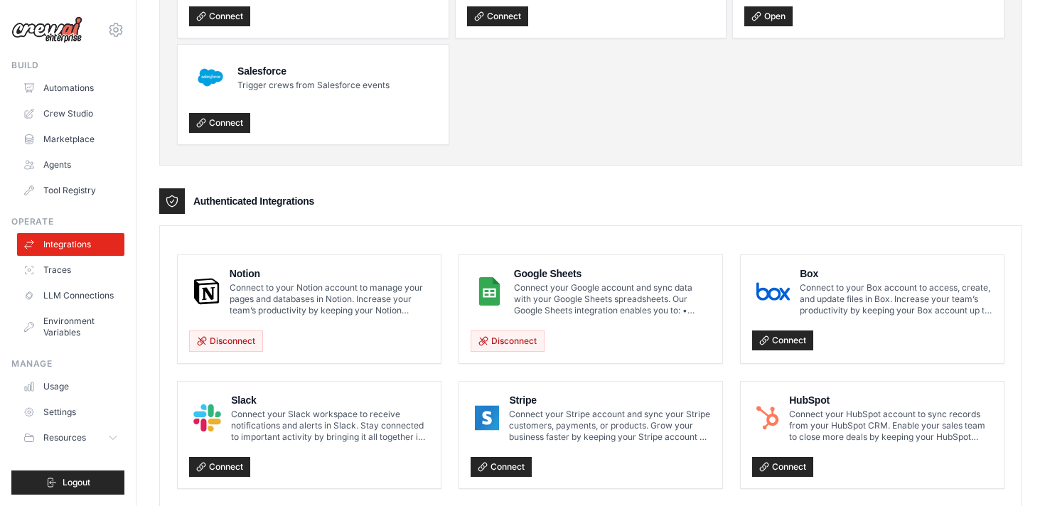
click at [79, 101] on ul "Automations Crew Studio Marketplace Agents Tool Registry" at bounding box center [70, 139] width 107 height 125
click at [75, 90] on link "Automations" at bounding box center [71, 88] width 107 height 23
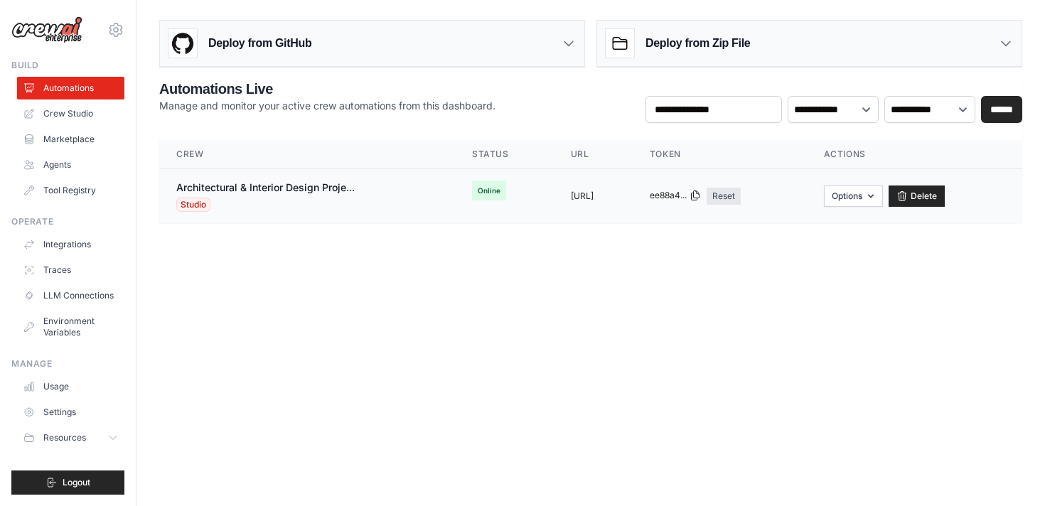
click at [701, 200] on icon at bounding box center [695, 195] width 11 height 11
click at [548, 50] on div "Deploy from GitHub" at bounding box center [372, 44] width 424 height 46
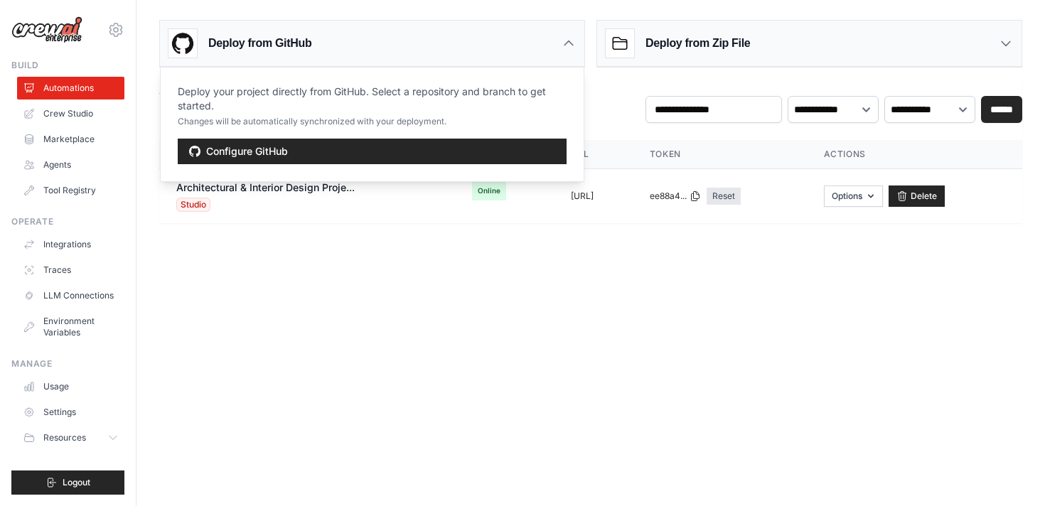
click at [753, 38] on div "Deploy from Zip File" at bounding box center [809, 44] width 424 height 46
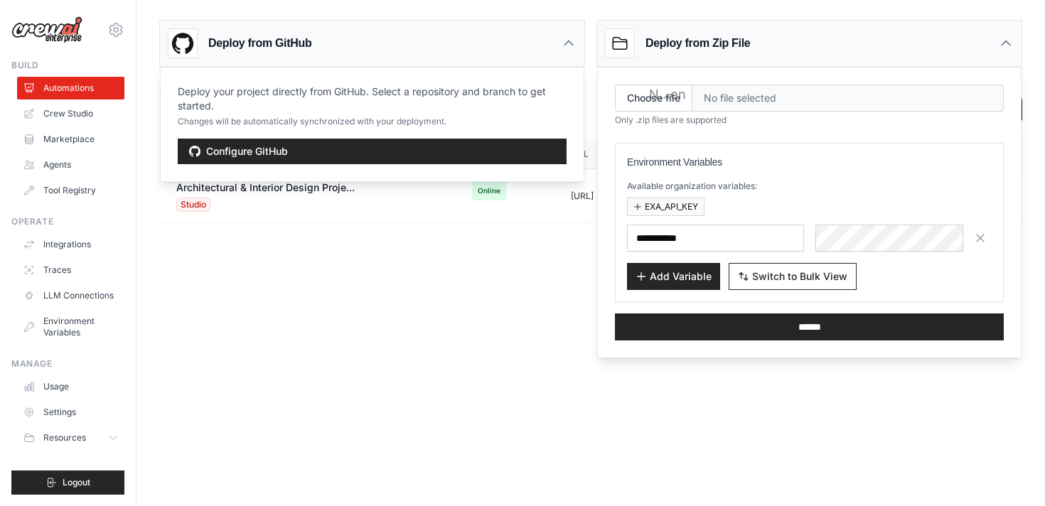
click at [410, 354] on body "[PERSON_NAME][EMAIL_ADDRESS][DOMAIN_NAME] Settings Build Automations Crew Studi…" at bounding box center [522, 253] width 1045 height 506
click at [419, 336] on body "[PERSON_NAME][EMAIL_ADDRESS][DOMAIN_NAME] Settings Build Automations Crew Studi…" at bounding box center [522, 253] width 1045 height 506
click at [751, 41] on div "Deploy from Zip File" at bounding box center [809, 44] width 424 height 46
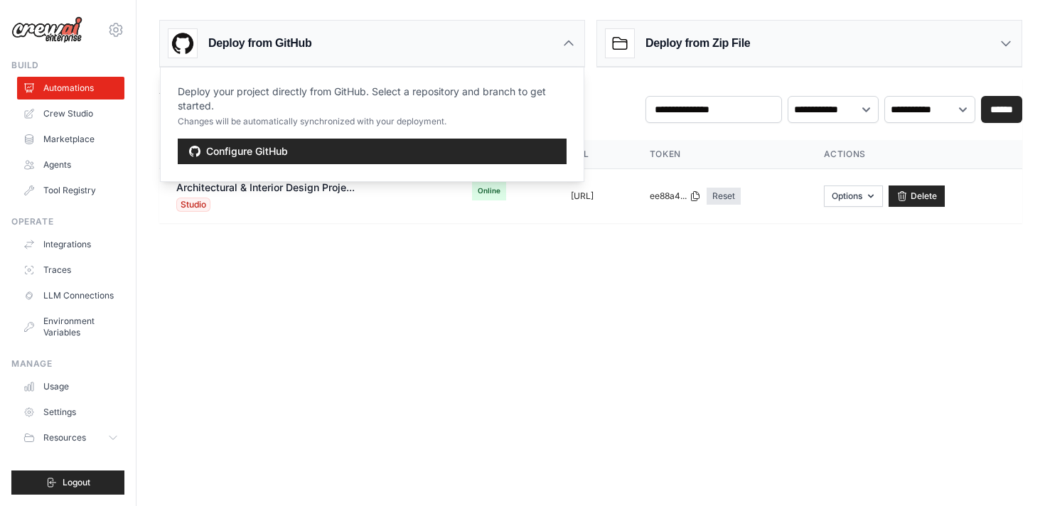
click at [473, 50] on div "Deploy from GitHub" at bounding box center [372, 44] width 424 height 46
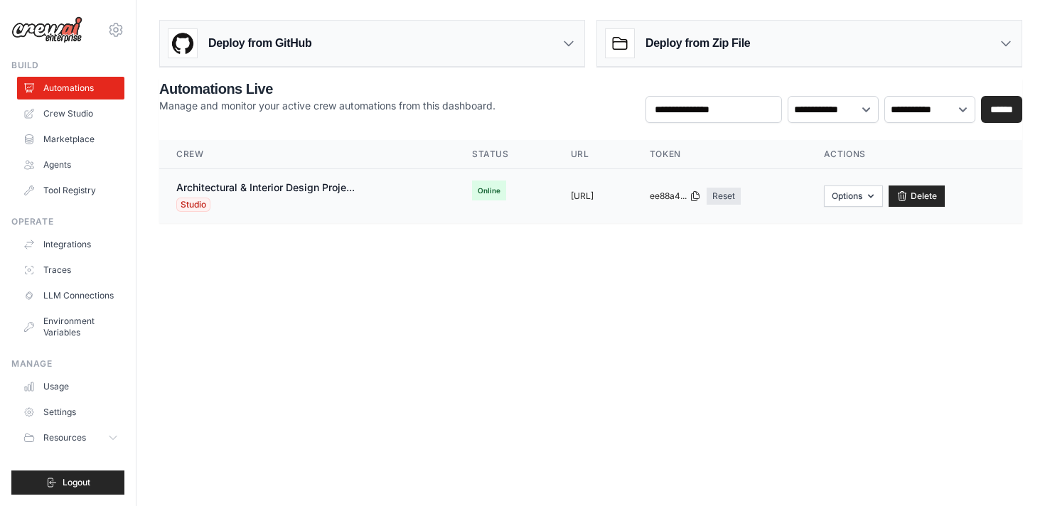
click at [472, 190] on span "Online" at bounding box center [489, 191] width 34 height 20
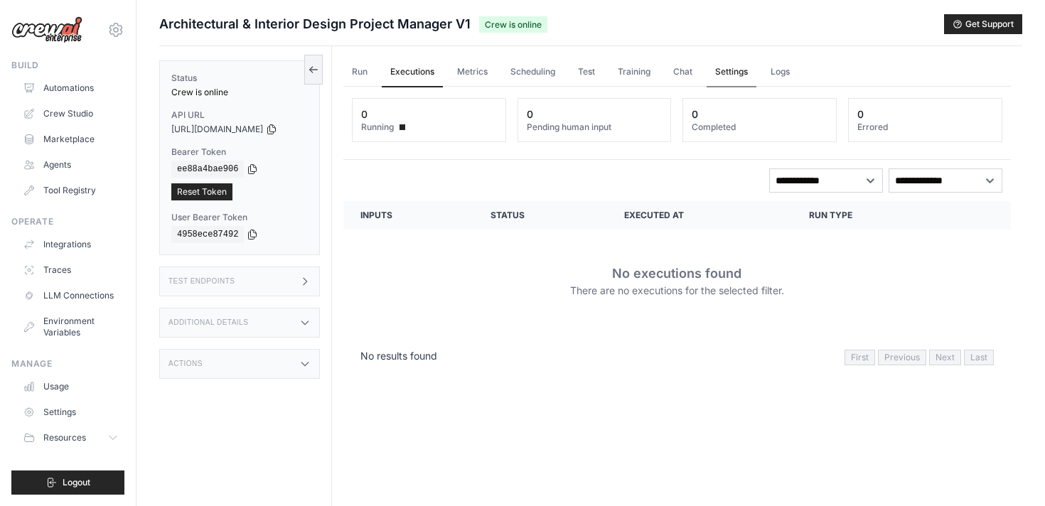
click at [739, 70] on link "Settings" at bounding box center [732, 73] width 50 height 30
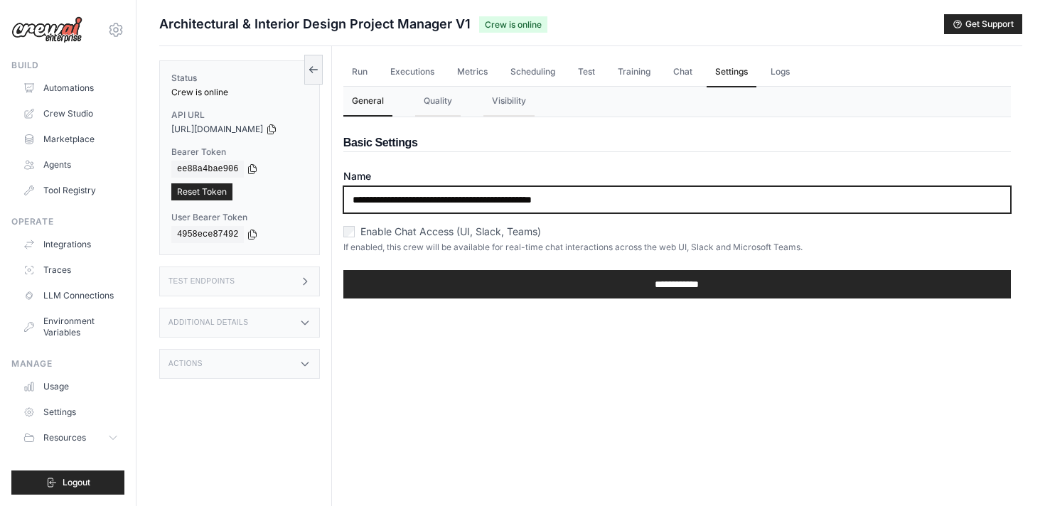
click at [560, 204] on input "**********" at bounding box center [676, 199] width 667 height 27
drag, startPoint x: 608, startPoint y: 199, endPoint x: 356, endPoint y: 181, distance: 253.0
click at [356, 181] on div "**********" at bounding box center [676, 191] width 667 height 44
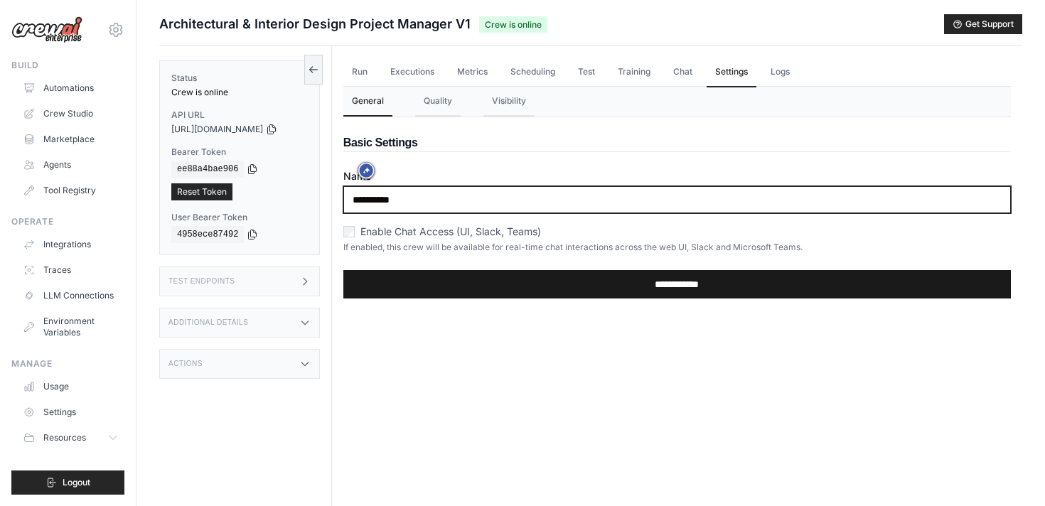
type input "**********"
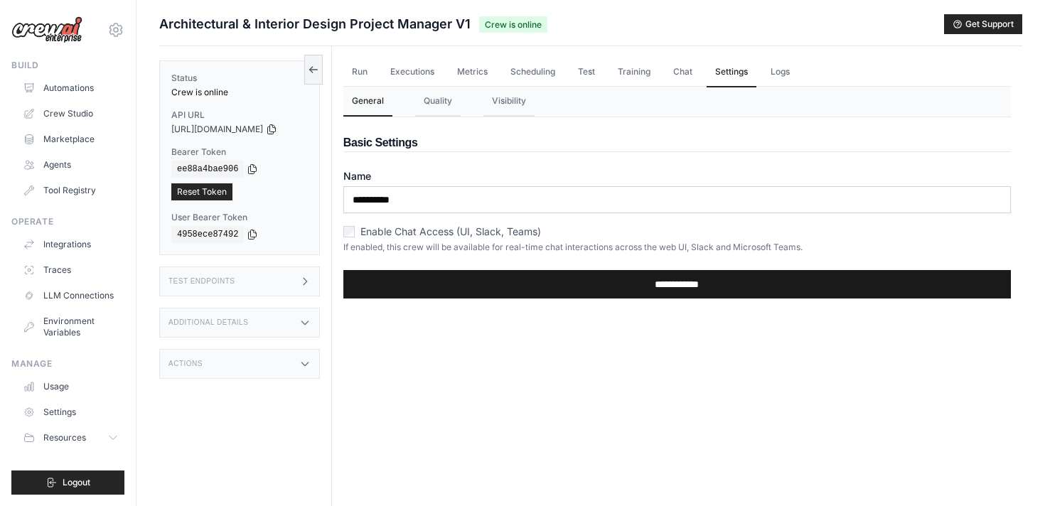
click at [546, 279] on input "**********" at bounding box center [676, 284] width 667 height 28
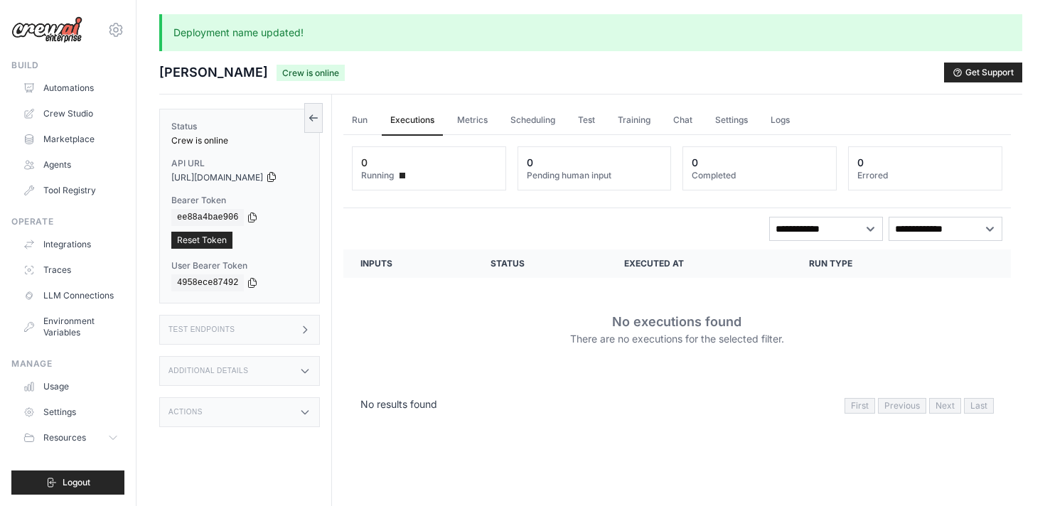
click at [276, 178] on icon at bounding box center [272, 177] width 8 height 9
click at [994, 70] on button "Get Support" at bounding box center [983, 72] width 78 height 20
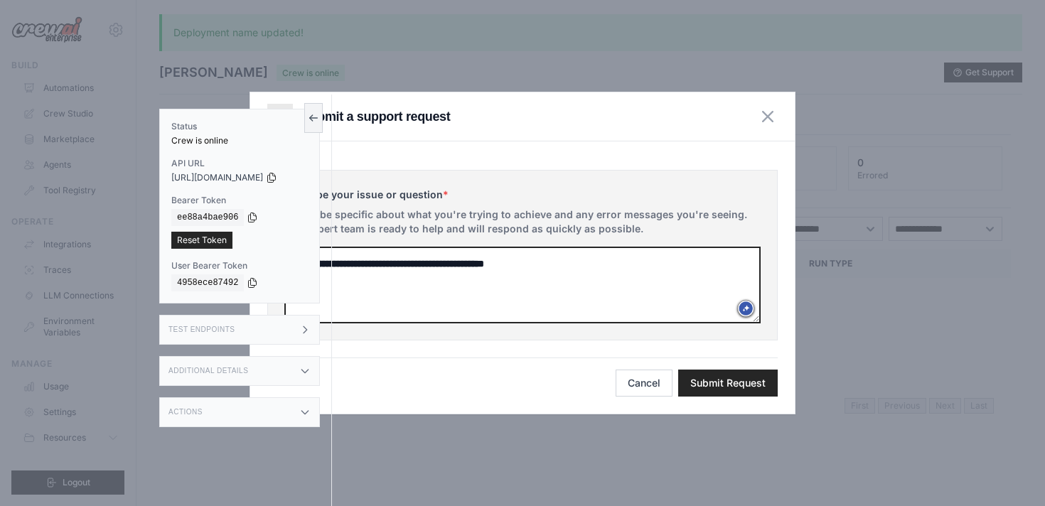
click at [409, 288] on textarea at bounding box center [522, 284] width 475 height 75
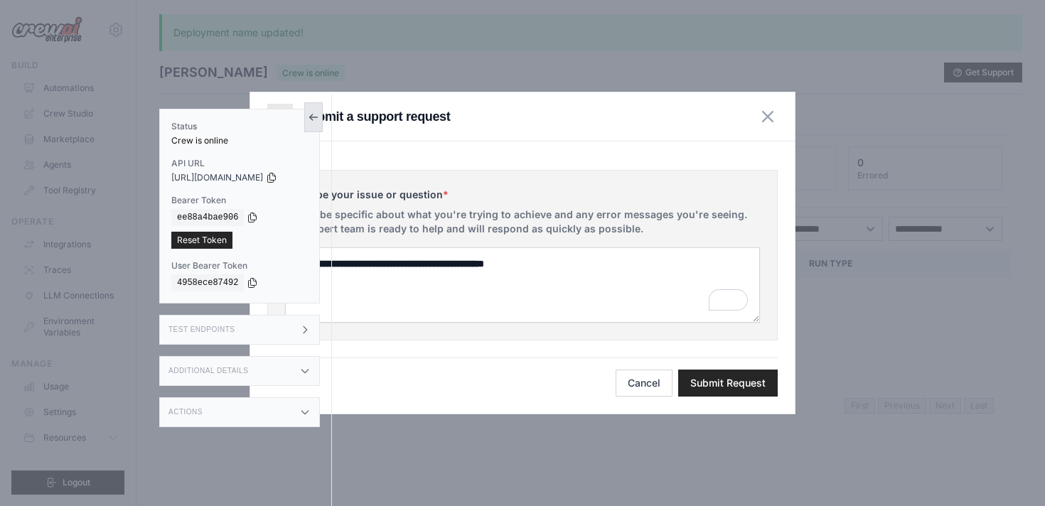
click at [313, 118] on icon at bounding box center [313, 117] width 11 height 11
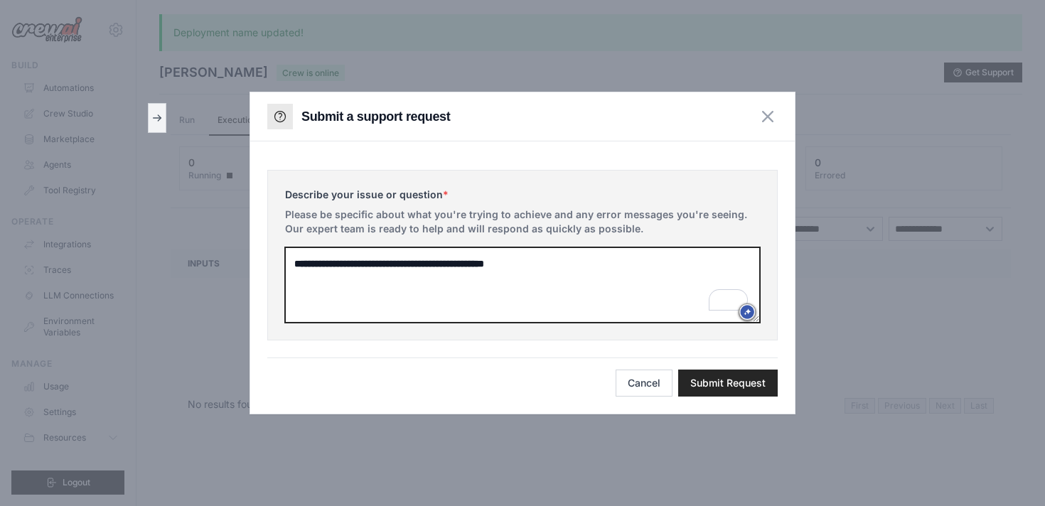
click at [412, 276] on textarea "To enrich screen reader interactions, please activate Accessibility in Grammarl…" at bounding box center [522, 284] width 475 height 75
click at [420, 250] on textarea "To enrich screen reader interactions, please activate Accessibility in Grammarl…" at bounding box center [522, 284] width 475 height 75
click at [422, 257] on textarea "To enrich screen reader interactions, please activate Accessibility in Grammarl…" at bounding box center [522, 284] width 475 height 75
type textarea "**********"
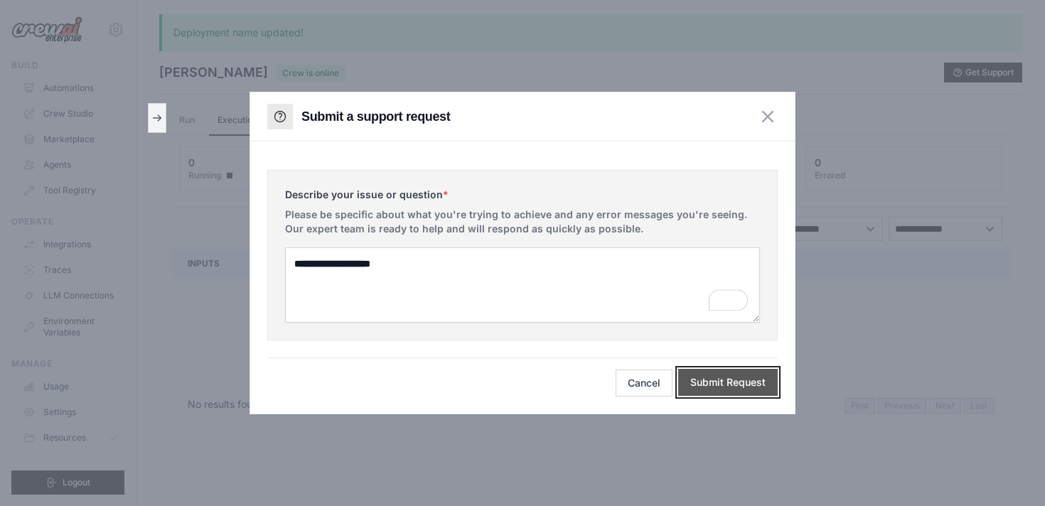
click at [731, 393] on button "Submit Request" at bounding box center [728, 382] width 100 height 27
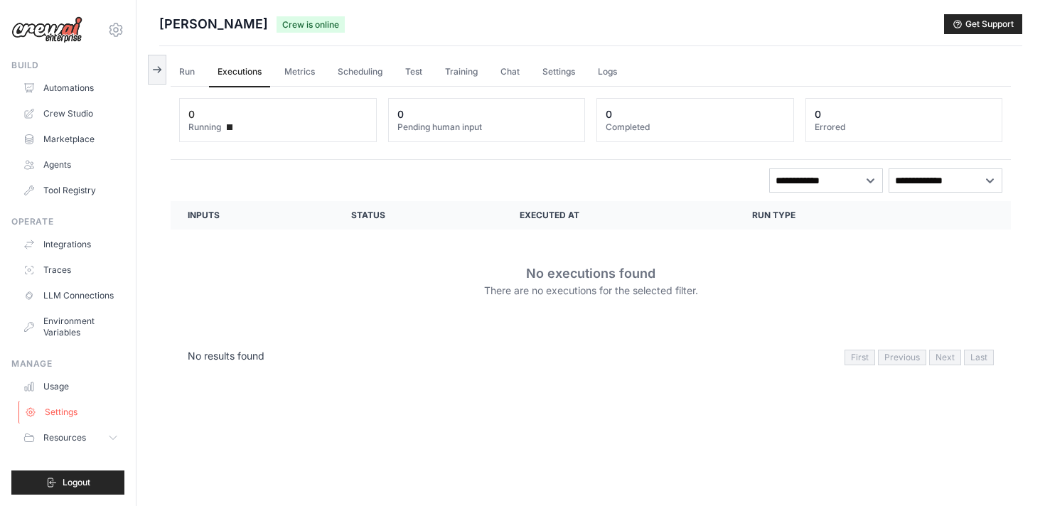
click at [62, 414] on link "Settings" at bounding box center [71, 412] width 107 height 23
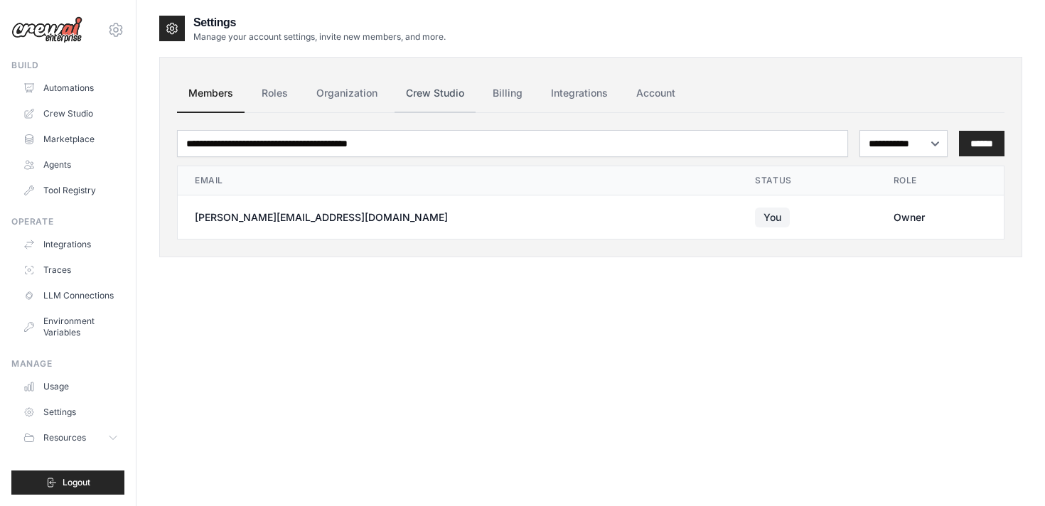
click at [430, 90] on link "Crew Studio" at bounding box center [435, 94] width 81 height 38
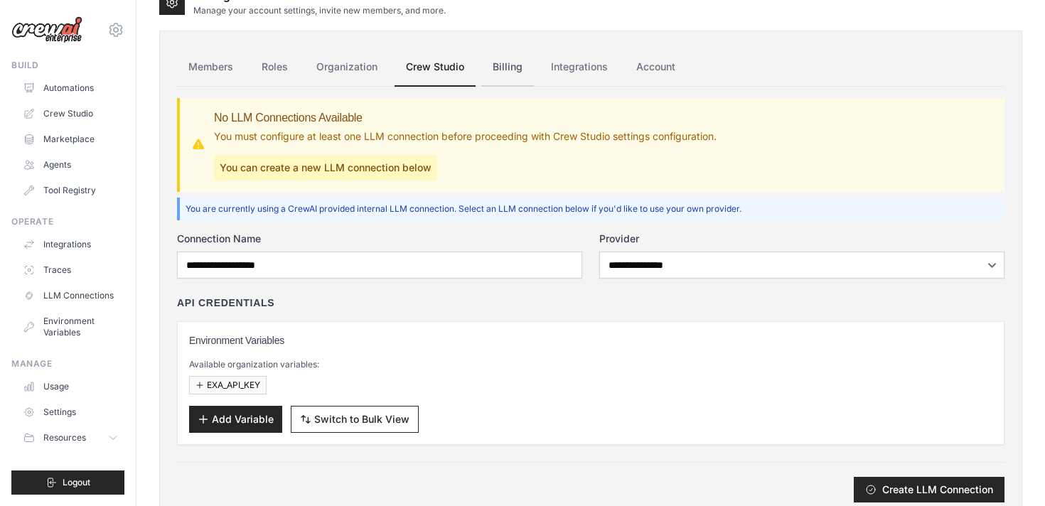
scroll to position [39, 0]
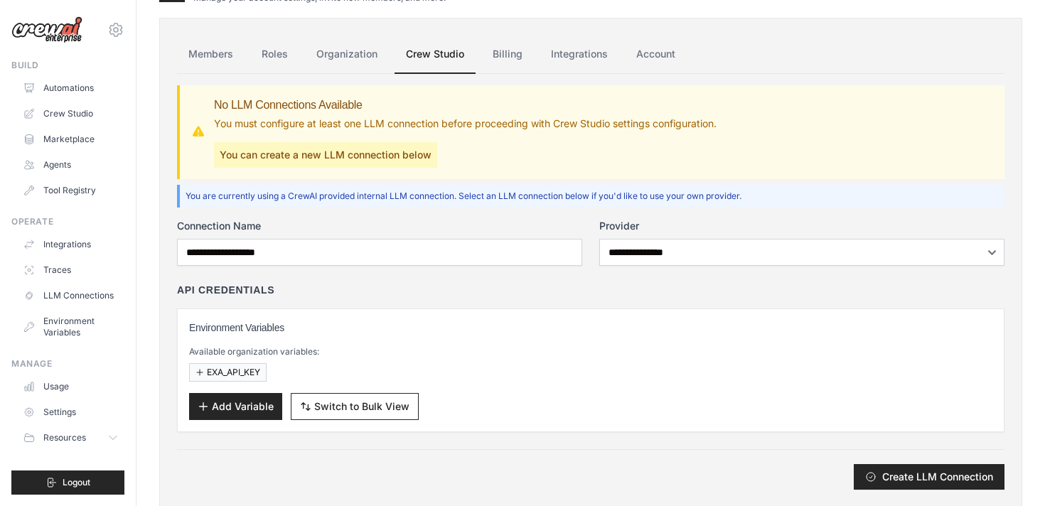
click at [364, 157] on p "You can create a new LLM connection below" at bounding box center [325, 155] width 223 height 26
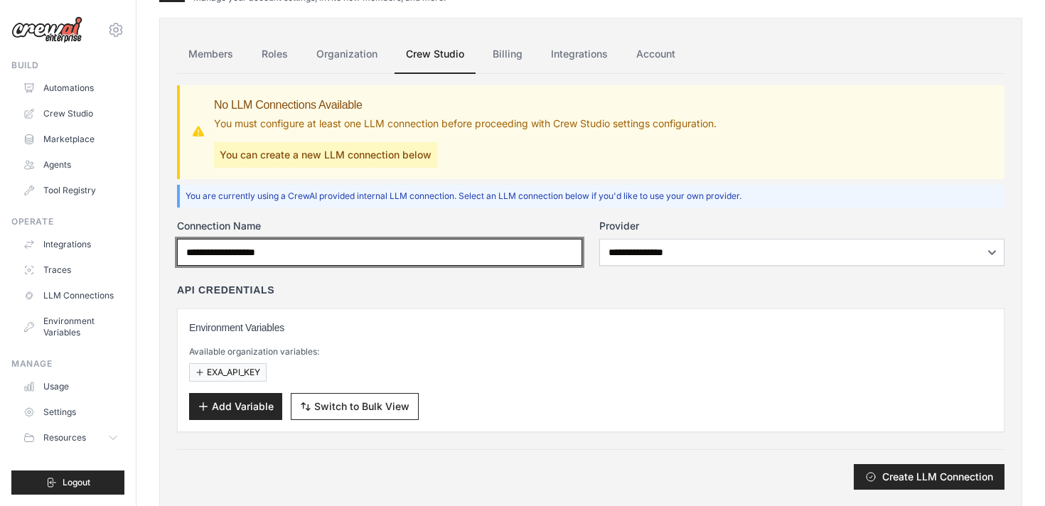
click at [345, 250] on input "Connection Name" at bounding box center [379, 252] width 405 height 27
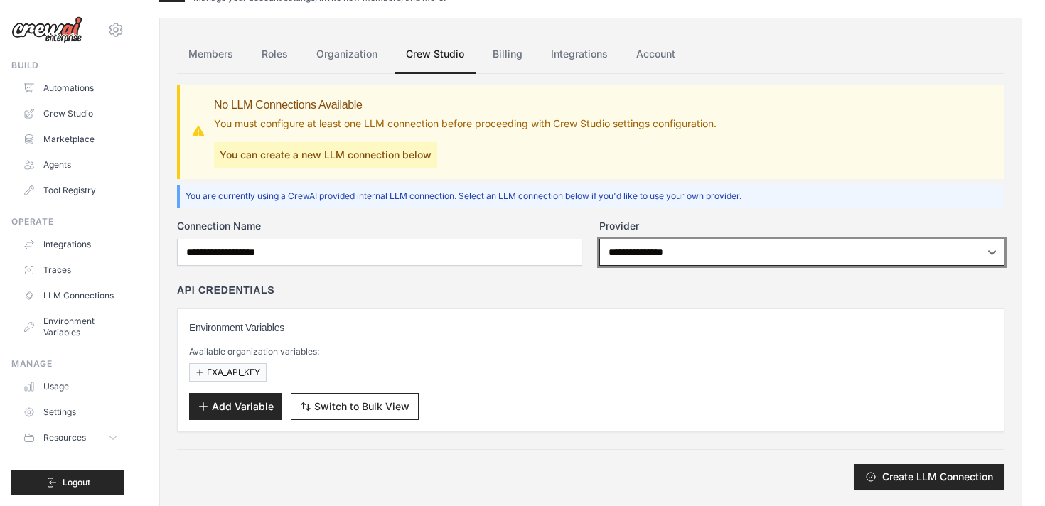
click at [673, 248] on select "**********" at bounding box center [801, 252] width 405 height 27
select select "******"
click at [599, 239] on select "**********" at bounding box center [801, 252] width 405 height 27
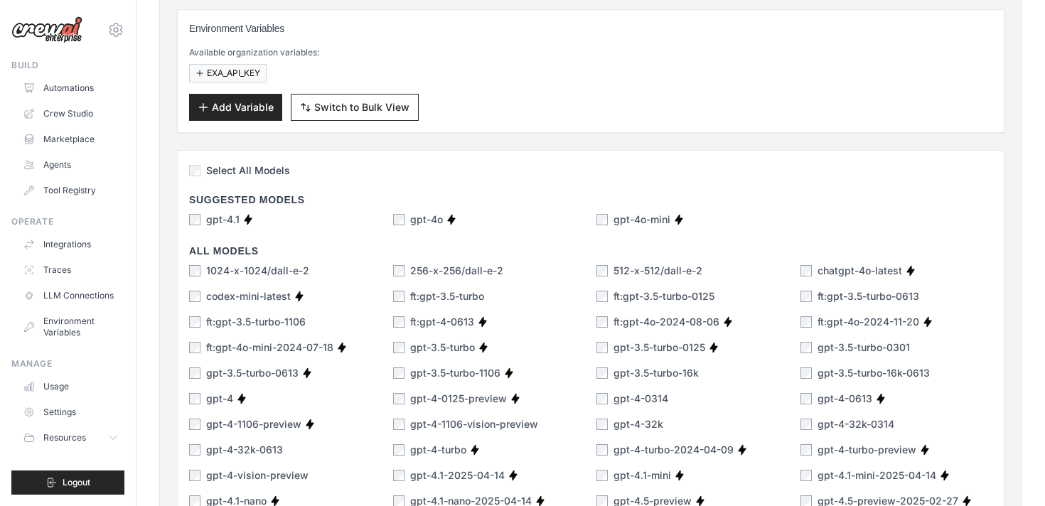
scroll to position [385, 0]
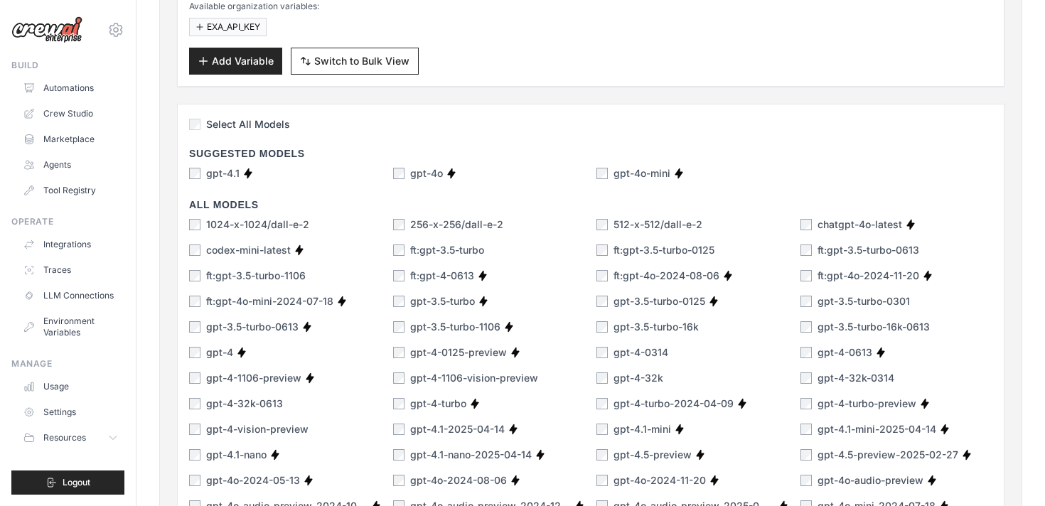
click at [248, 132] on div "Select All Models" at bounding box center [590, 125] width 803 height 19
click at [248, 128] on span "Select All Models" at bounding box center [248, 124] width 84 height 14
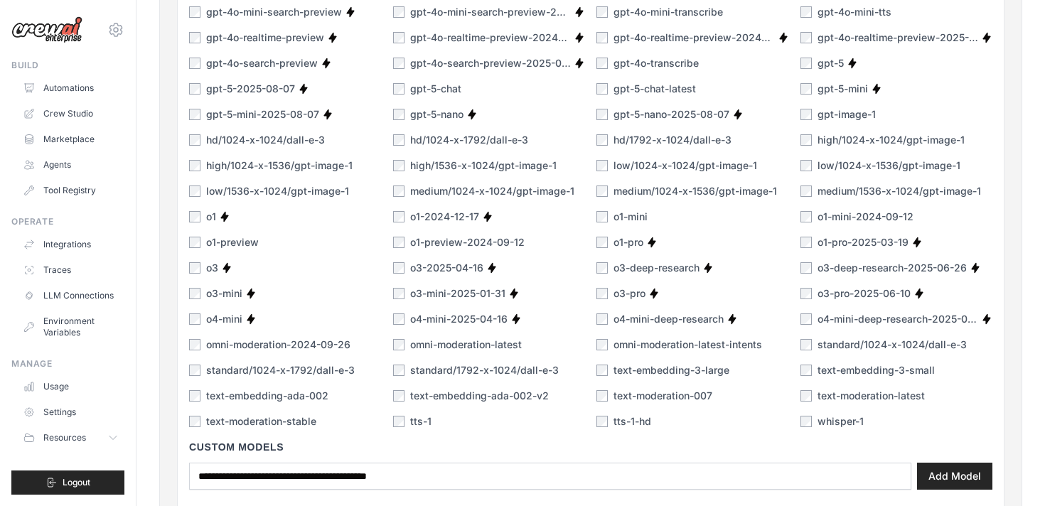
scroll to position [1049, 0]
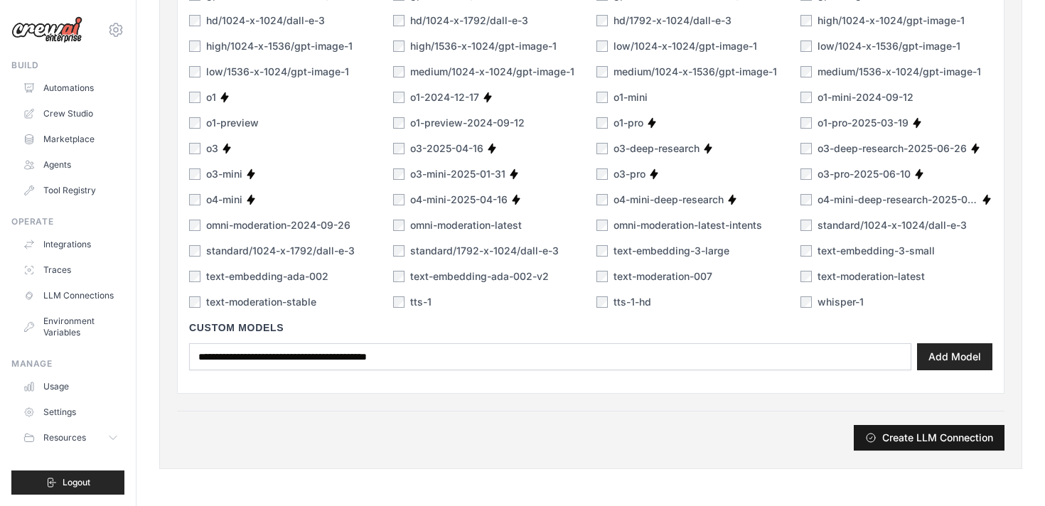
click at [918, 439] on button "Create LLM Connection" at bounding box center [929, 438] width 151 height 26
type input "******"
click at [906, 436] on button "Create LLM Connection" at bounding box center [929, 438] width 151 height 26
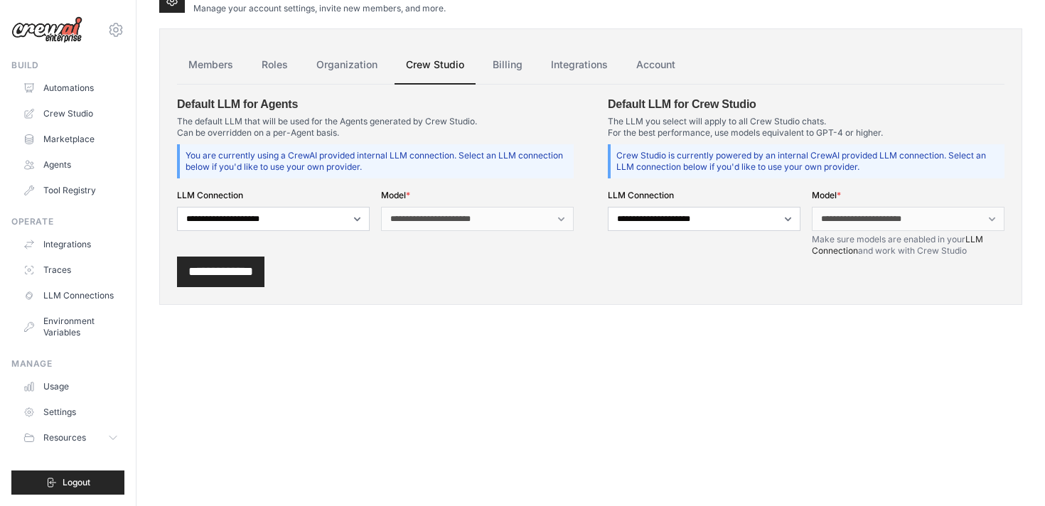
scroll to position [0, 0]
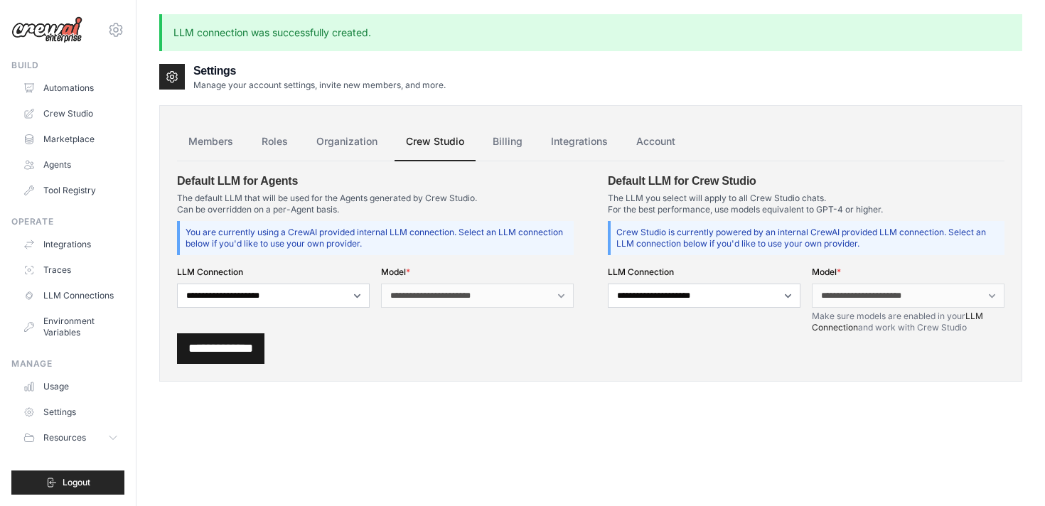
click at [202, 349] on input "**********" at bounding box center [220, 348] width 87 height 31
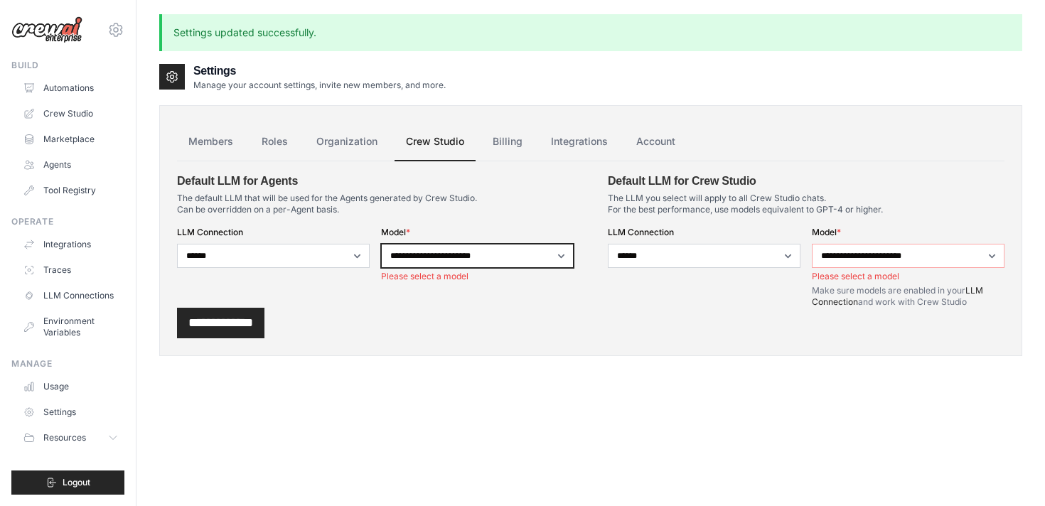
click at [458, 257] on select "**********" at bounding box center [477, 256] width 193 height 24
click at [381, 244] on select "**********" at bounding box center [477, 256] width 193 height 24
click at [453, 257] on select "**********" at bounding box center [477, 256] width 193 height 24
select select "**********"
click at [381, 244] on select "**********" at bounding box center [477, 256] width 193 height 24
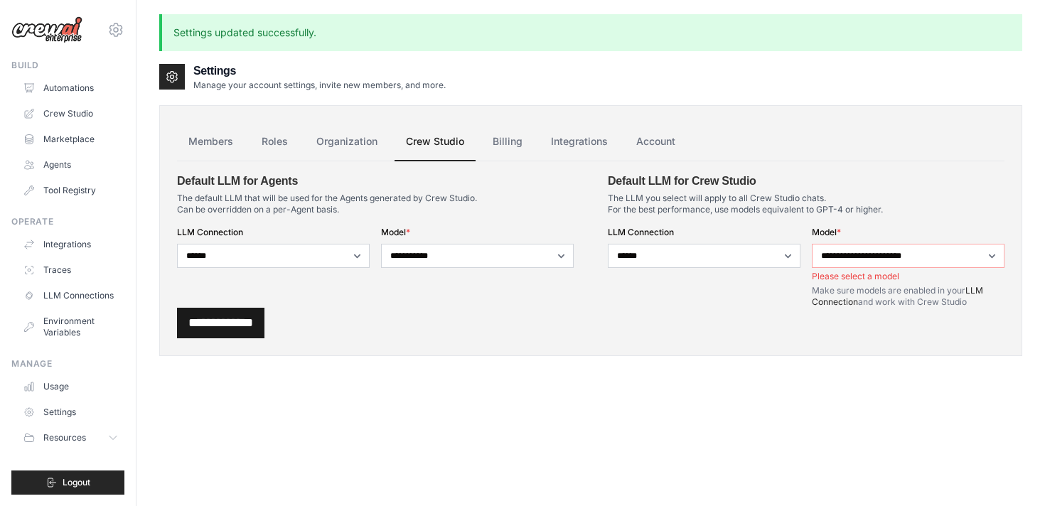
click at [218, 323] on input "**********" at bounding box center [220, 323] width 87 height 31
click at [870, 255] on select "**********" at bounding box center [908, 256] width 193 height 24
select select "**********"
click at [812, 244] on select "**********" at bounding box center [908, 256] width 193 height 24
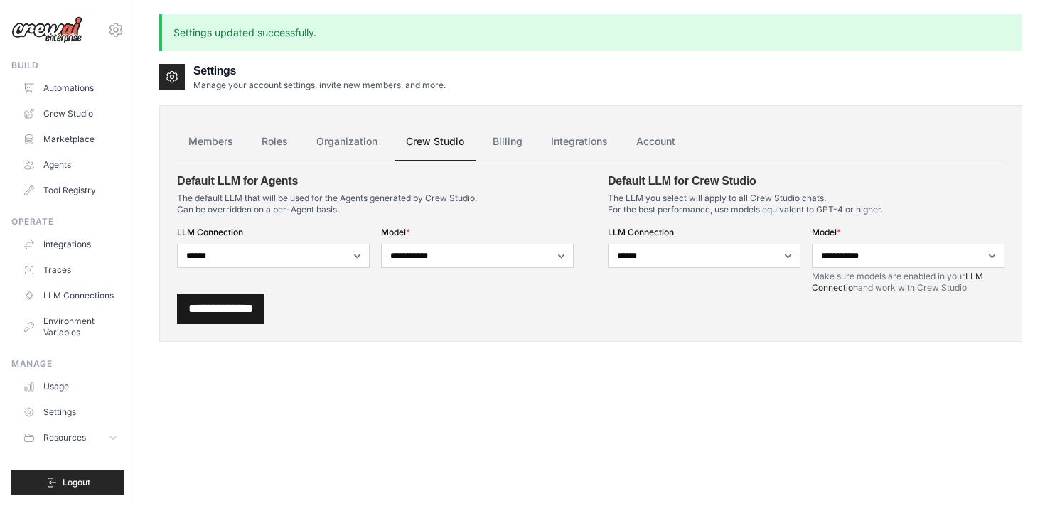
click at [251, 308] on input "**********" at bounding box center [220, 309] width 87 height 31
click at [513, 139] on link "Billing" at bounding box center [507, 142] width 53 height 38
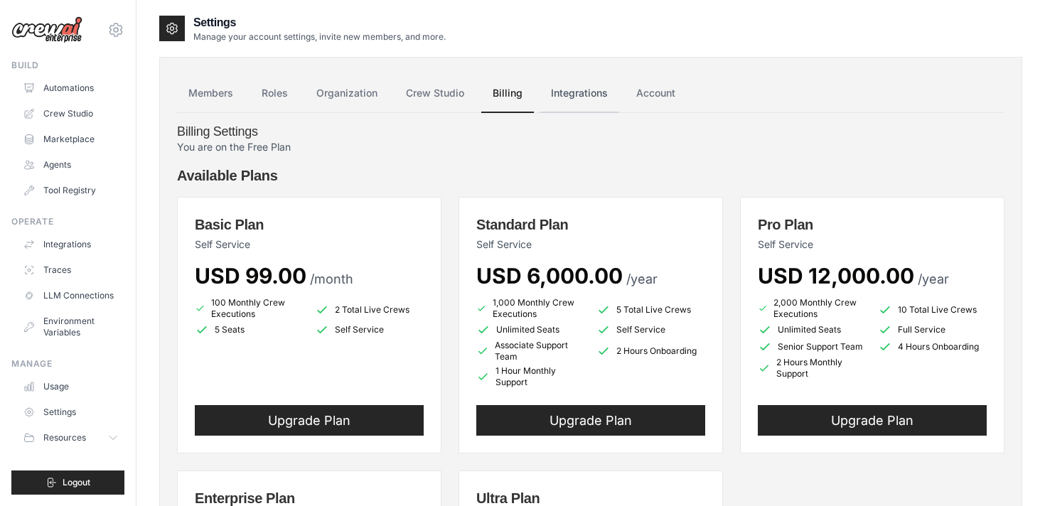
click at [579, 95] on link "Integrations" at bounding box center [580, 94] width 80 height 38
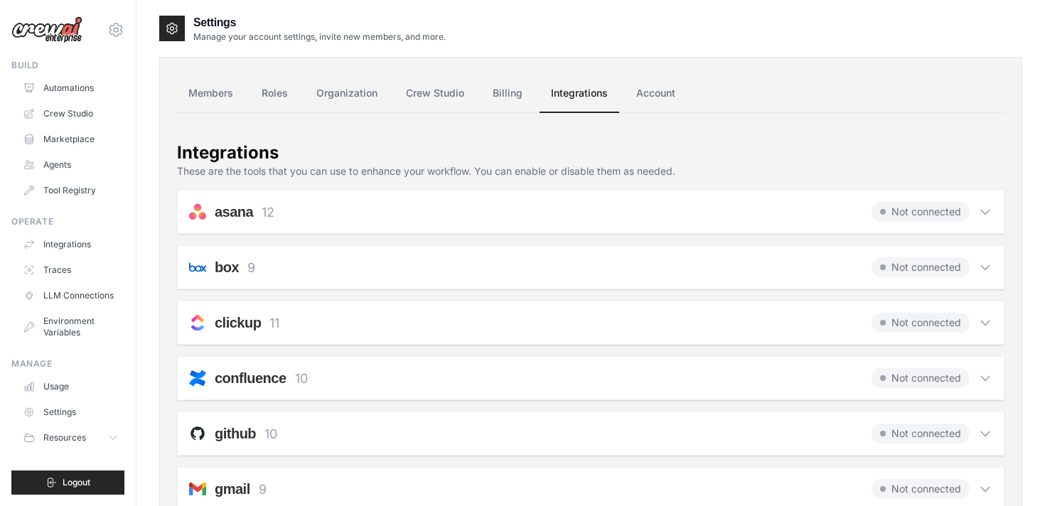
click at [943, 209] on span "Not connected" at bounding box center [920, 212] width 98 height 20
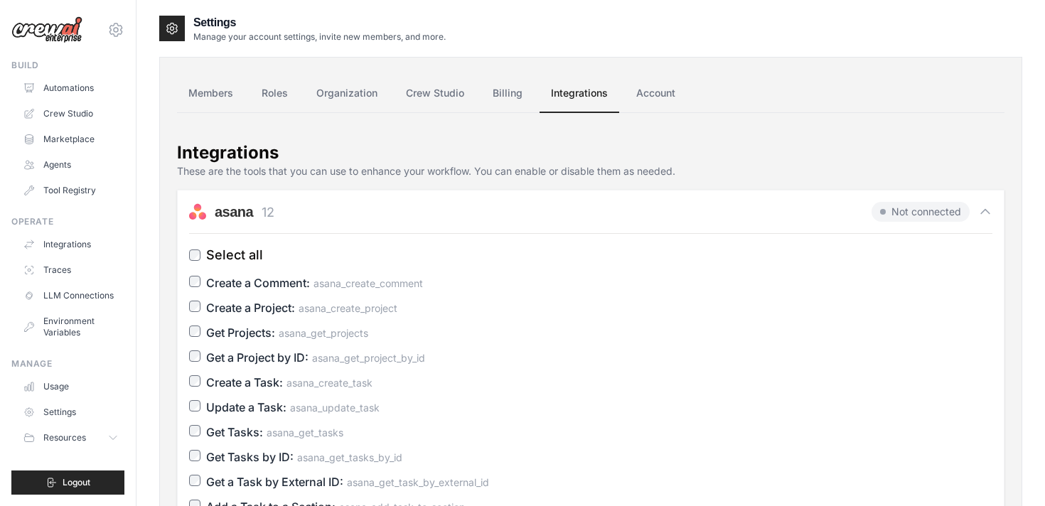
click at [935, 210] on span "Not connected" at bounding box center [920, 212] width 98 height 20
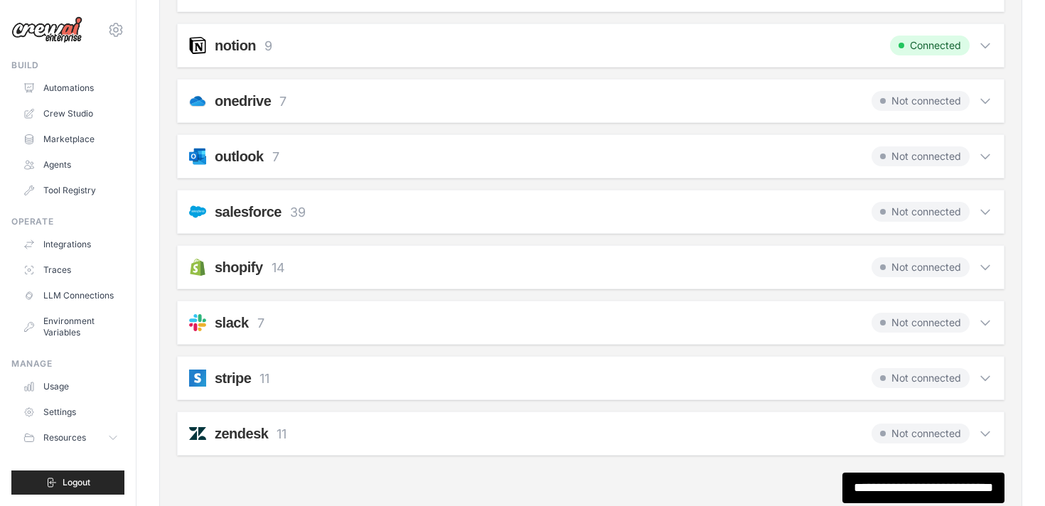
scroll to position [939, 0]
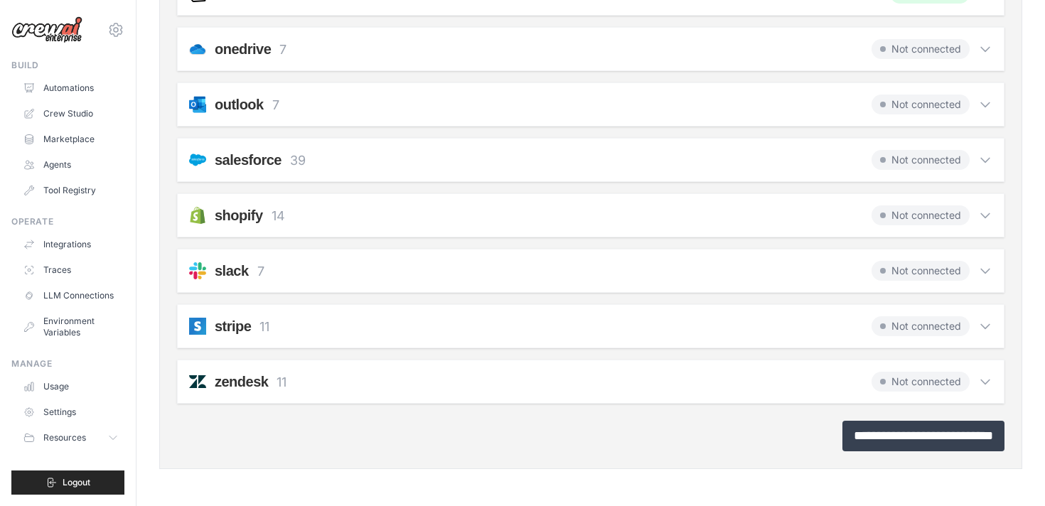
click at [897, 441] on input "**********" at bounding box center [923, 436] width 162 height 31
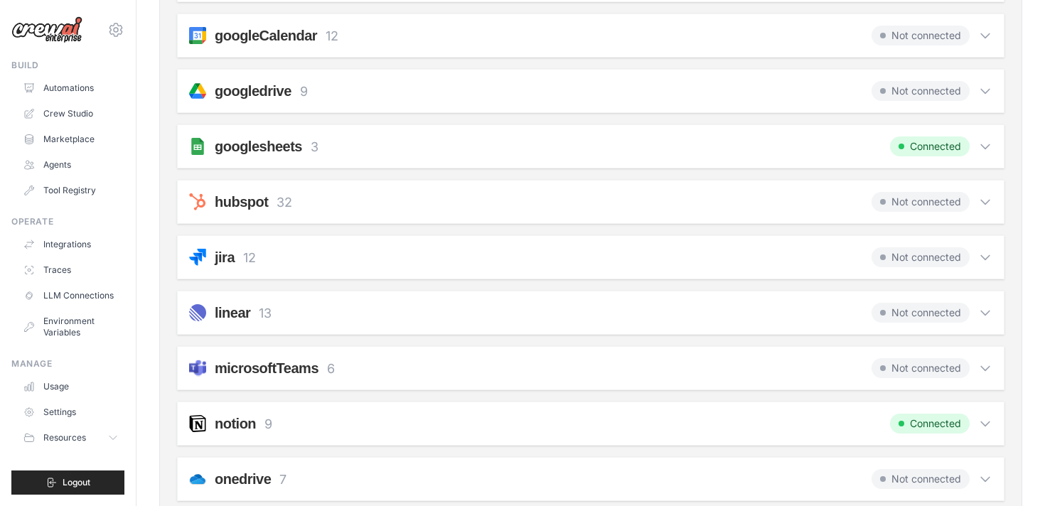
scroll to position [591, 0]
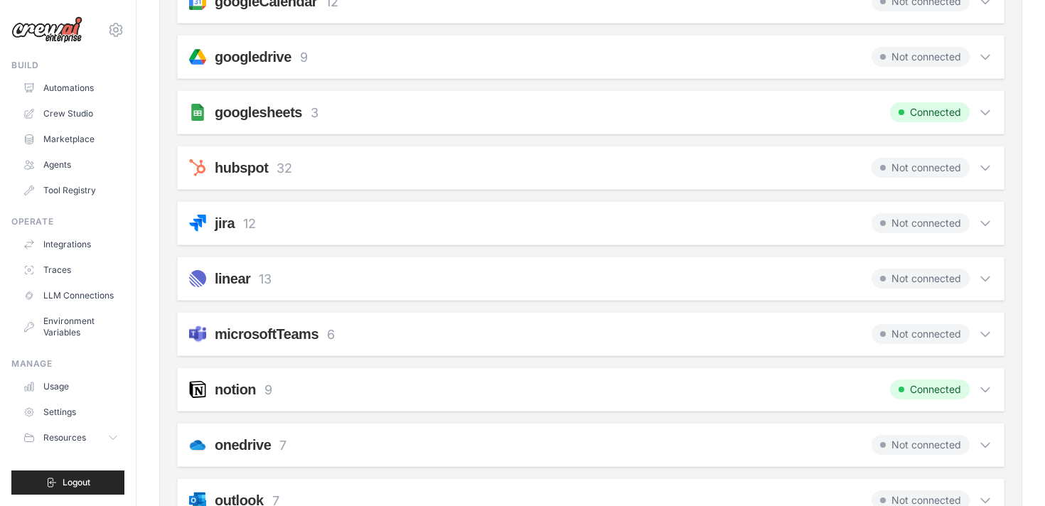
click at [936, 326] on span "Not connected" at bounding box center [920, 334] width 98 height 20
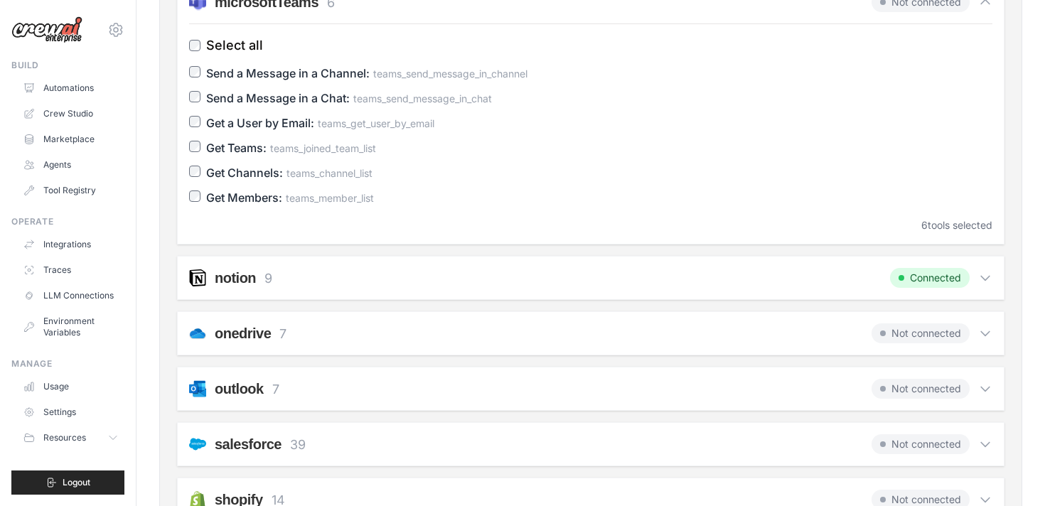
scroll to position [941, 0]
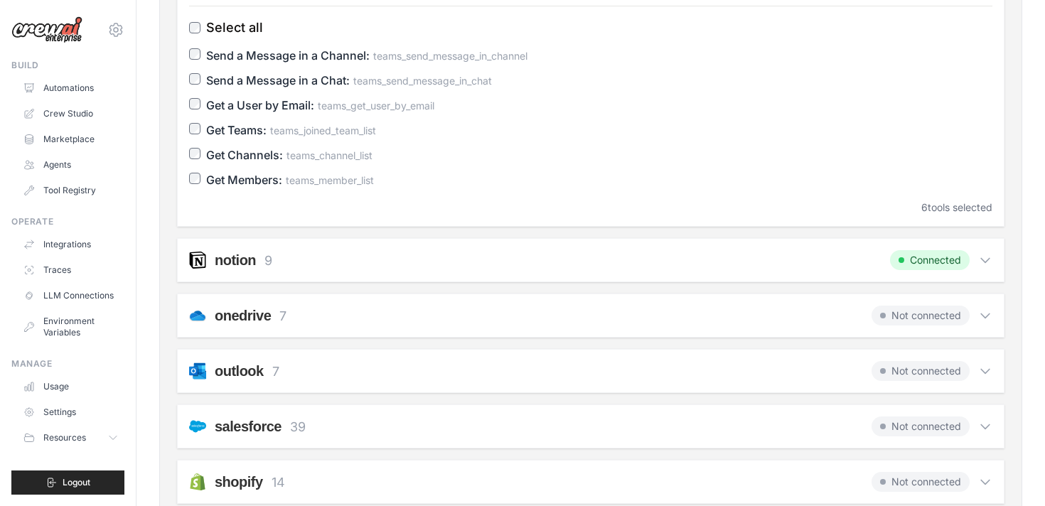
click at [925, 367] on span "Not connected" at bounding box center [920, 371] width 98 height 20
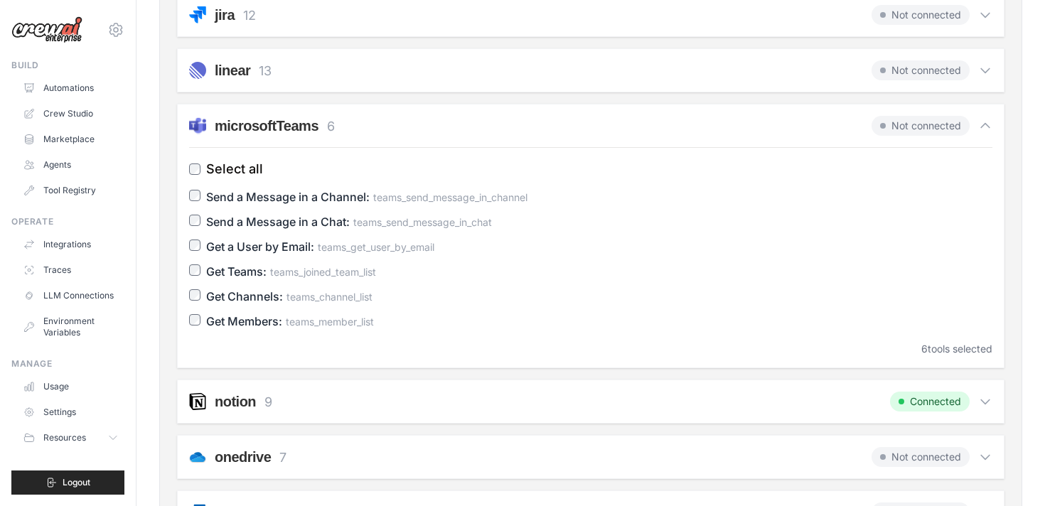
scroll to position [0, 0]
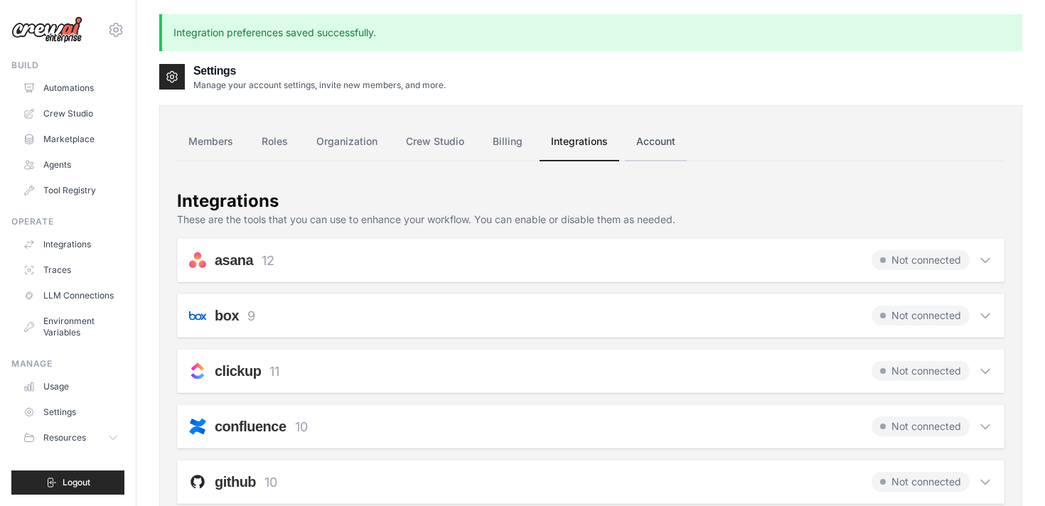
click at [663, 141] on link "Account" at bounding box center [656, 142] width 62 height 38
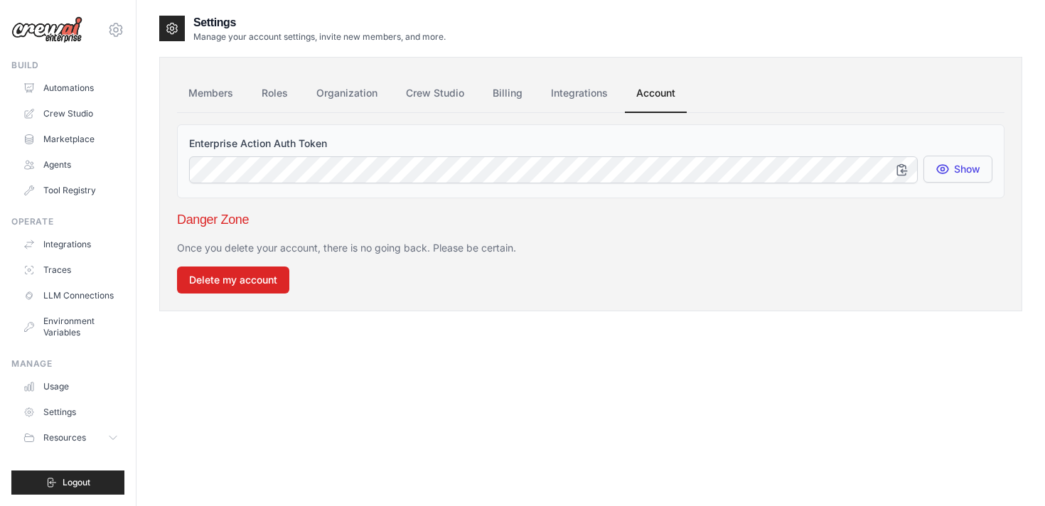
click at [945, 171] on icon "button" at bounding box center [942, 169] width 14 height 14
click at [904, 171] on icon "button" at bounding box center [901, 169] width 9 height 11
click at [207, 85] on link "Members" at bounding box center [211, 94] width 68 height 38
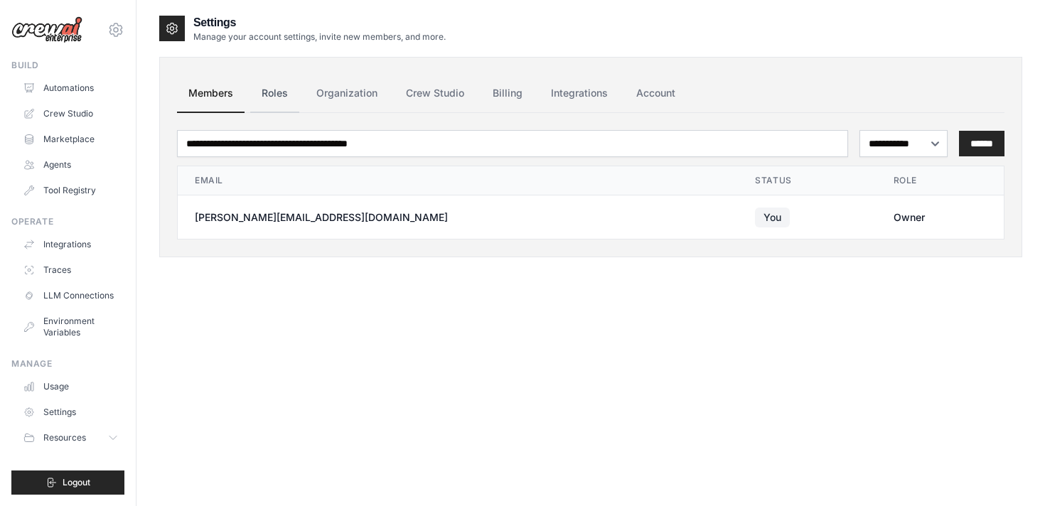
click at [274, 101] on link "Roles" at bounding box center [274, 94] width 49 height 38
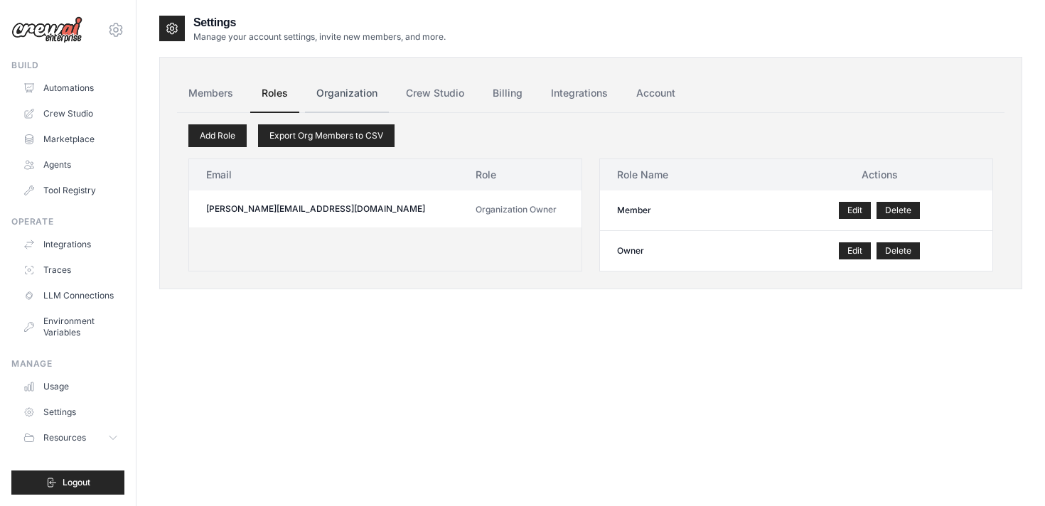
click at [342, 99] on link "Organization" at bounding box center [347, 94] width 84 height 38
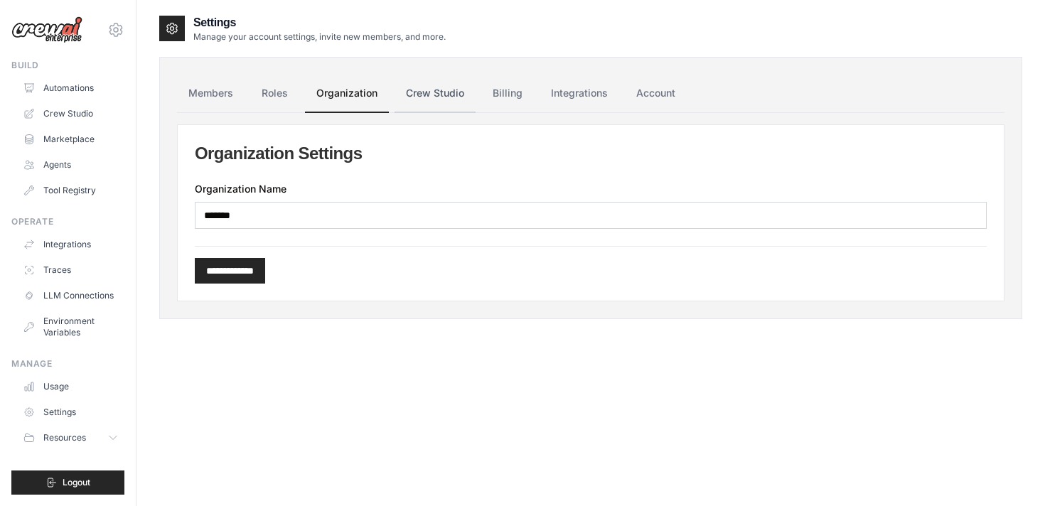
click at [422, 94] on link "Crew Studio" at bounding box center [435, 94] width 81 height 38
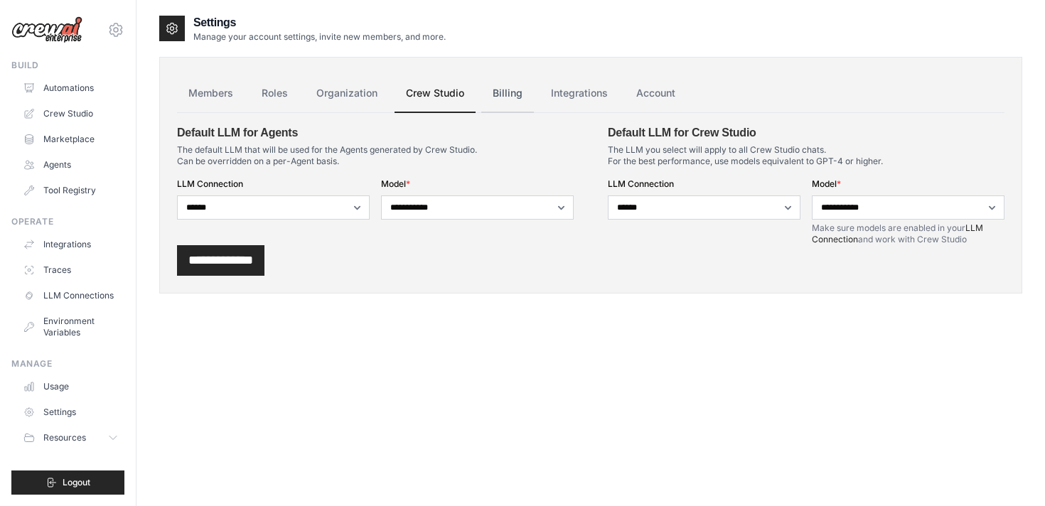
click at [503, 102] on link "Billing" at bounding box center [507, 94] width 53 height 38
click at [566, 91] on link "Integrations" at bounding box center [580, 94] width 80 height 38
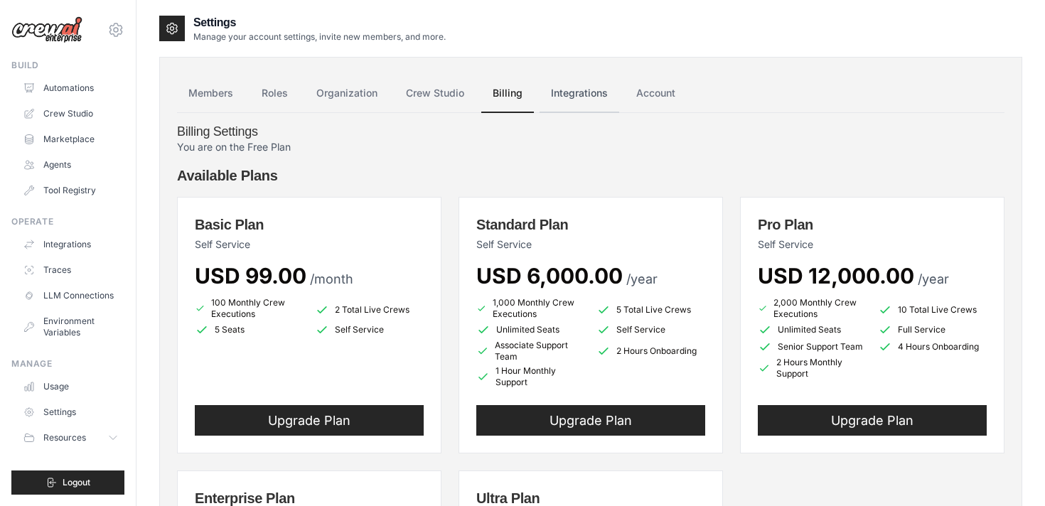
click at [577, 93] on link "Integrations" at bounding box center [580, 94] width 80 height 38
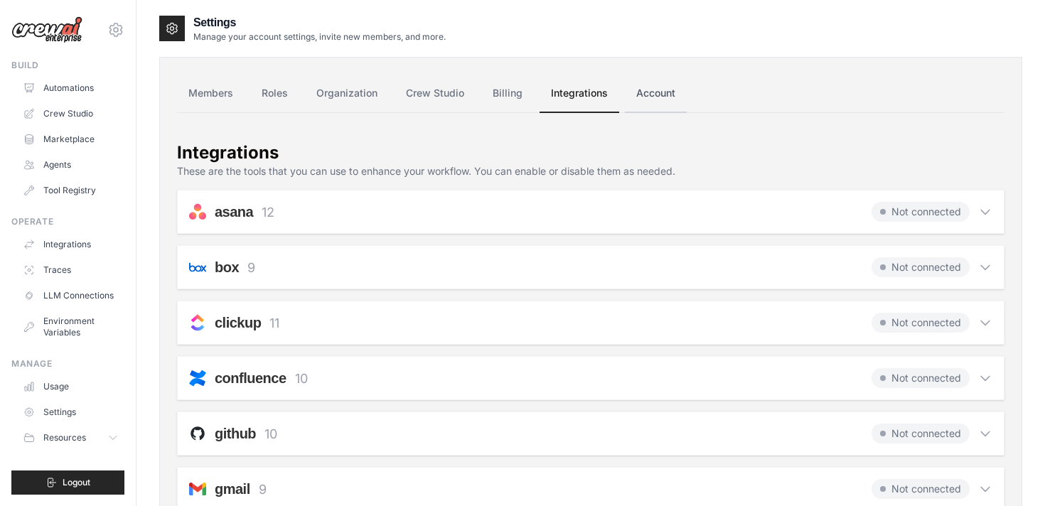
click at [665, 88] on link "Account" at bounding box center [656, 94] width 62 height 38
